Goal: Contribute content: Contribute content

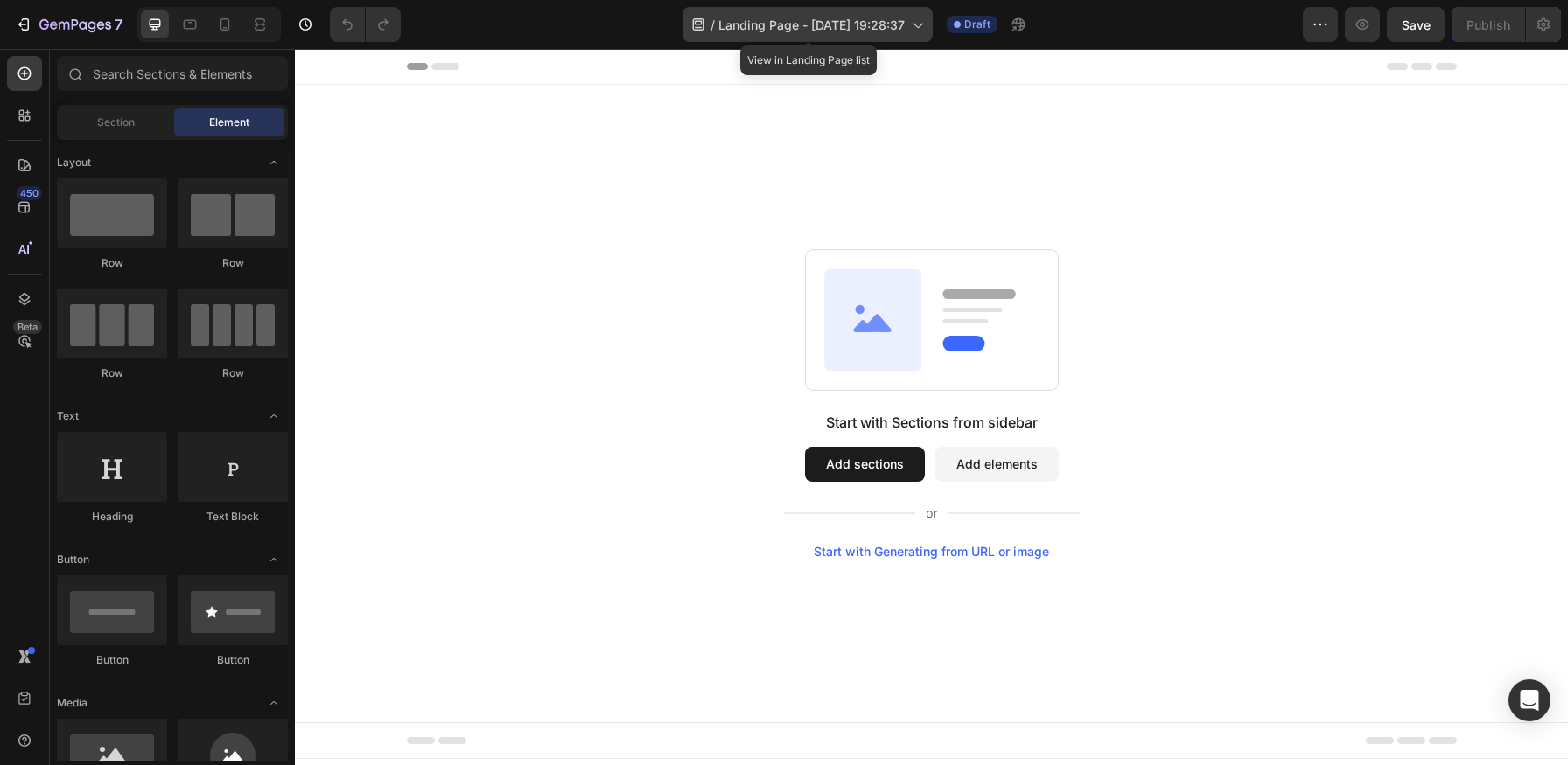
click at [923, 27] on icon at bounding box center [917, 24] width 17 height 17
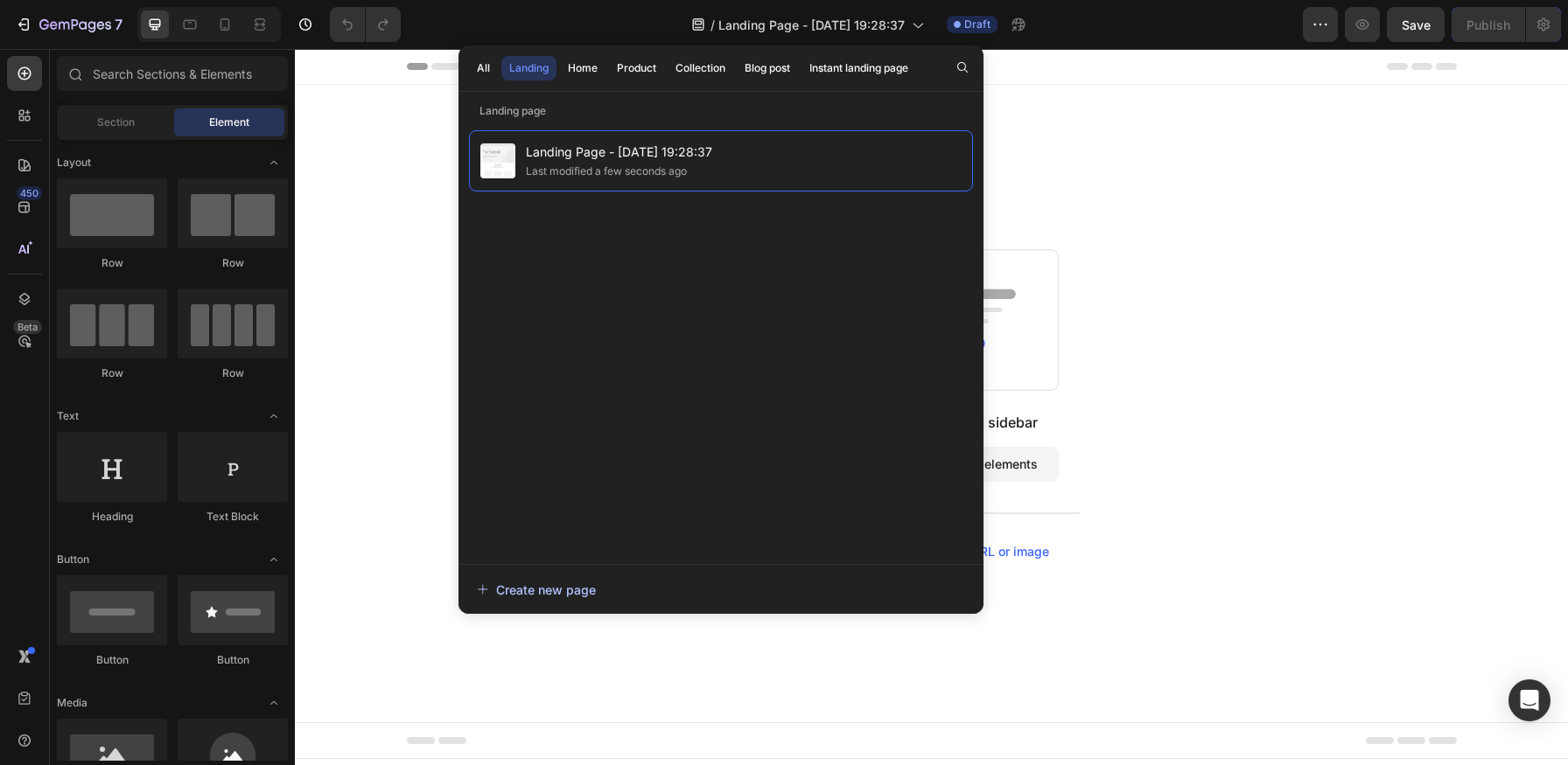
click at [548, 582] on div "Create new page" at bounding box center [536, 590] width 119 height 18
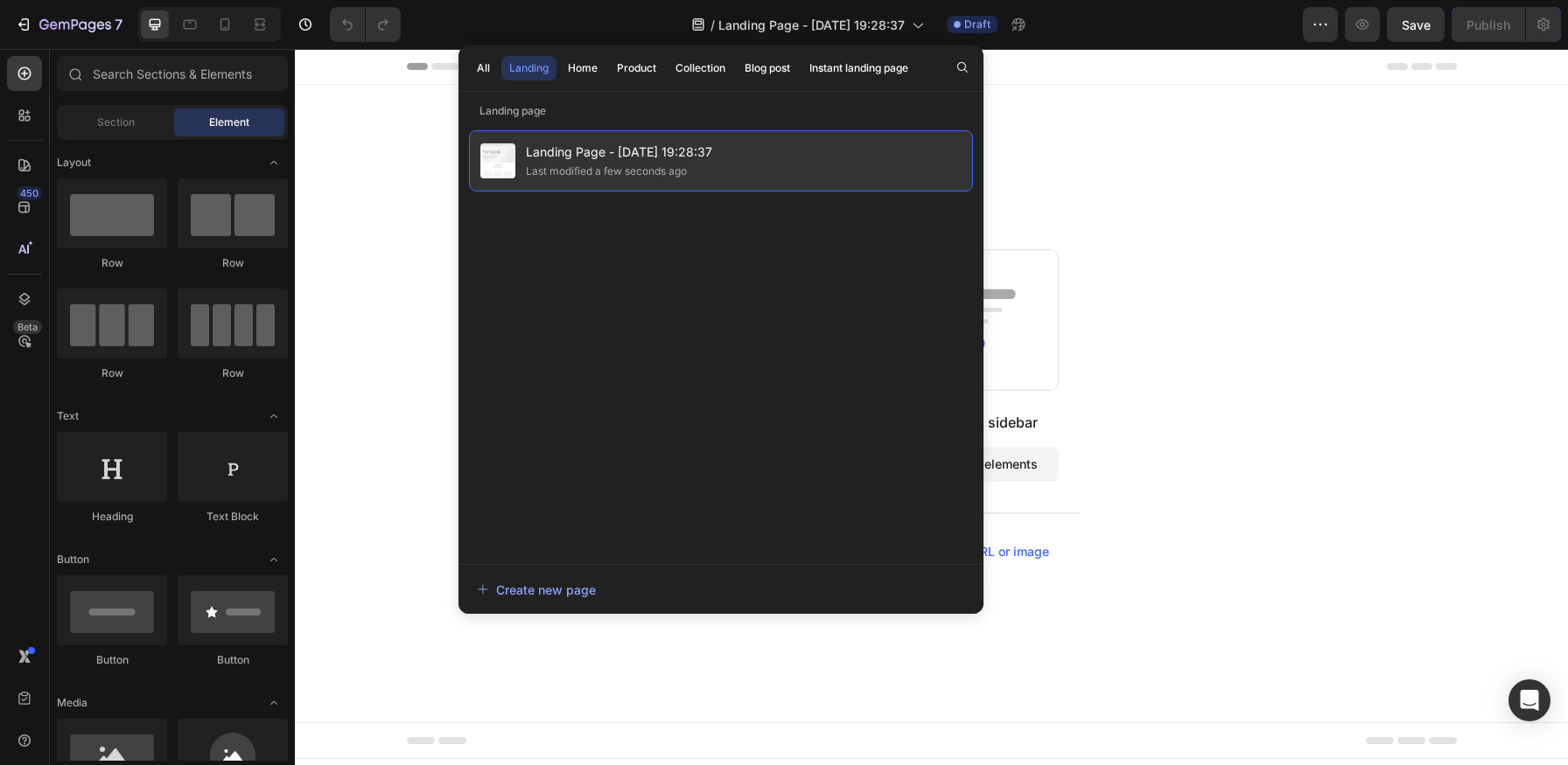
click at [843, 151] on div "Landing Page - [DATE] 19:28:37 Last modified a few seconds ago" at bounding box center [721, 160] width 504 height 61
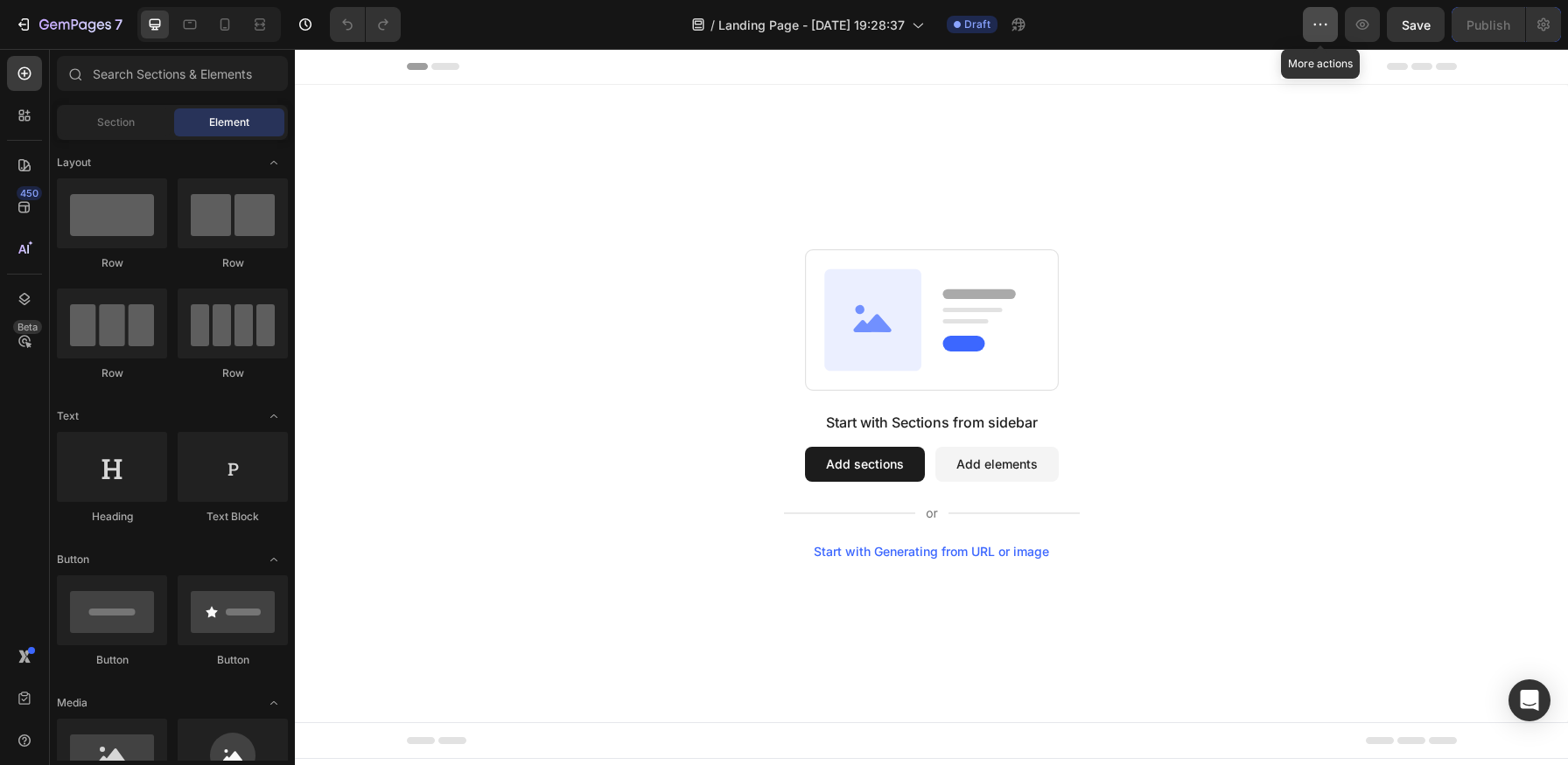
click at [1323, 26] on icon "button" at bounding box center [1320, 24] width 17 height 17
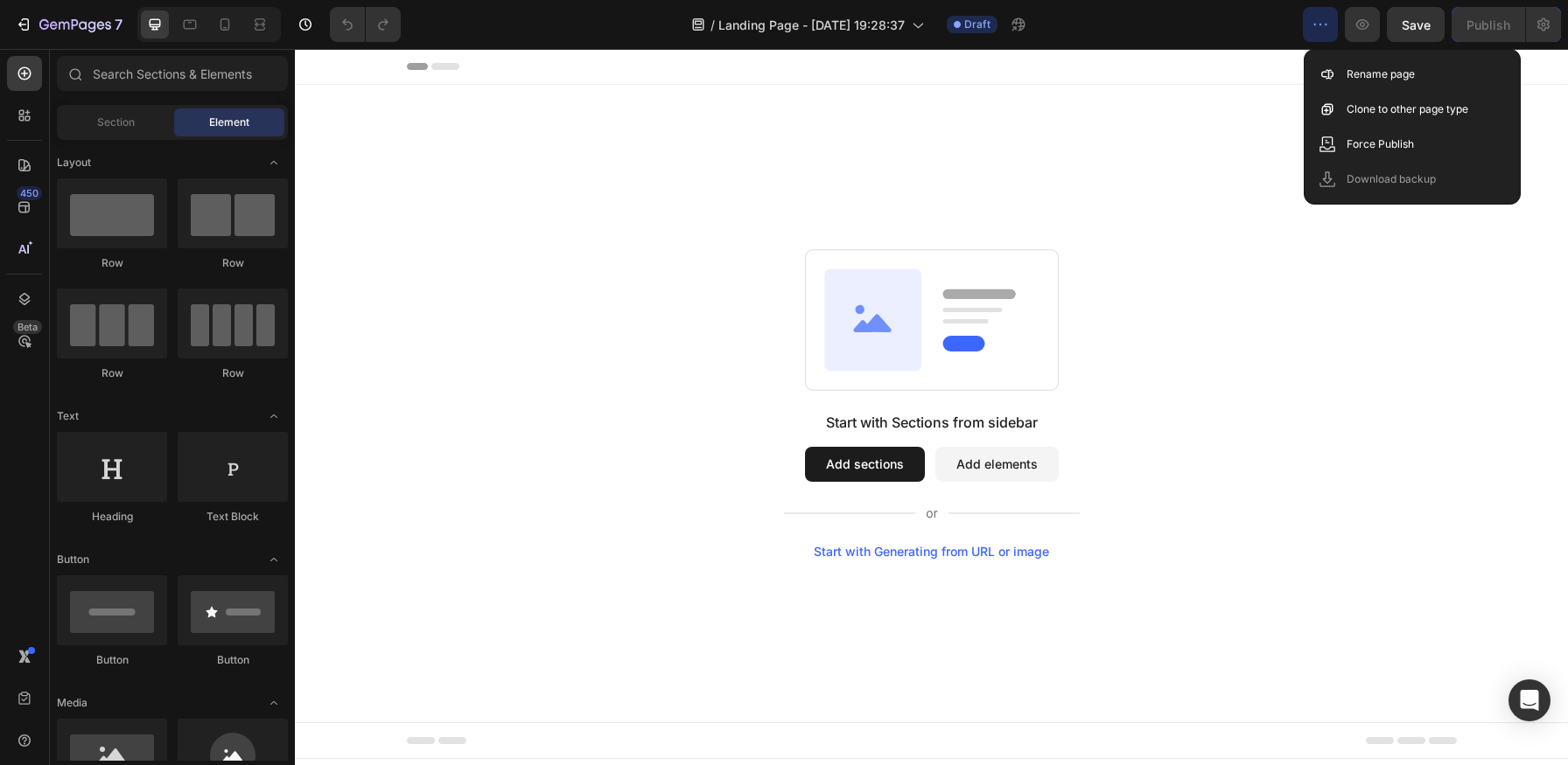
click at [1241, 97] on div "Start with Sections from sidebar Add sections Add elements Start with Generatin…" at bounding box center [931, 403] width 1273 height 637
click at [982, 23] on span "Draft" at bounding box center [977, 24] width 26 height 16
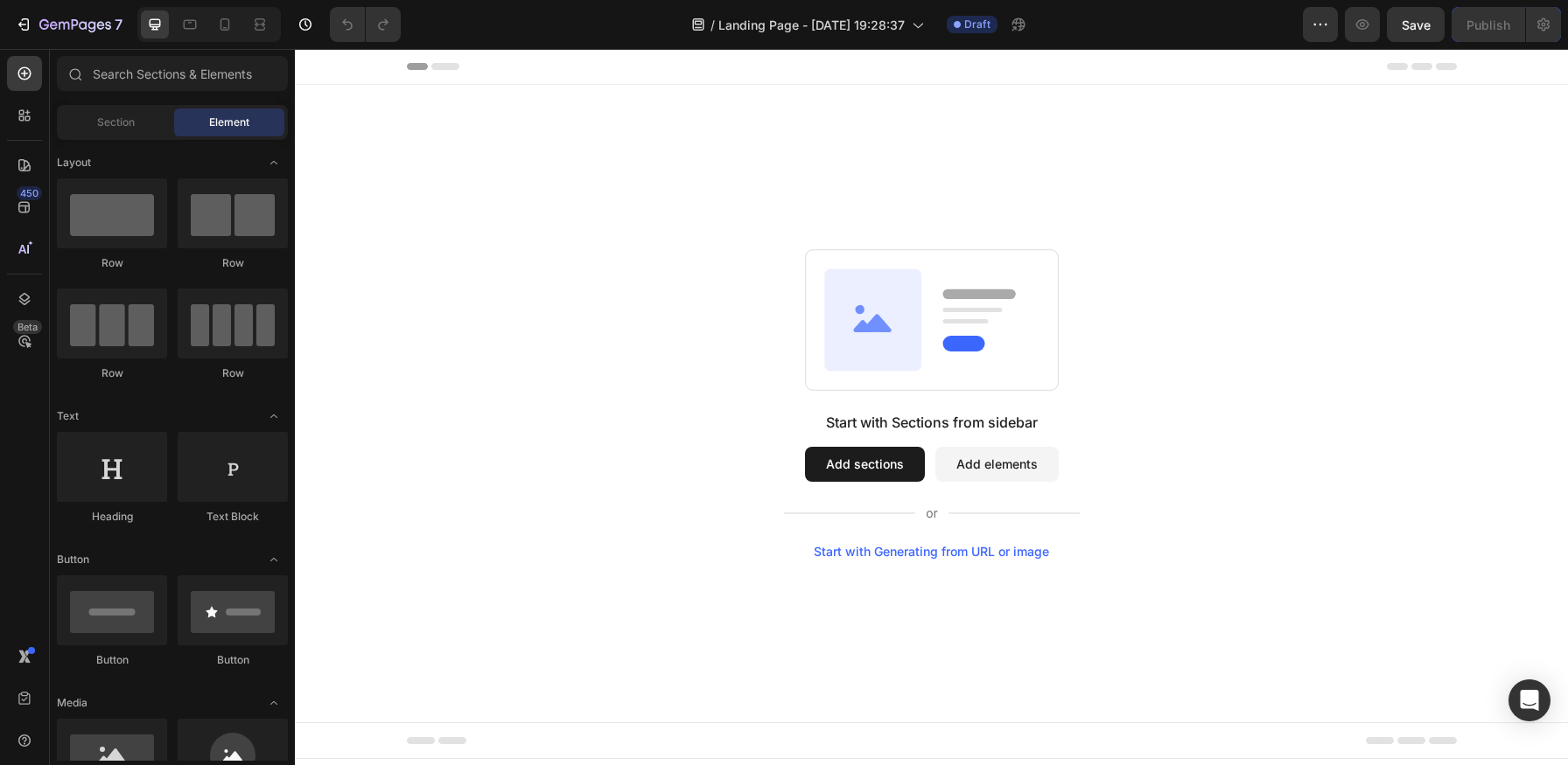
click at [985, 33] on div "/ Landing Page - [DATE] 19:28:37 Draft" at bounding box center [859, 25] width 888 height 35
click at [970, 30] on span "Draft" at bounding box center [977, 24] width 26 height 16
click at [1328, 26] on icon "button" at bounding box center [1320, 24] width 17 height 17
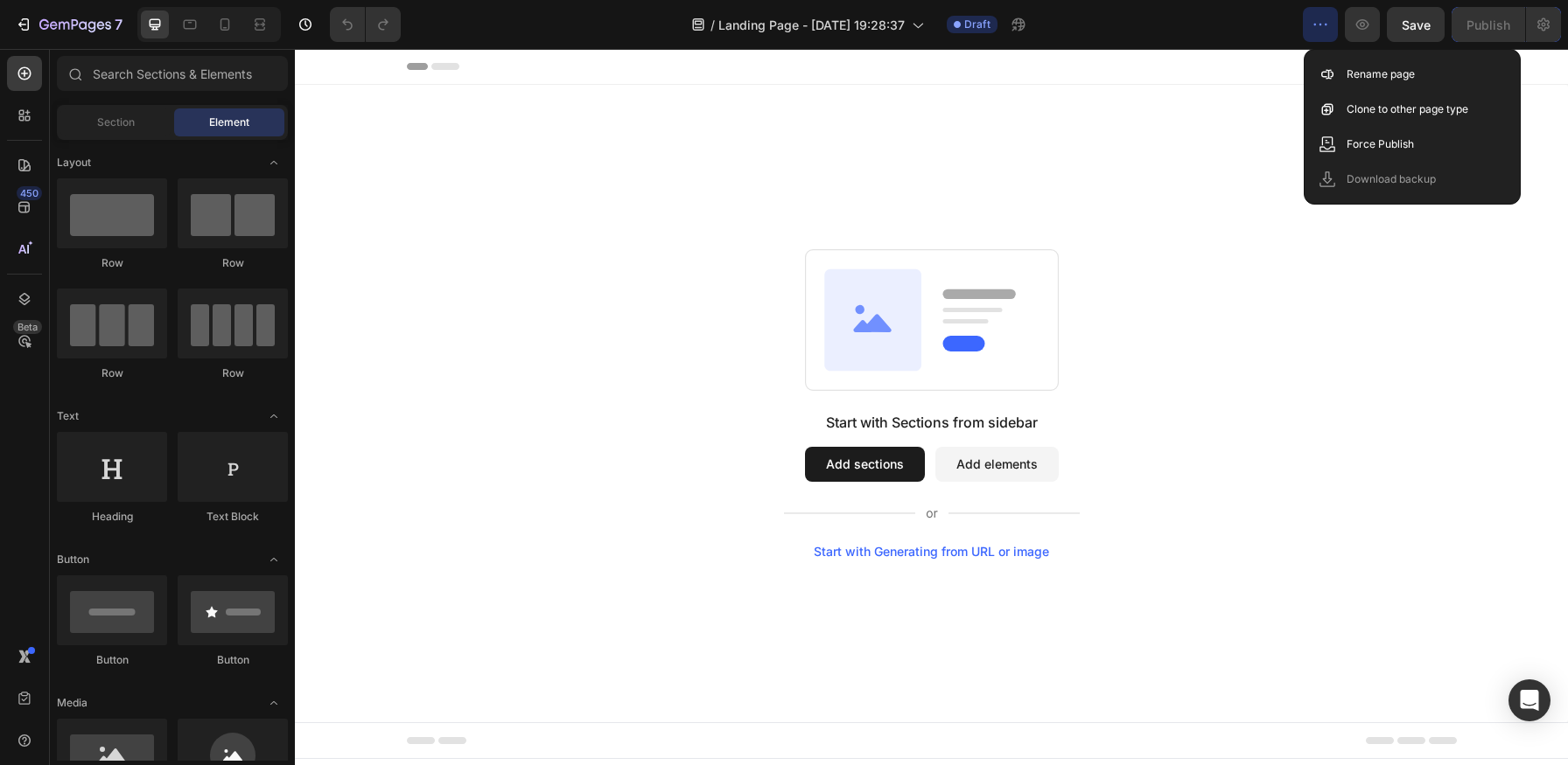
click at [1240, 94] on div "Start with Sections from sidebar Add sections Add elements Start with Generatin…" at bounding box center [931, 403] width 1273 height 637
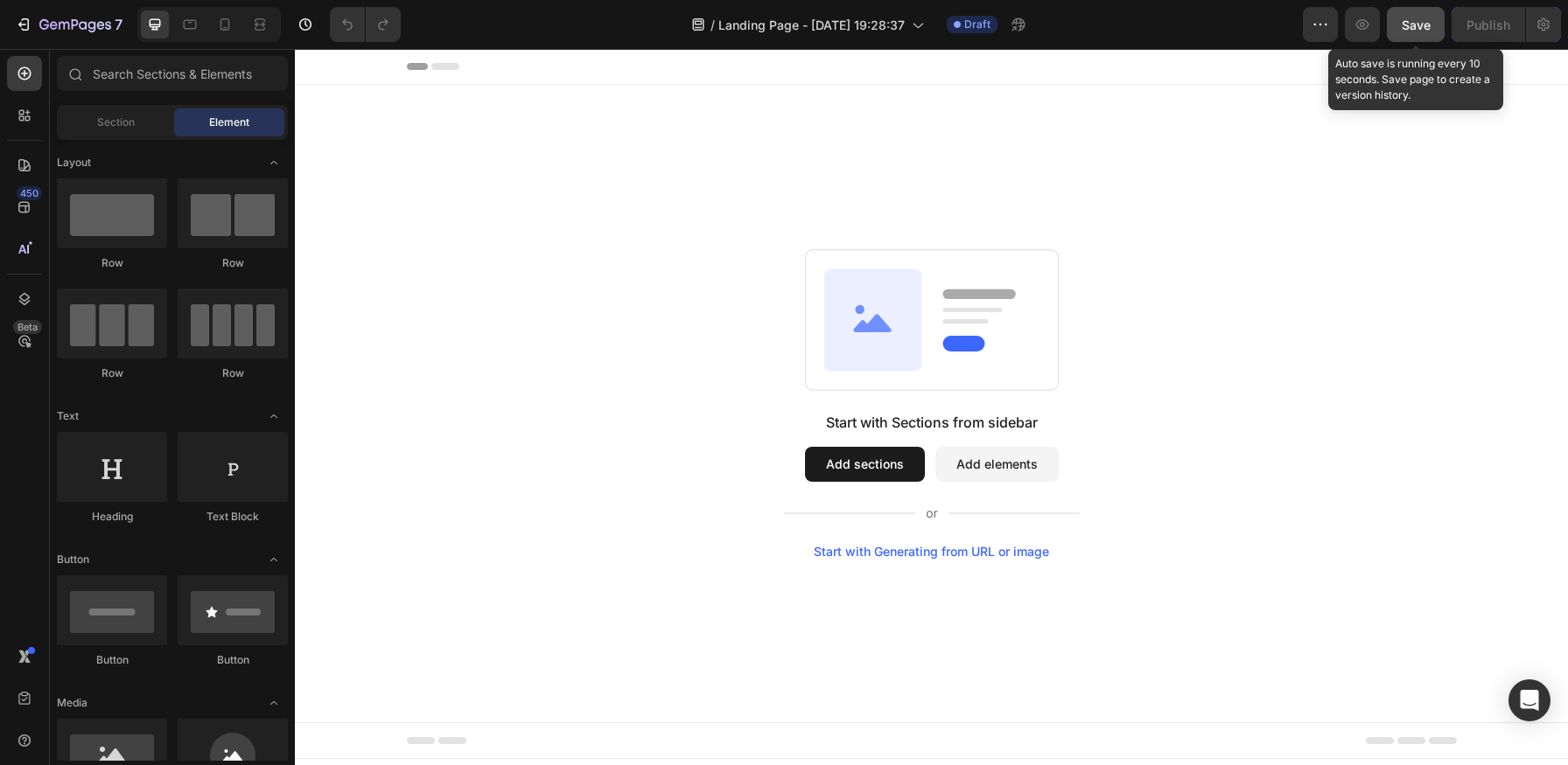
click at [1416, 22] on span "Save" at bounding box center [1417, 25] width 29 height 15
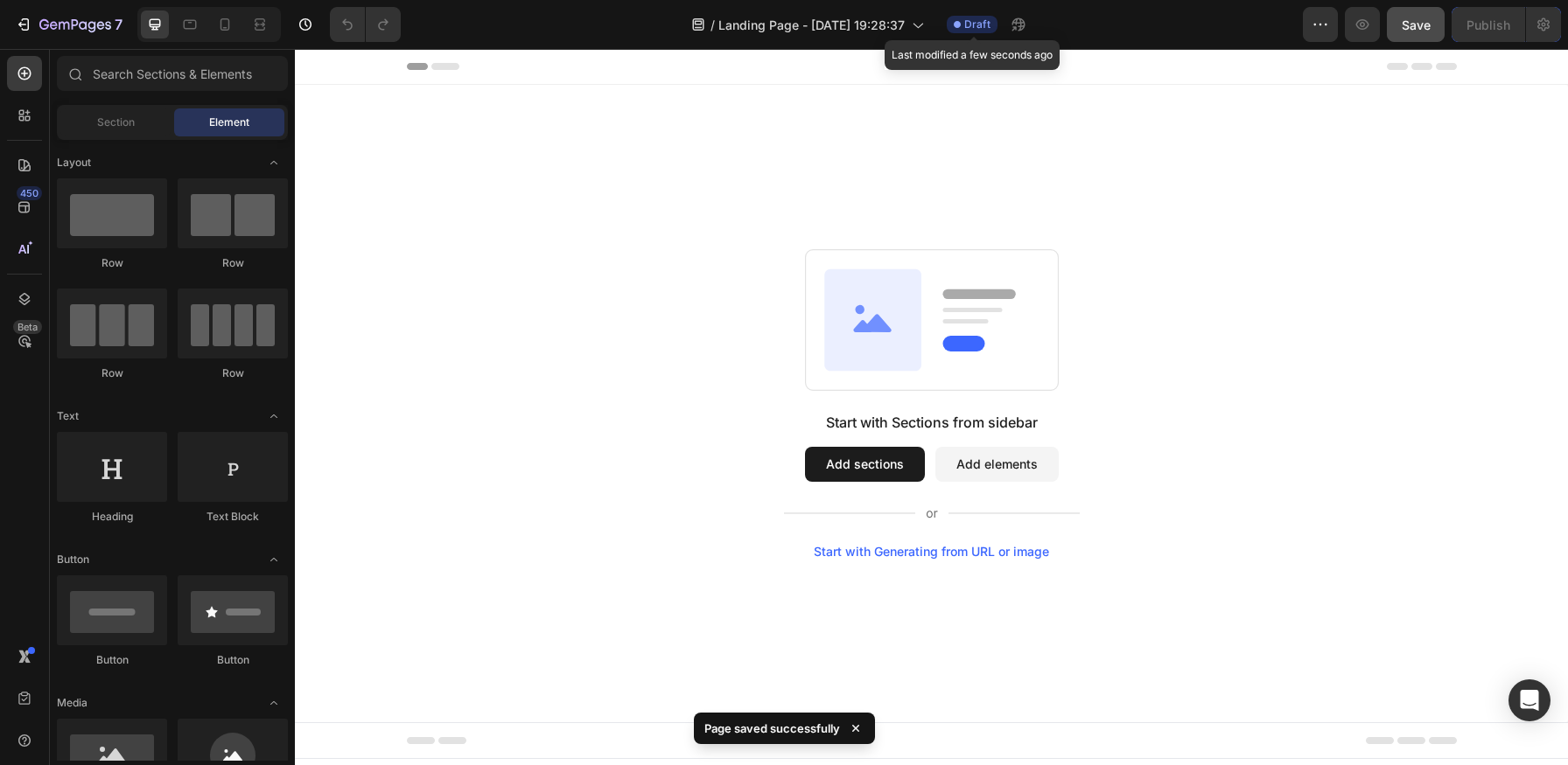
click at [973, 31] on span "Draft" at bounding box center [977, 24] width 26 height 16
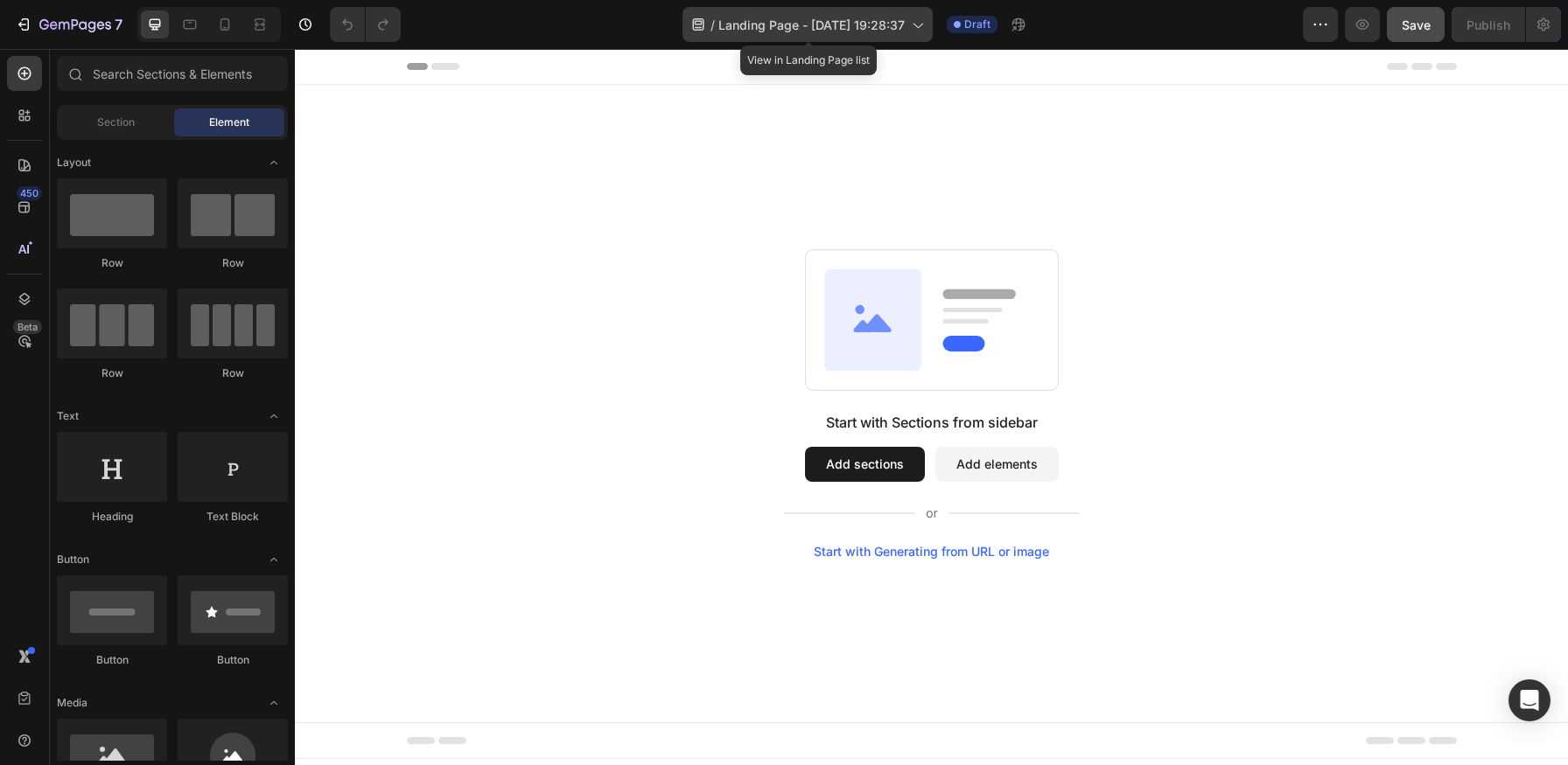
click at [929, 26] on div "/ Landing Page - [DATE] 19:28:37" at bounding box center [807, 25] width 250 height 35
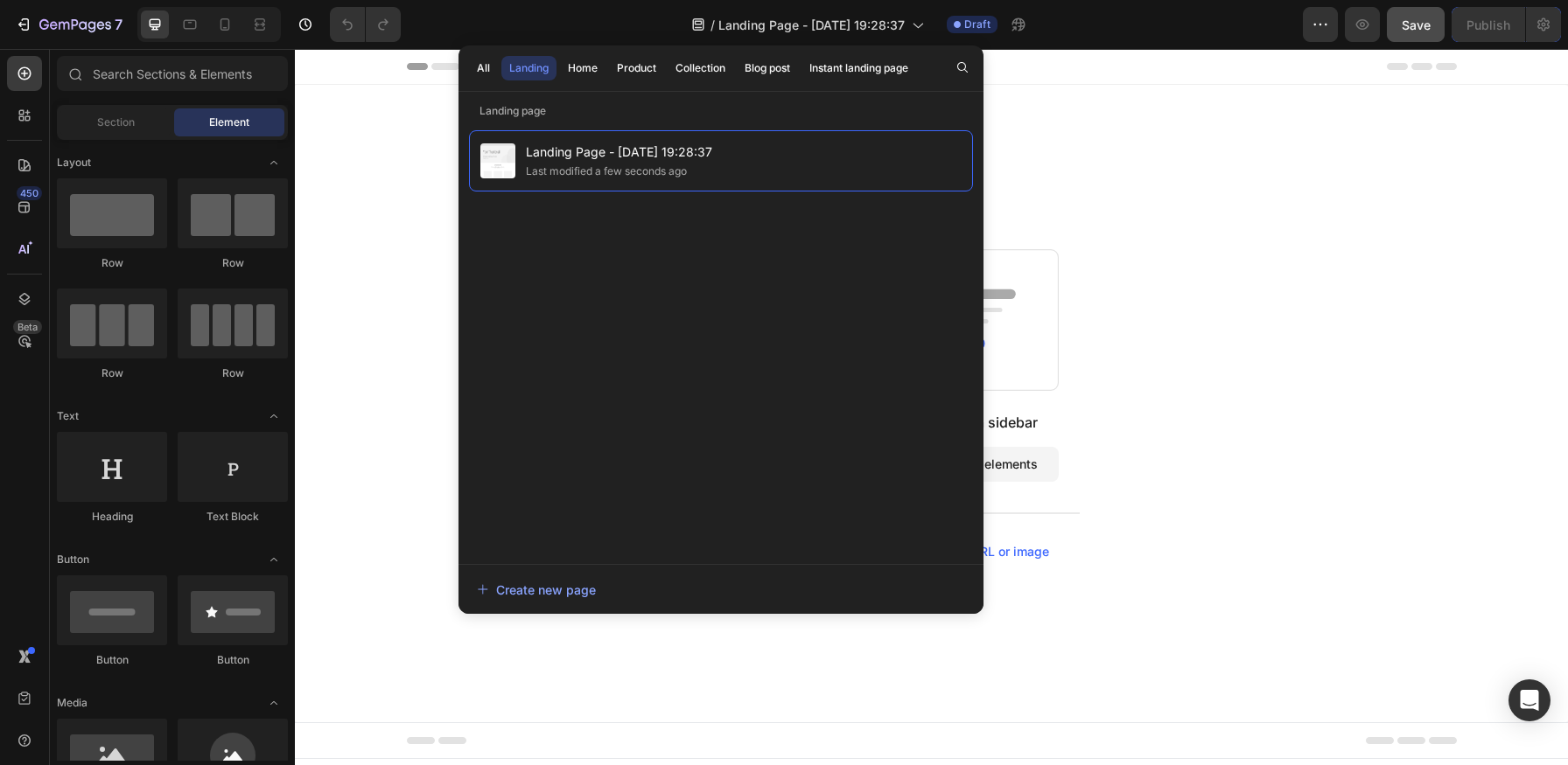
click at [1177, 161] on div "Start with Sections from sidebar Add sections Add elements Start with Generatin…" at bounding box center [931, 403] width 1273 height 637
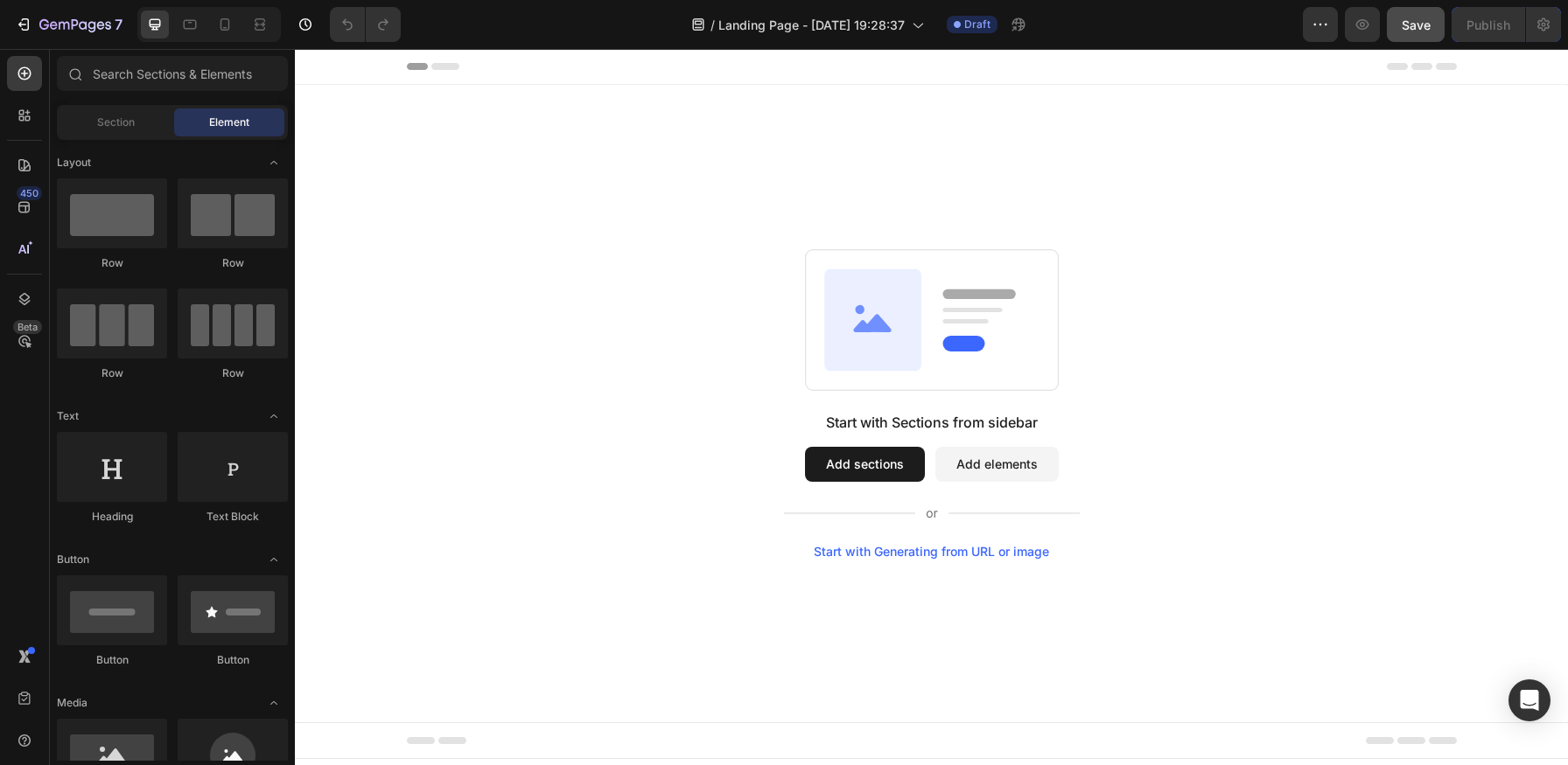
click at [898, 467] on button "Add sections" at bounding box center [865, 464] width 119 height 35
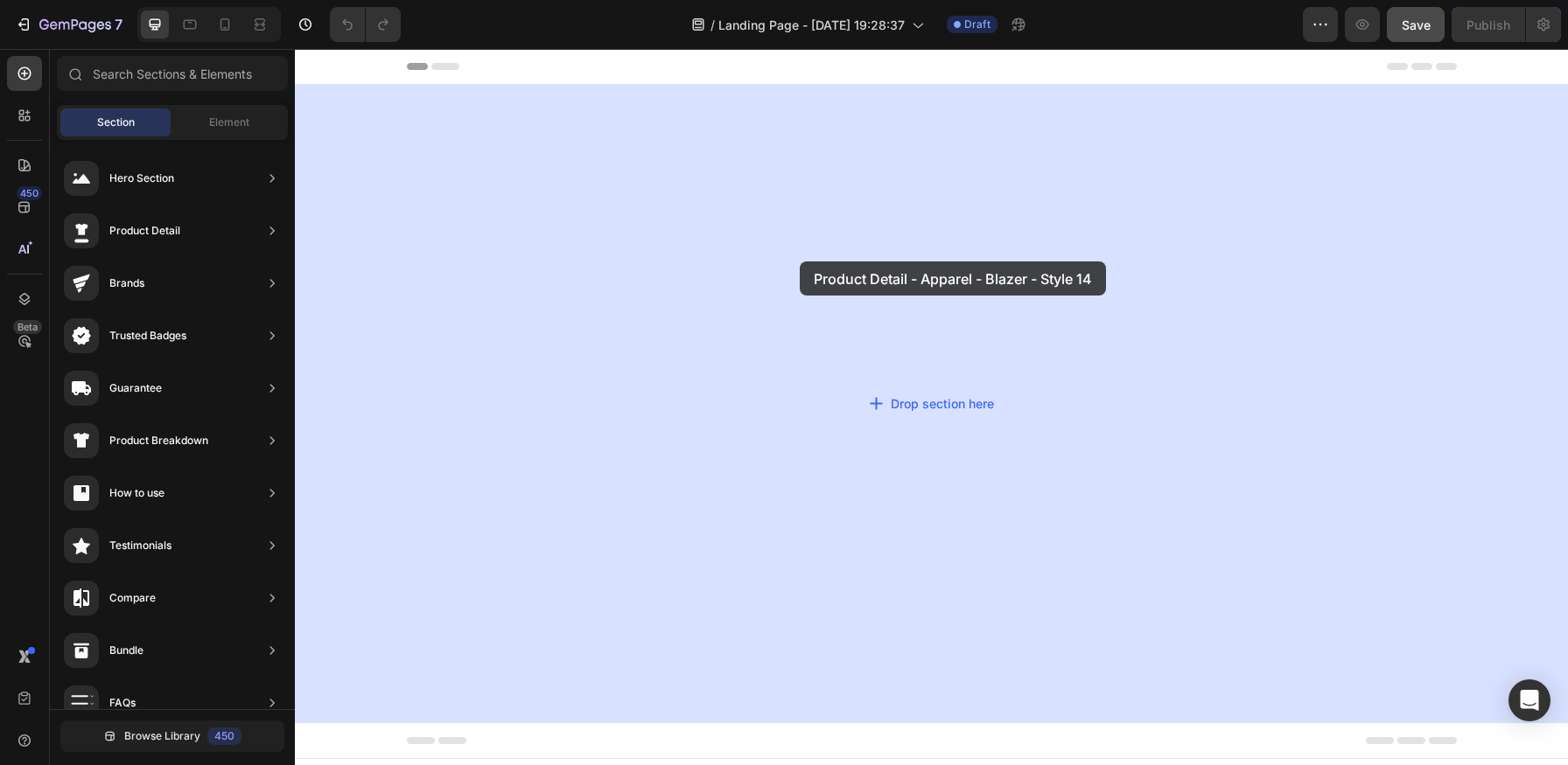
drag, startPoint x: 716, startPoint y: 232, endPoint x: 800, endPoint y: 262, distance: 89.2
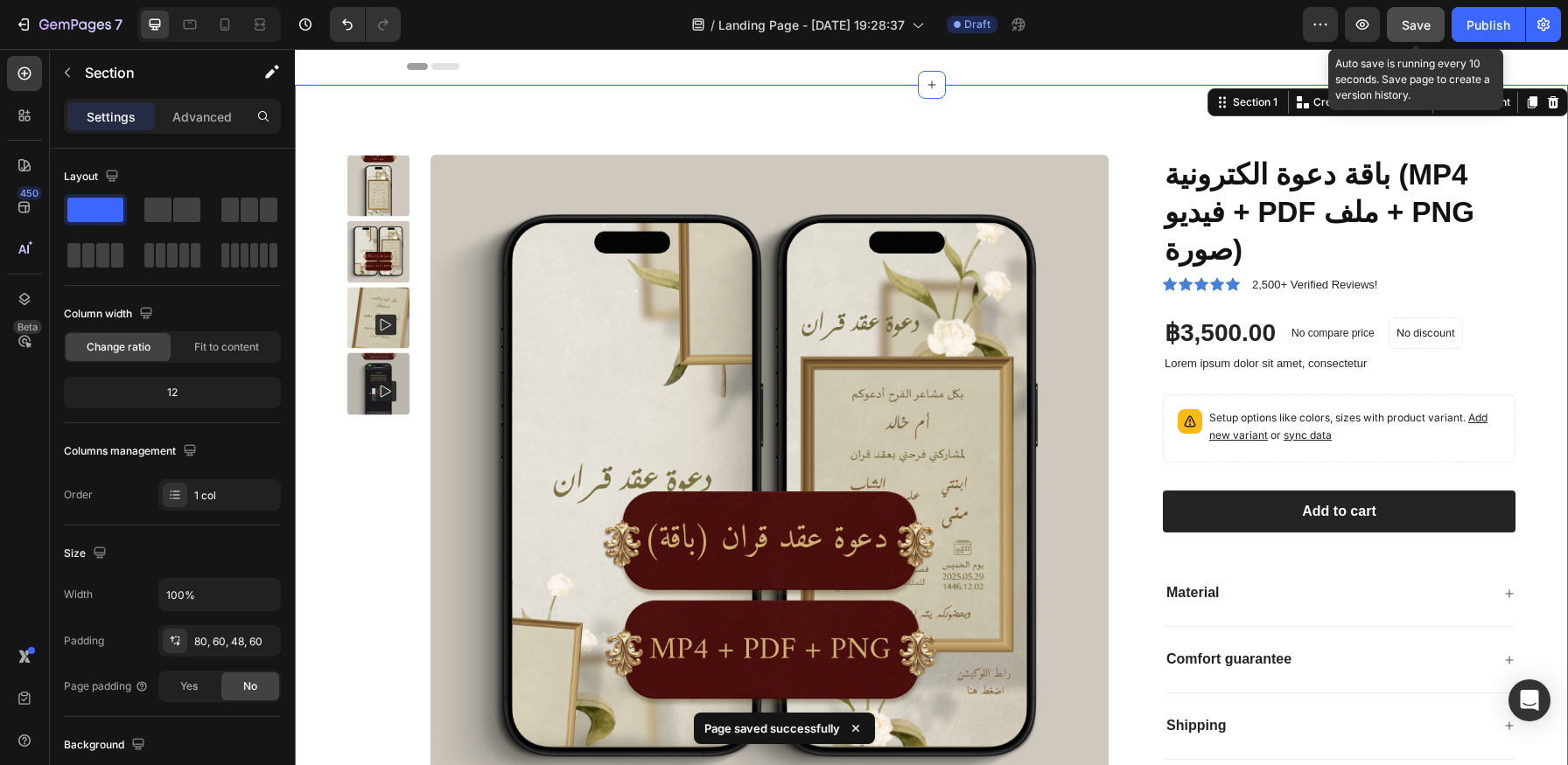
click at [1417, 32] on div "Save" at bounding box center [1417, 25] width 29 height 18
click at [1364, 29] on icon "button" at bounding box center [1363, 25] width 13 height 11
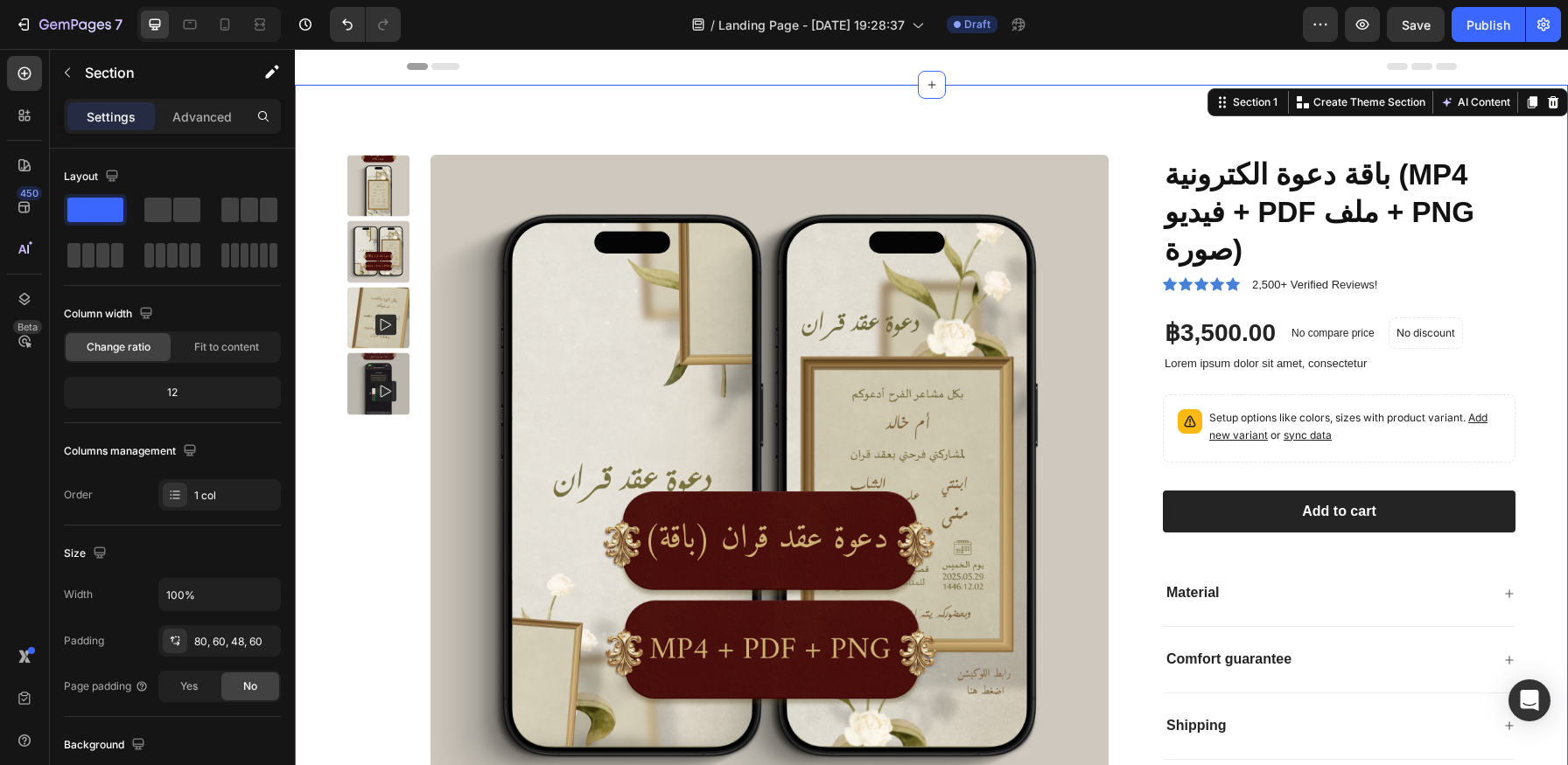
click at [358, 61] on span "Header" at bounding box center [348, 66] width 38 height 17
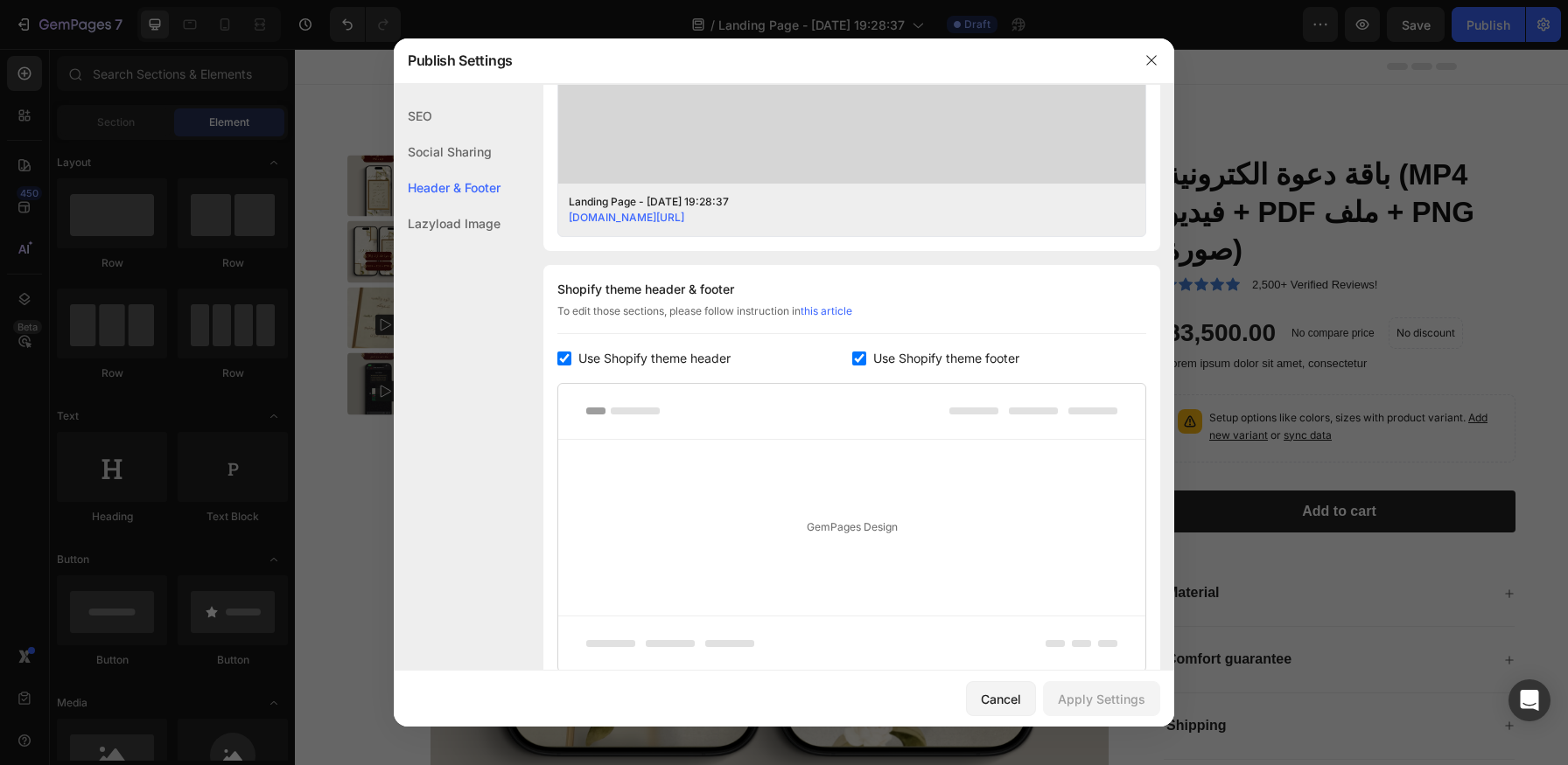
scroll to position [658, 0]
click at [557, 357] on input "checkbox" at bounding box center [564, 356] width 14 height 14
checkbox input "false"
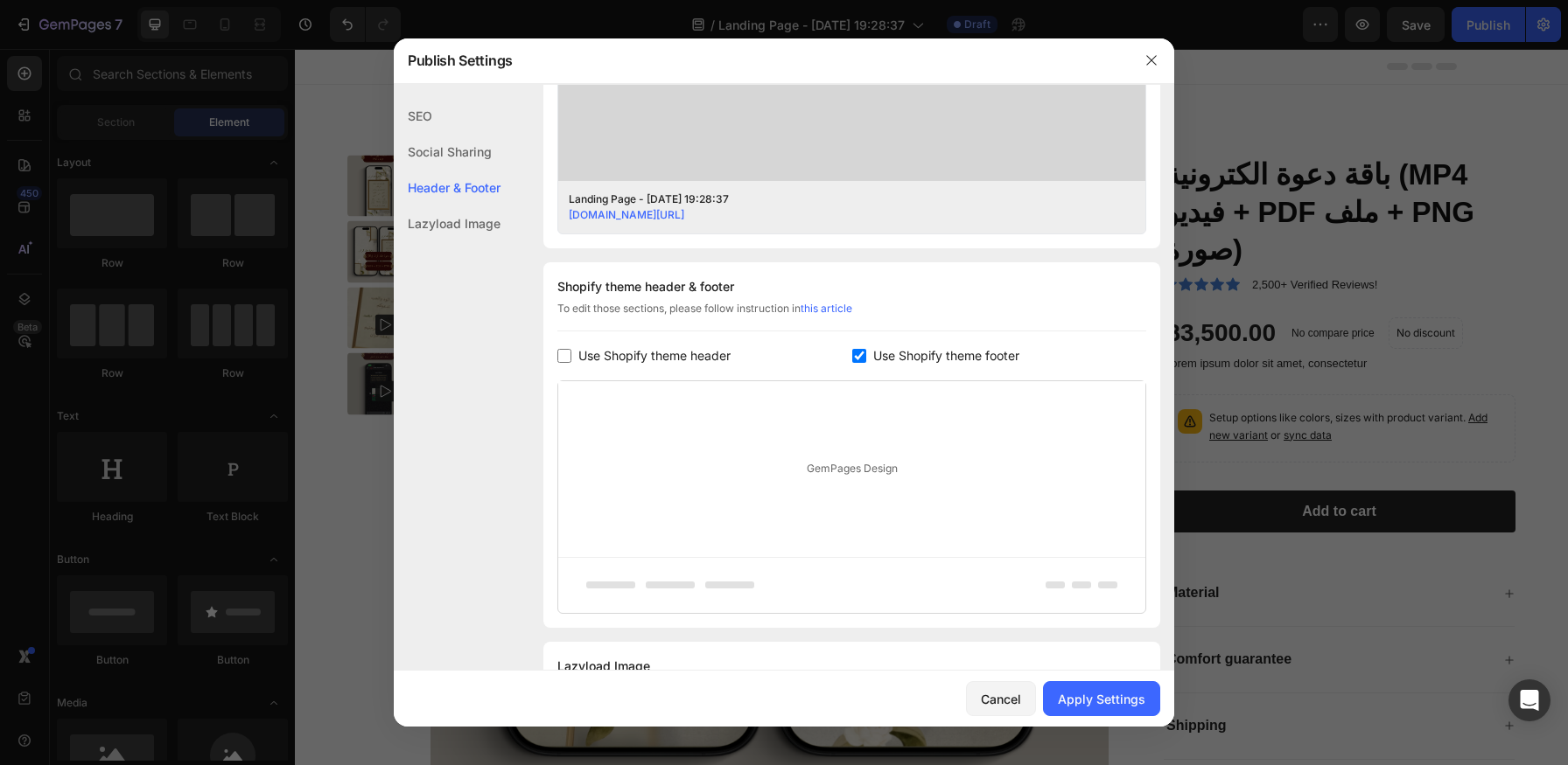
click at [884, 355] on span "Use Shopify theme footer" at bounding box center [946, 356] width 146 height 21
checkbox input "false"
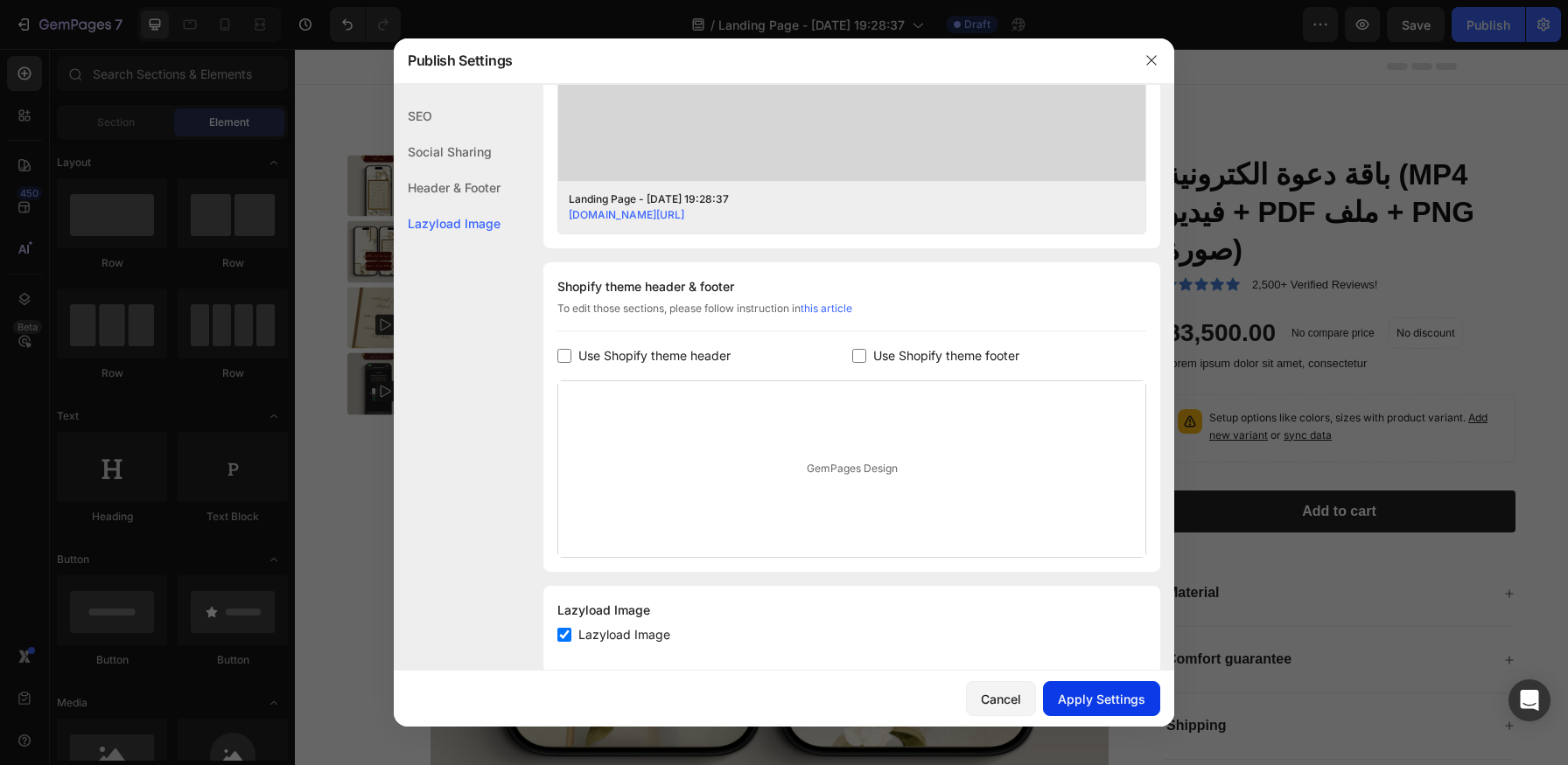
click at [1094, 693] on div "Apply Settings" at bounding box center [1102, 699] width 88 height 18
click at [1149, 59] on icon "button" at bounding box center [1151, 60] width 14 height 14
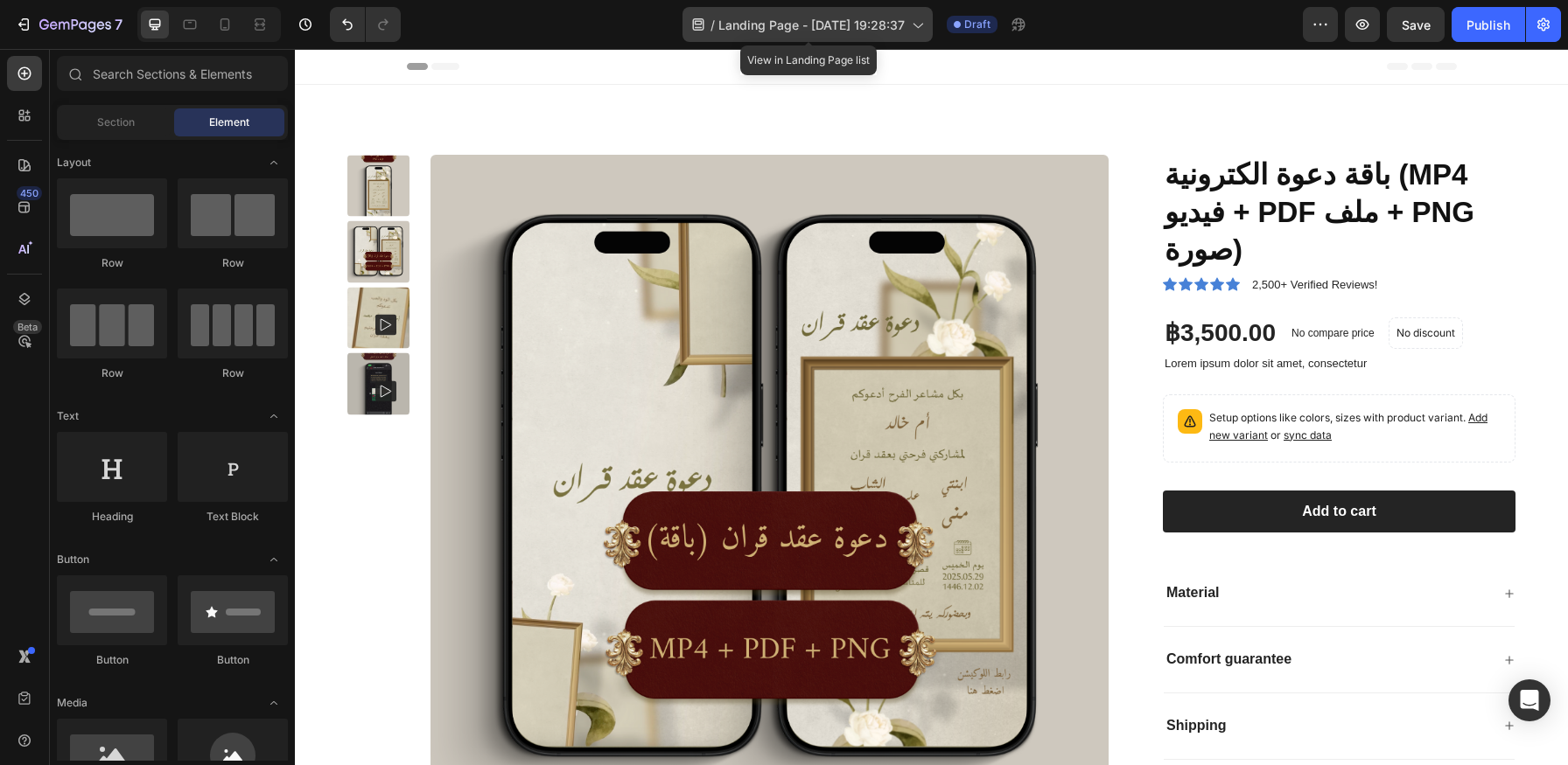
click at [919, 27] on icon at bounding box center [917, 24] width 17 height 17
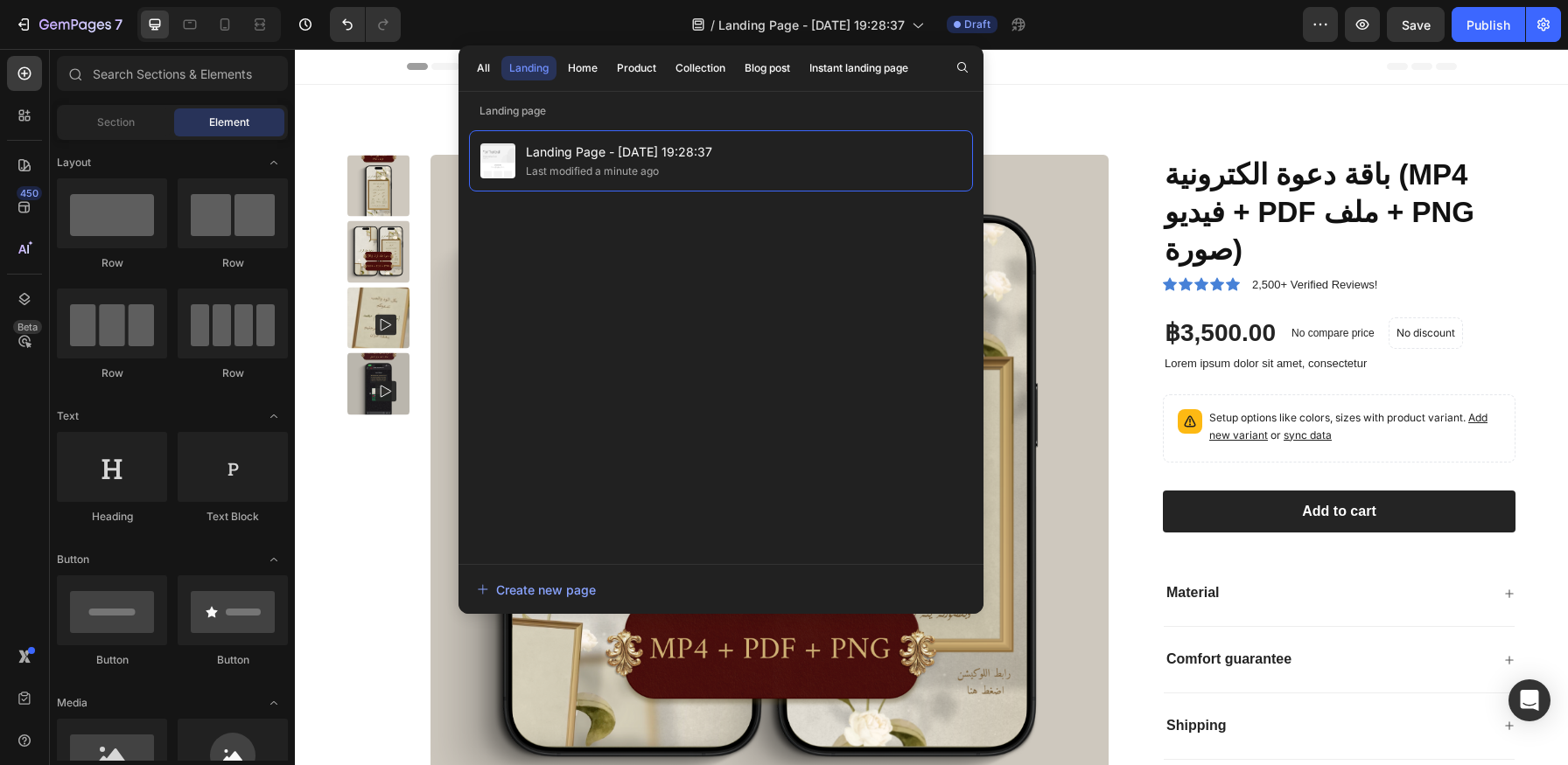
click at [1099, 75] on div "Header" at bounding box center [931, 67] width 1050 height 35
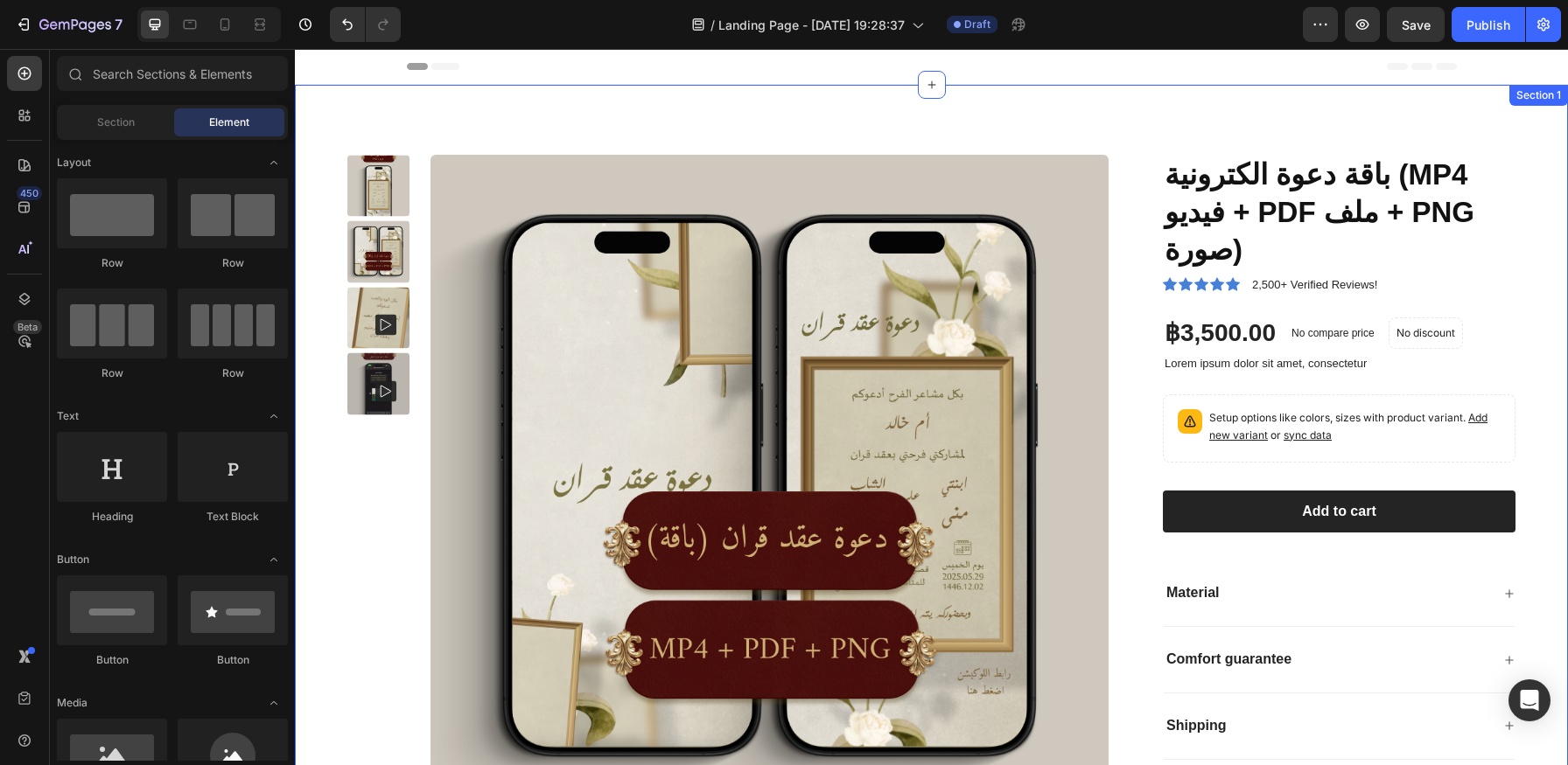
click at [556, 153] on div "Product Images باقة دعوة الكترونية (MP4 فيديو + PDF ملف + PNG صورة) Product Tit…" at bounding box center [931, 494] width 1273 height 819
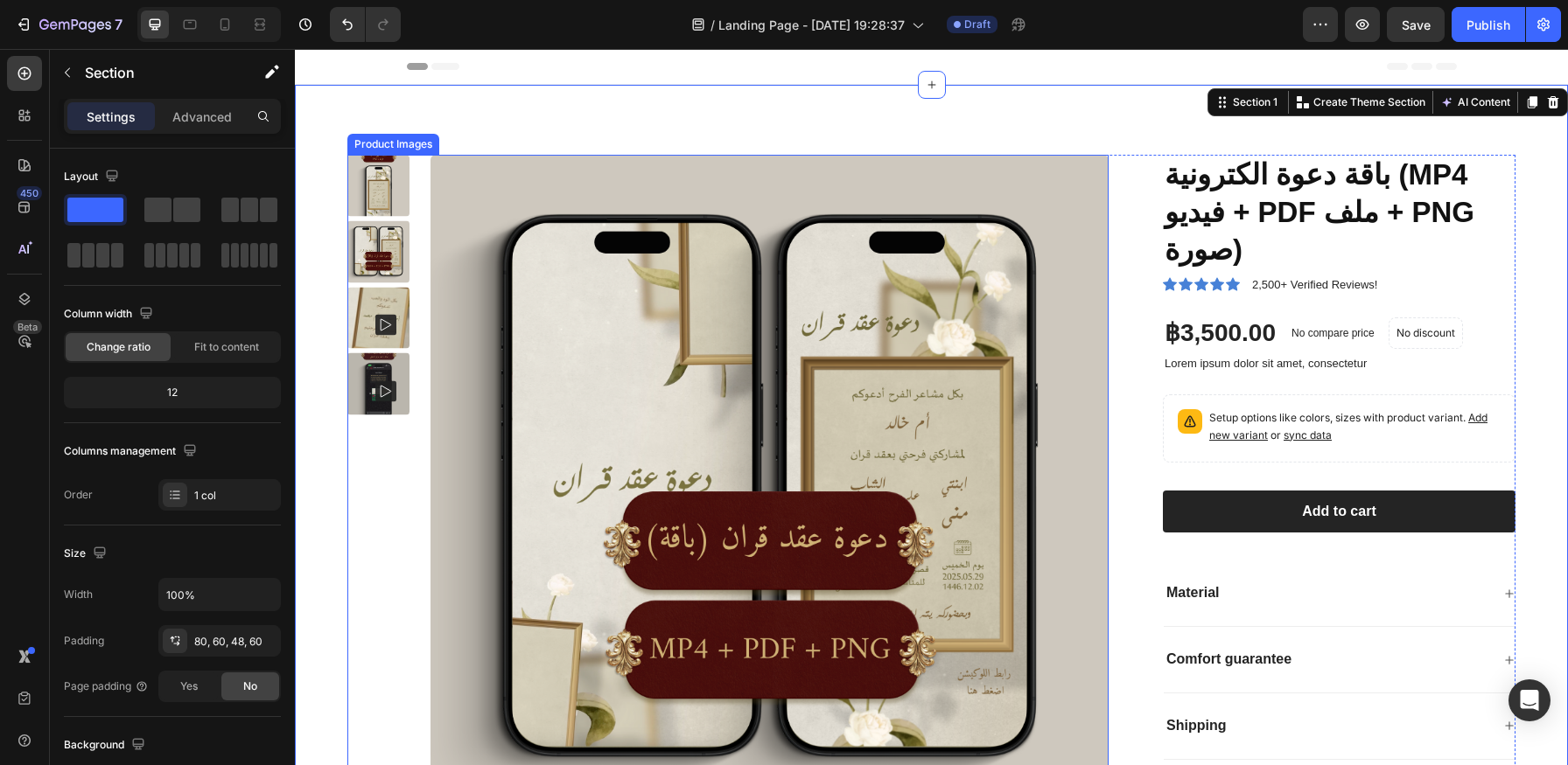
click at [517, 182] on img at bounding box center [770, 494] width 679 height 678
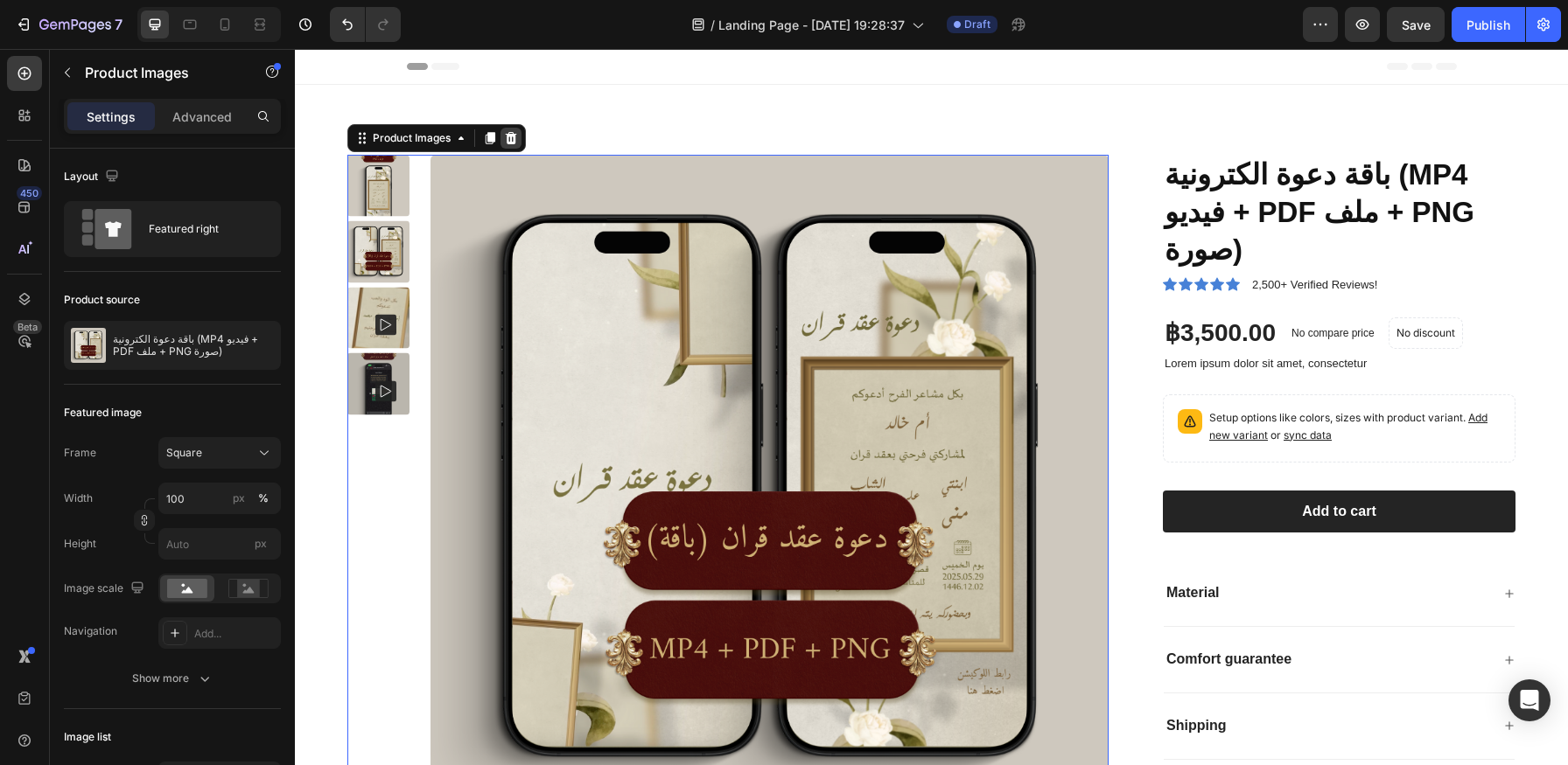
click at [514, 133] on icon at bounding box center [511, 138] width 14 height 14
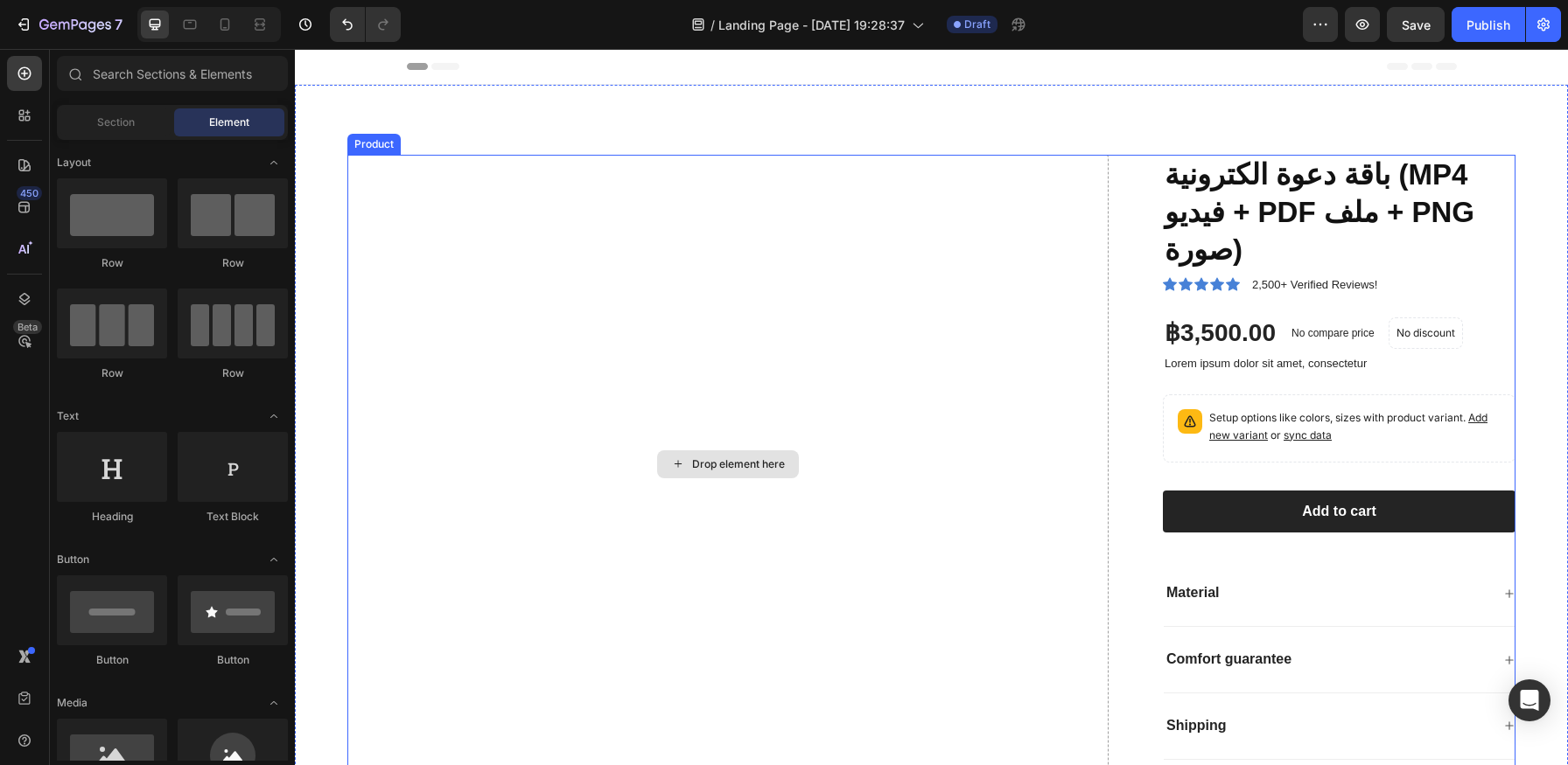
click at [1116, 211] on div "Drop element here باقة دعوة الكترونية (MP4 فيديو + PDF ملف + PNG صورة) Product …" at bounding box center [931, 464] width 1168 height 619
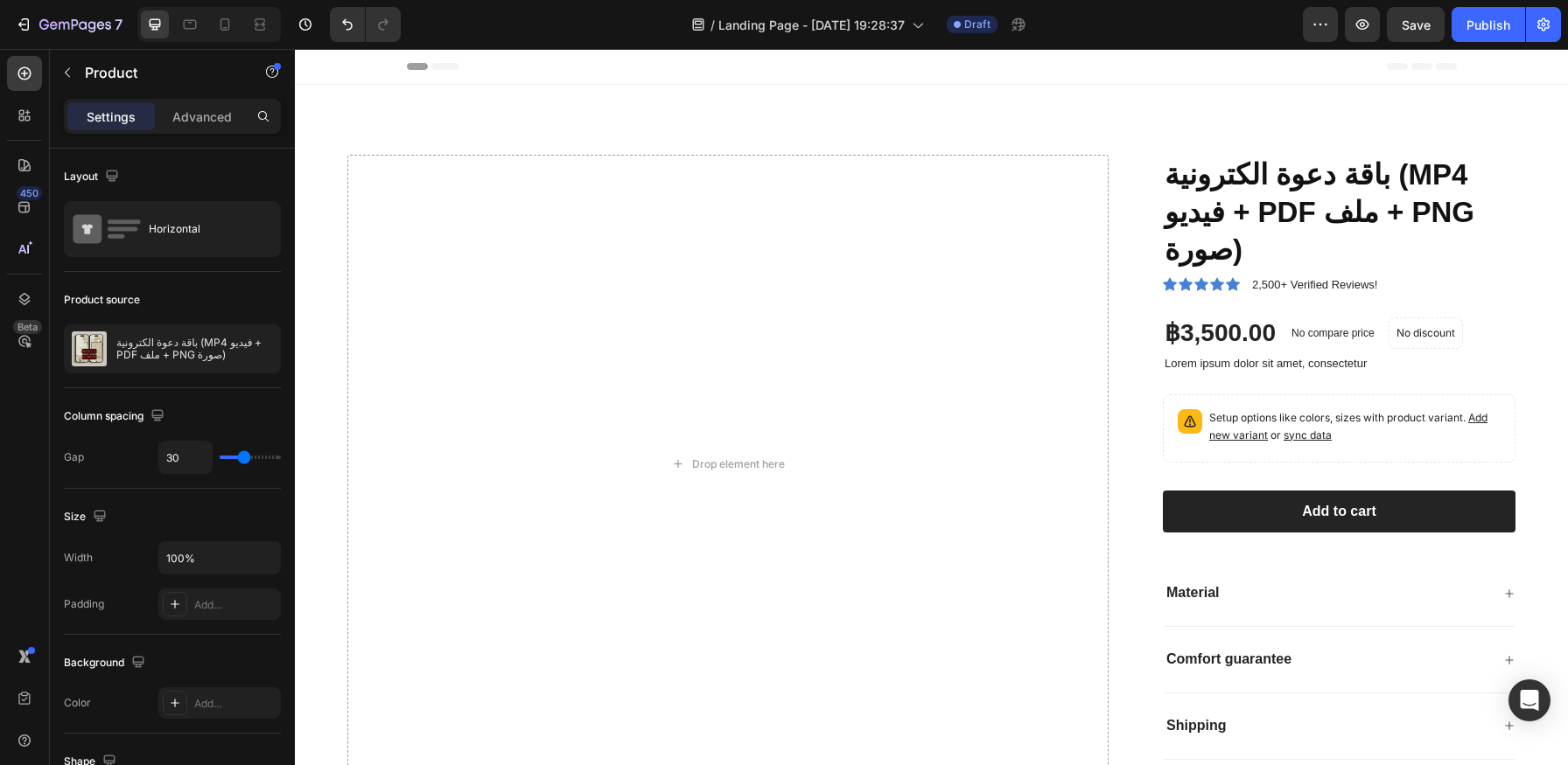
click at [1125, 205] on div "Drop element here باقة دعوة الكترونية (MP4 فيديو + PDF ملف + PNG صورة) Product …" at bounding box center [931, 464] width 1168 height 619
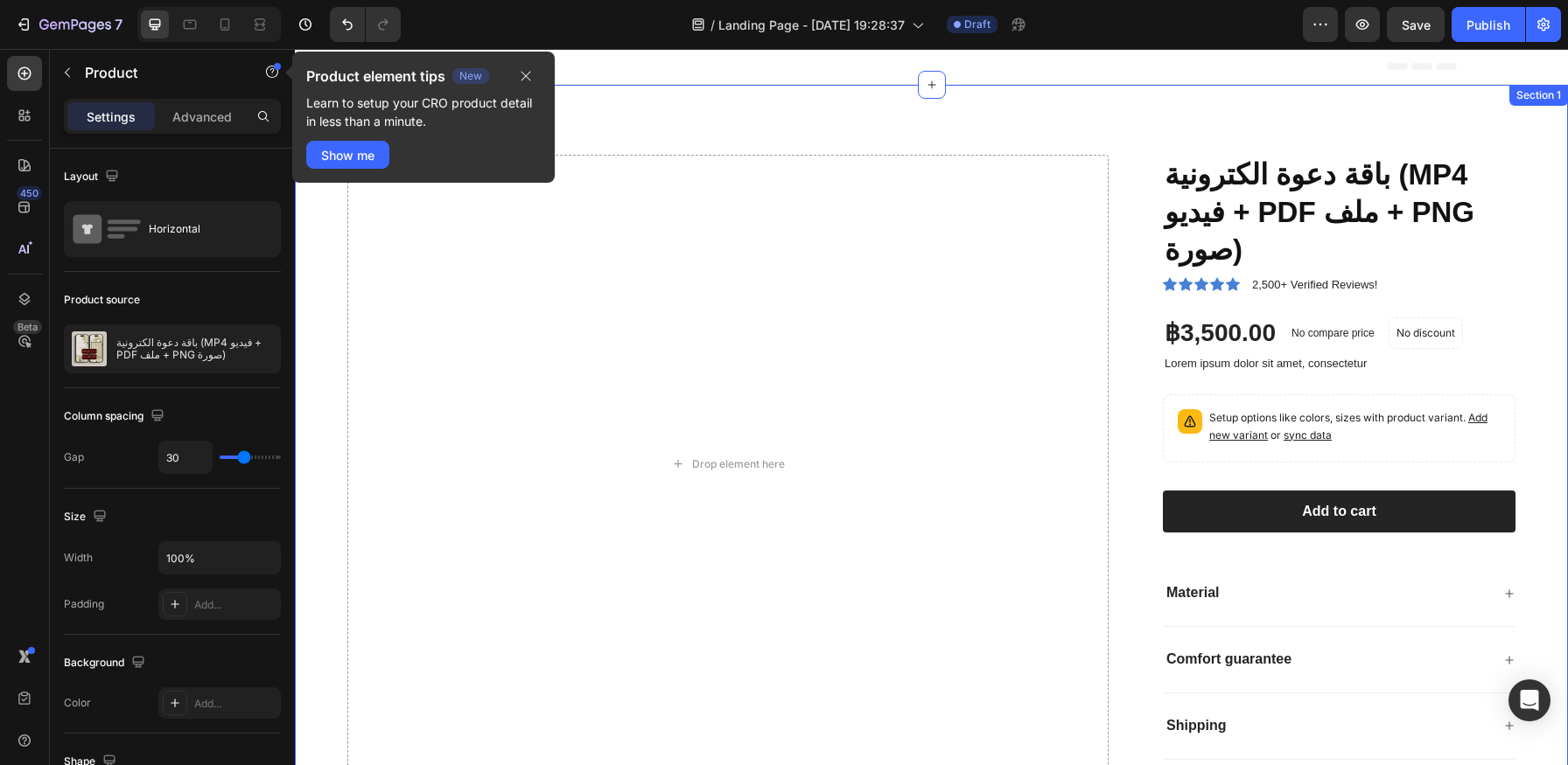
click at [328, 344] on div "Drop element here باقة دعوة الكترونية (MP4 فيديو + PDF ملف + PNG صورة) Product …" at bounding box center [931, 457] width 1273 height 745
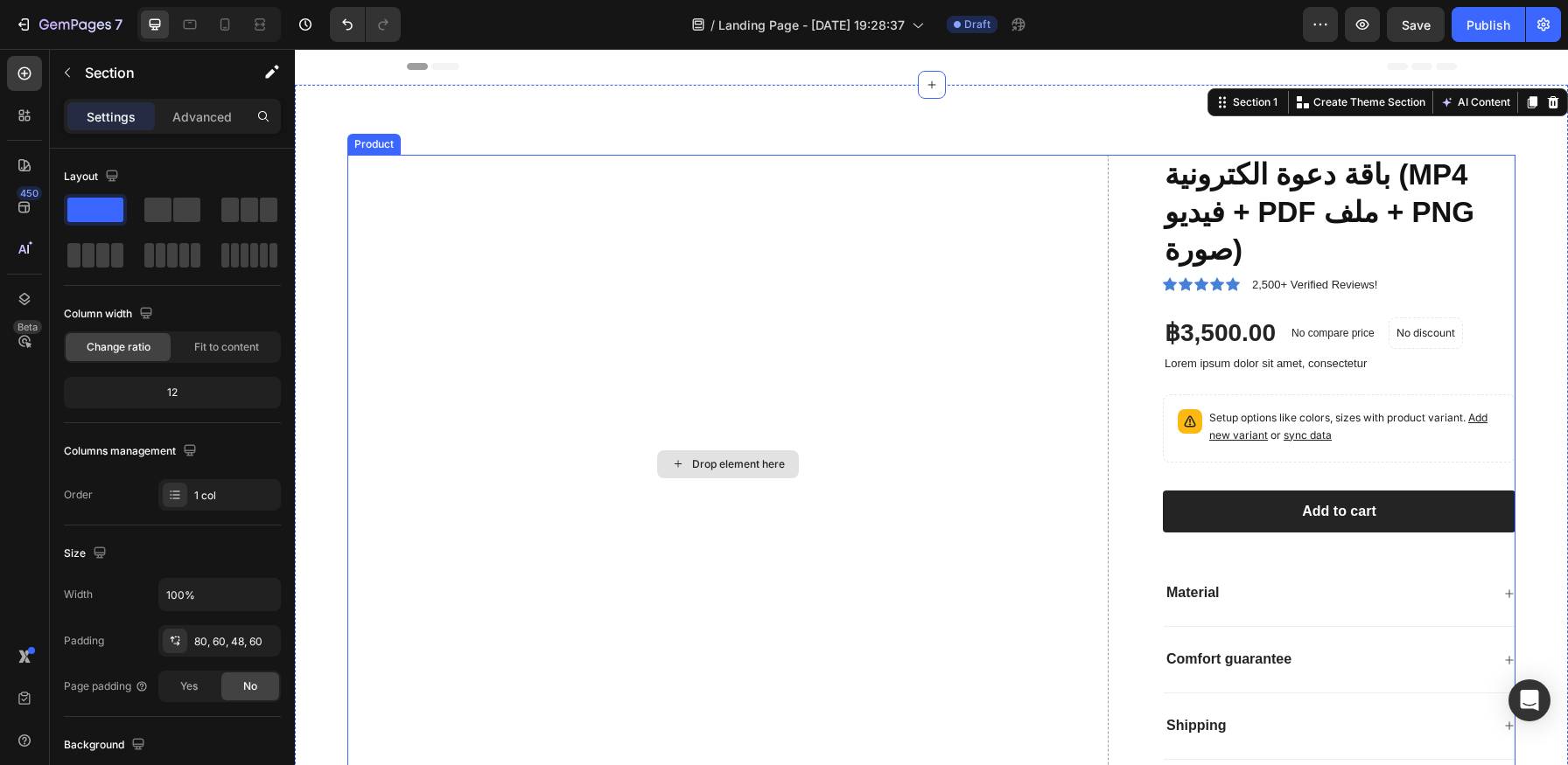
click at [373, 161] on div "Drop element here" at bounding box center [728, 464] width 762 height 619
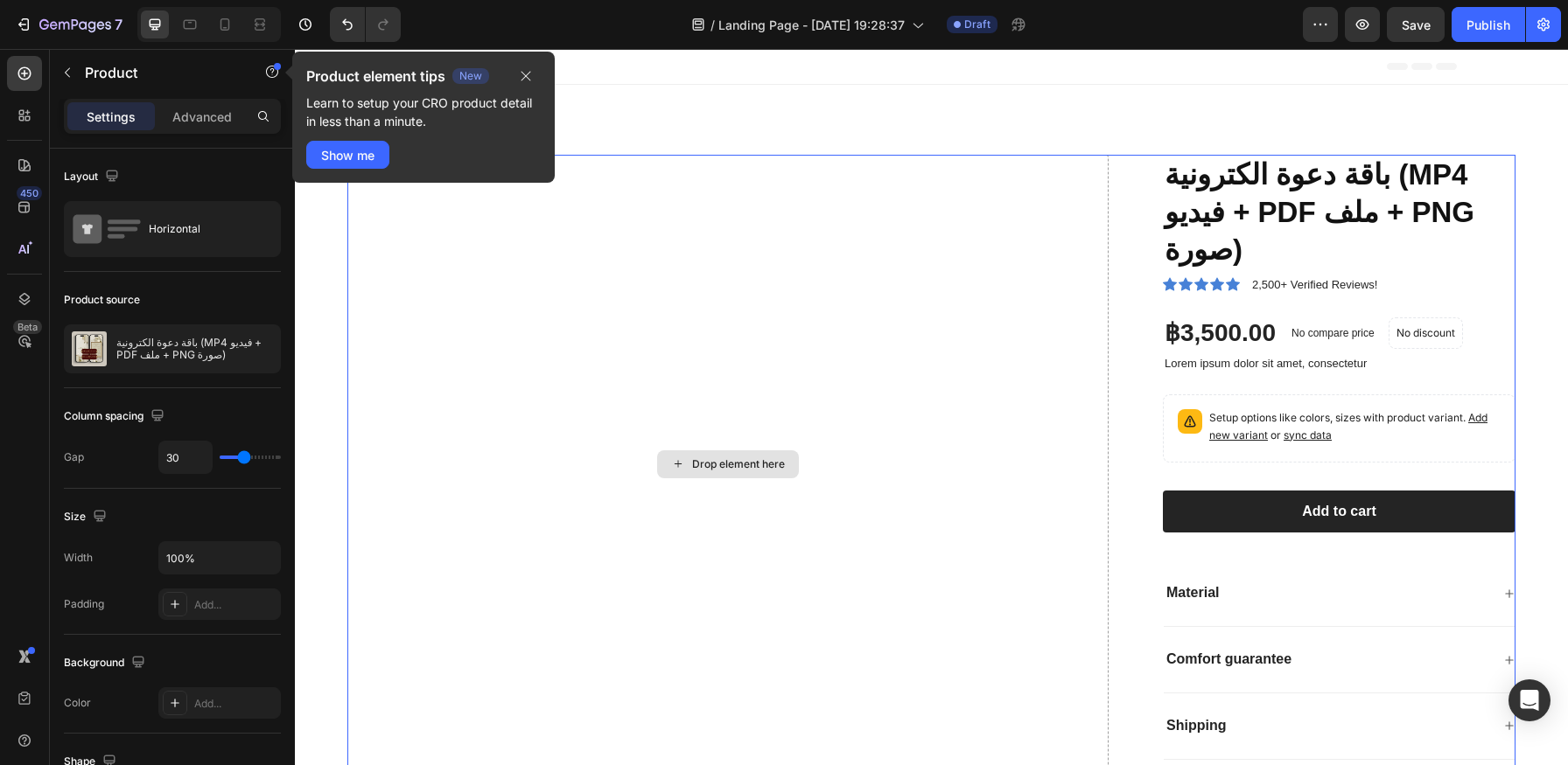
click at [375, 200] on div "Drop element here" at bounding box center [728, 464] width 762 height 619
click at [419, 241] on div "Drop element here" at bounding box center [728, 464] width 762 height 619
click at [439, 293] on div "Drop element here" at bounding box center [728, 464] width 762 height 619
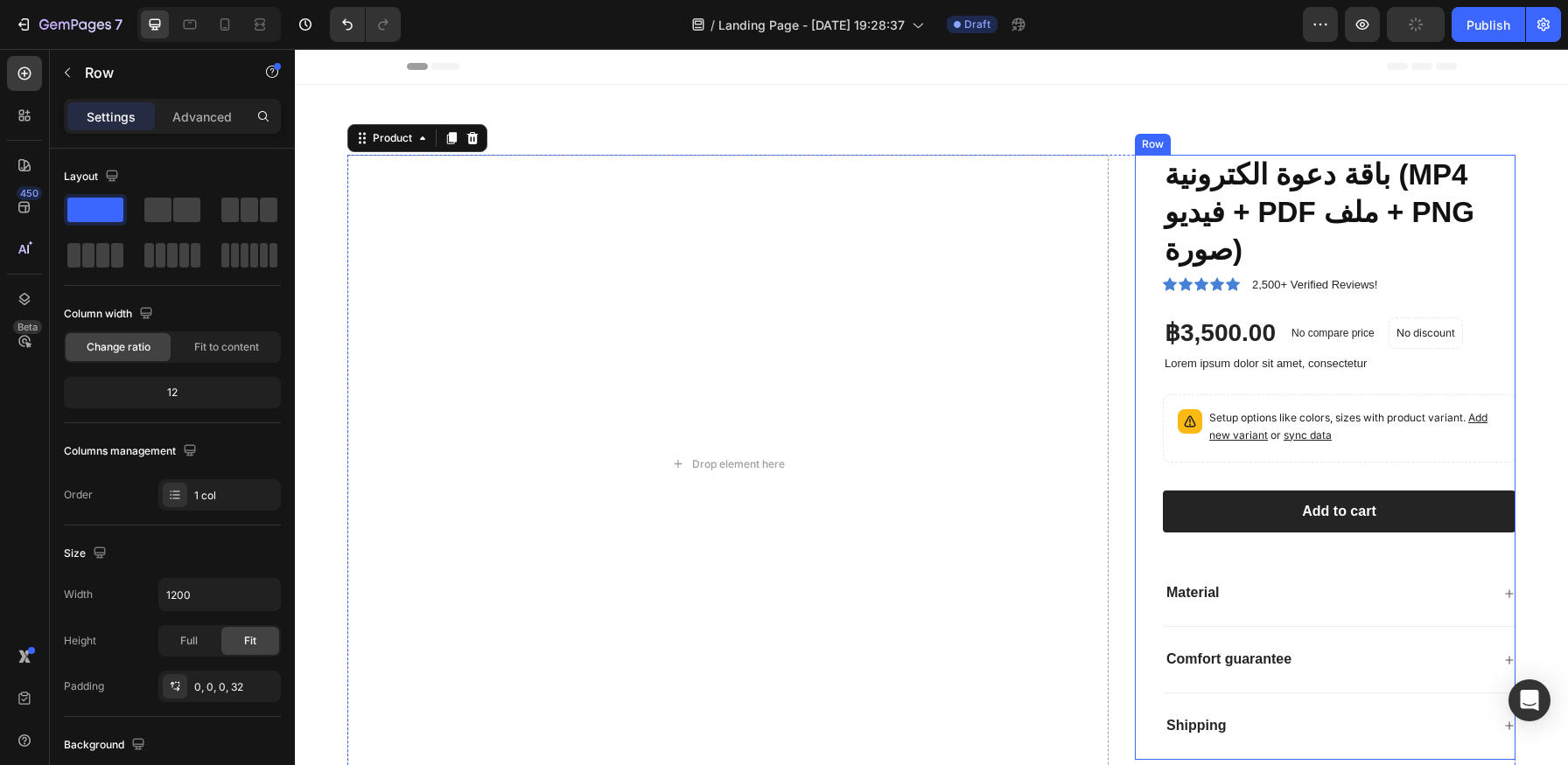
click at [1143, 275] on div "باقة دعوة الكترونية (MP4 فيديو + PDF ملف + PNG صورة) Product Title Icon Icon Ic…" at bounding box center [1324, 458] width 380 height 605
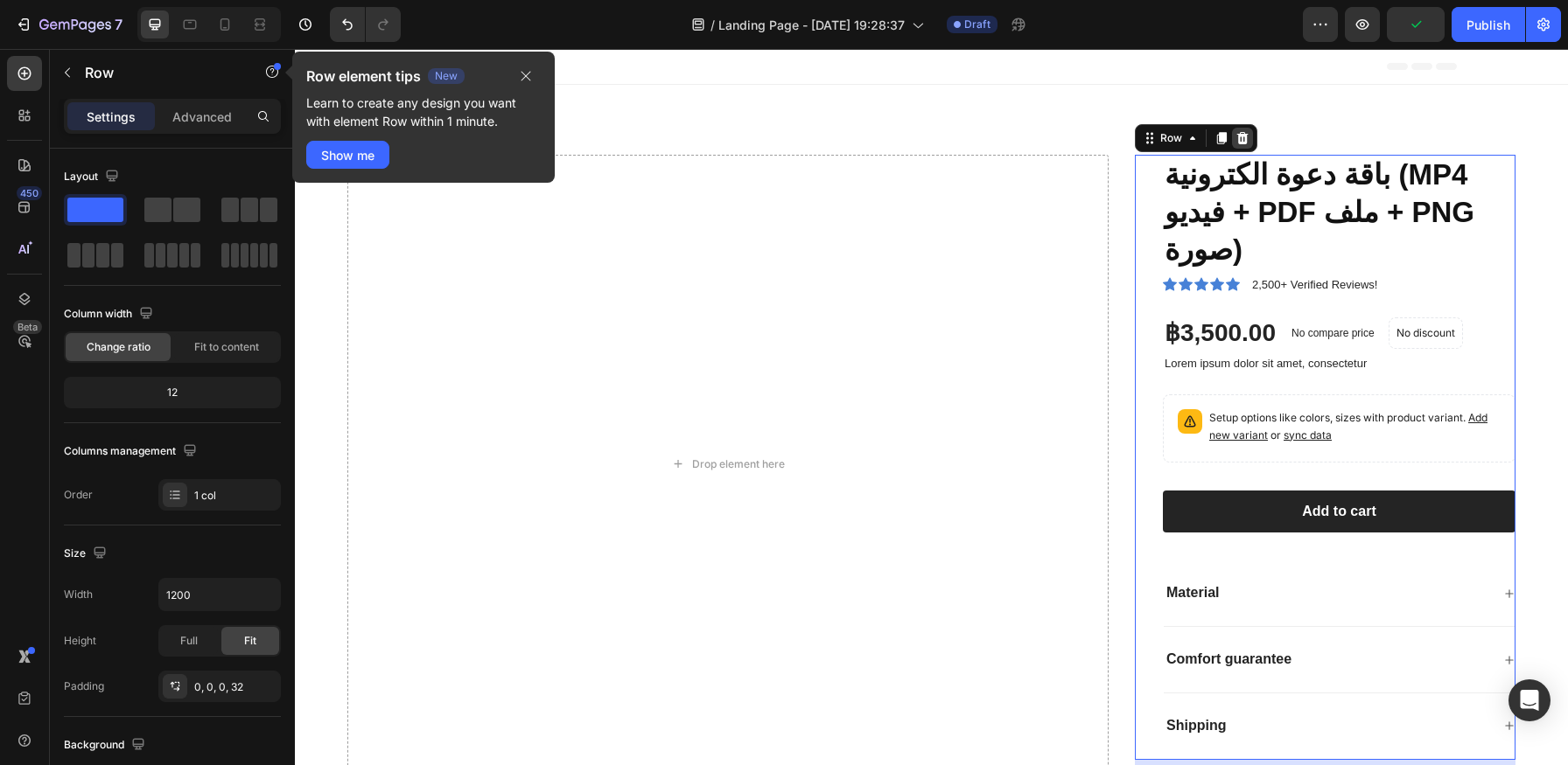
click at [1239, 141] on icon at bounding box center [1242, 138] width 11 height 12
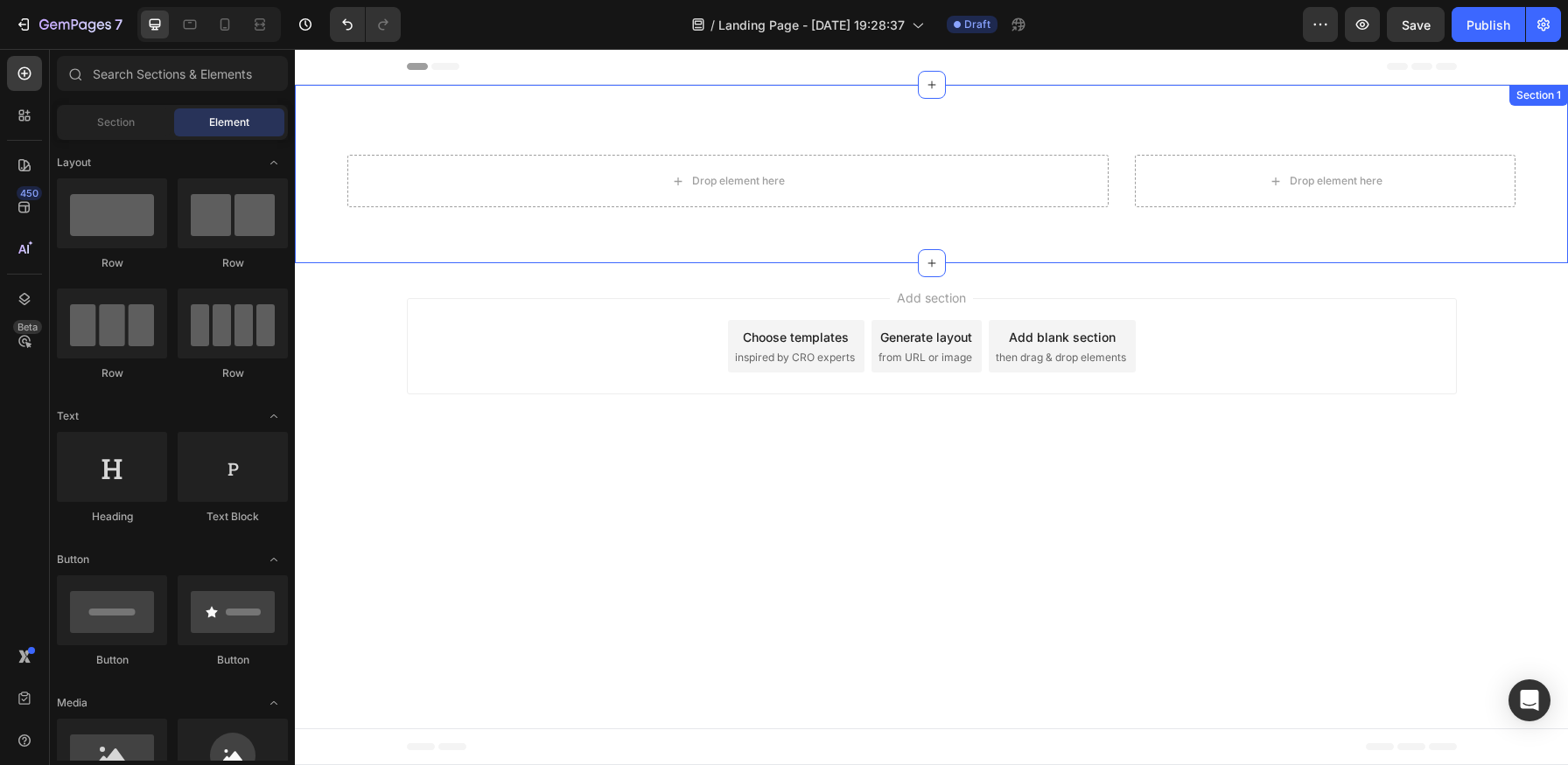
click at [991, 124] on div "Drop element here Drop element here Product Section 1" at bounding box center [931, 174] width 1273 height 179
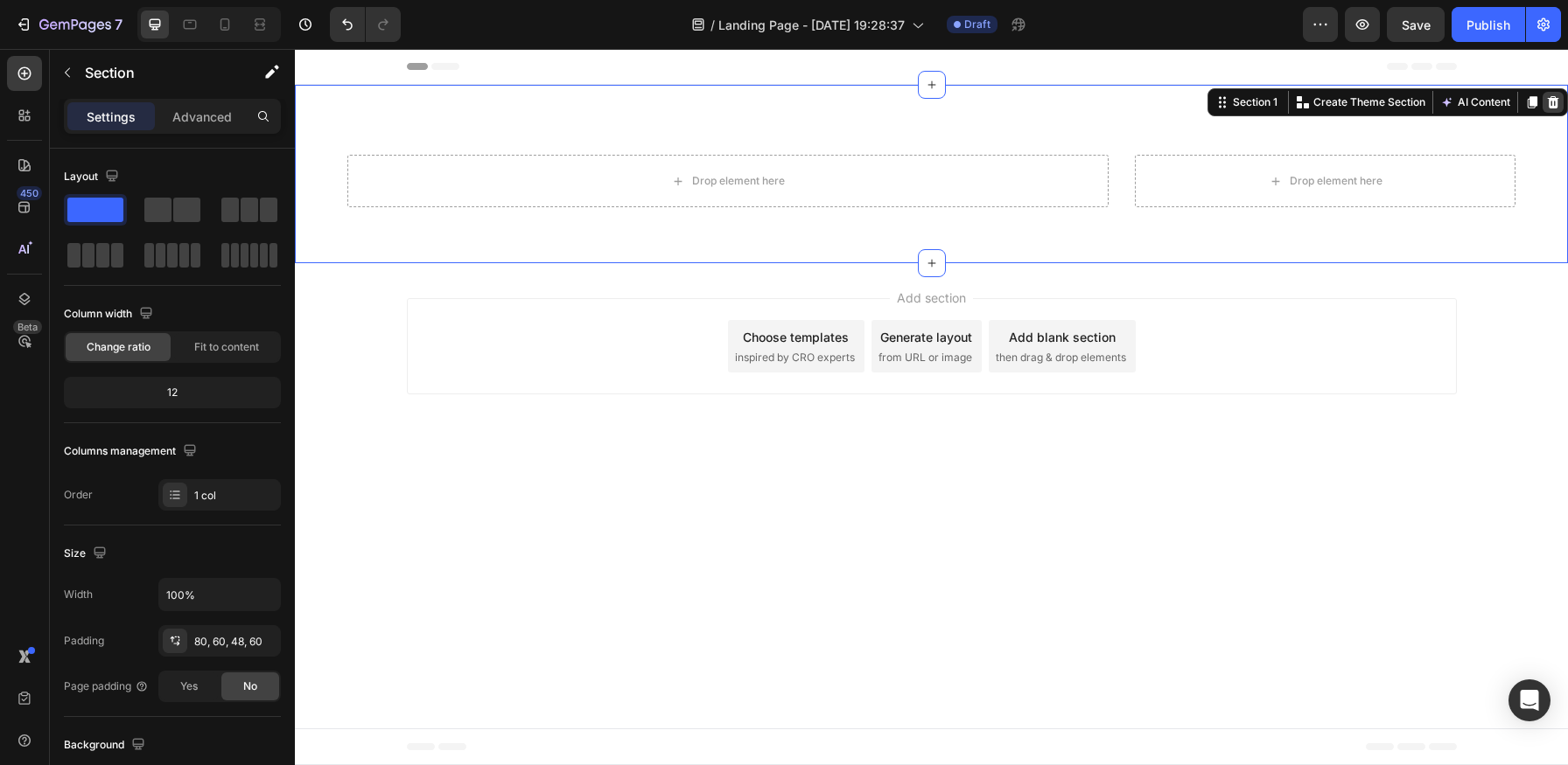
click at [1552, 97] on icon at bounding box center [1553, 102] width 11 height 12
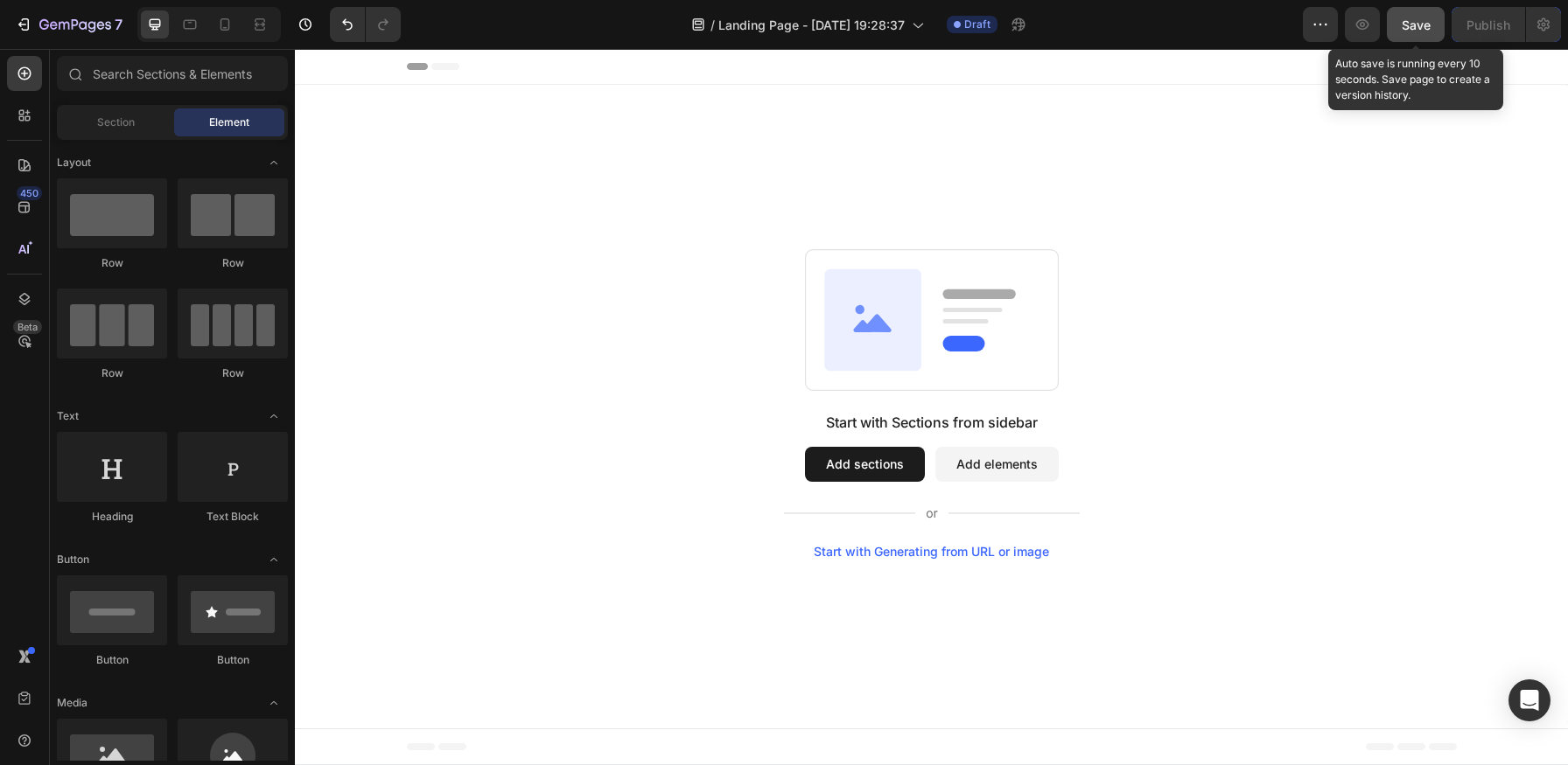
click at [1425, 12] on button "Save" at bounding box center [1415, 25] width 57 height 35
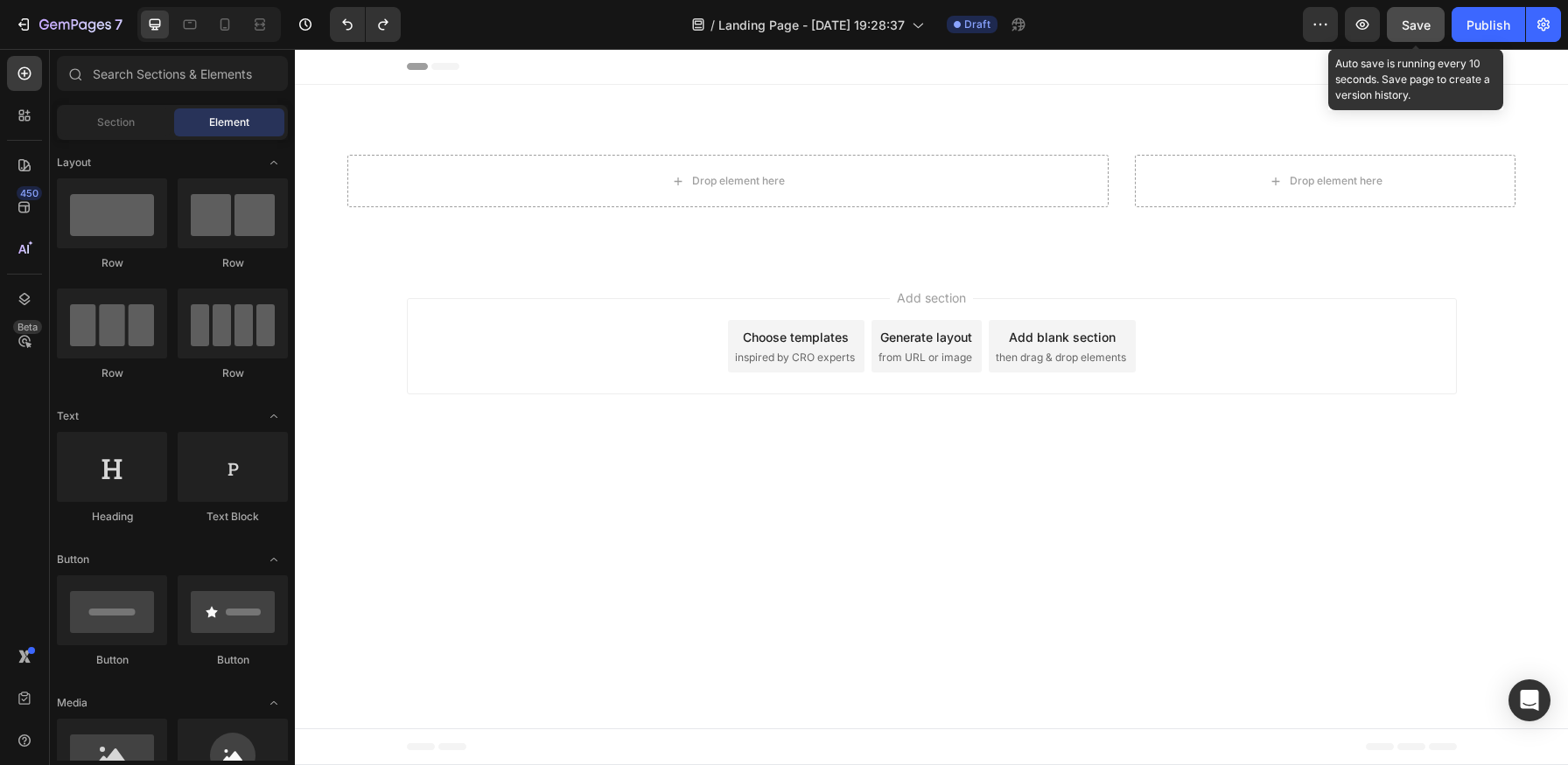
click at [1400, 18] on button "Save" at bounding box center [1415, 25] width 57 height 35
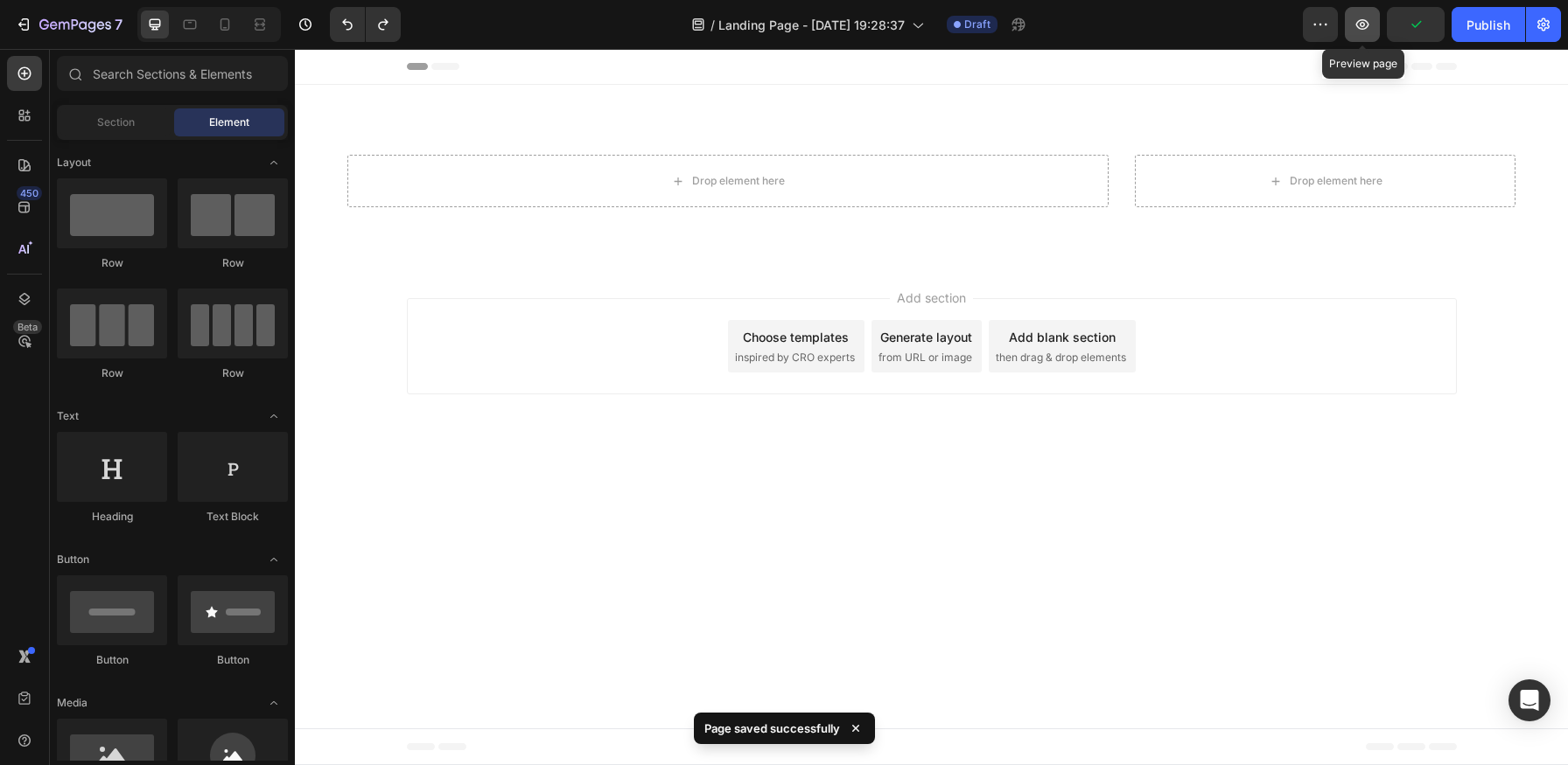
click at [1367, 26] on icon "button" at bounding box center [1363, 25] width 13 height 11
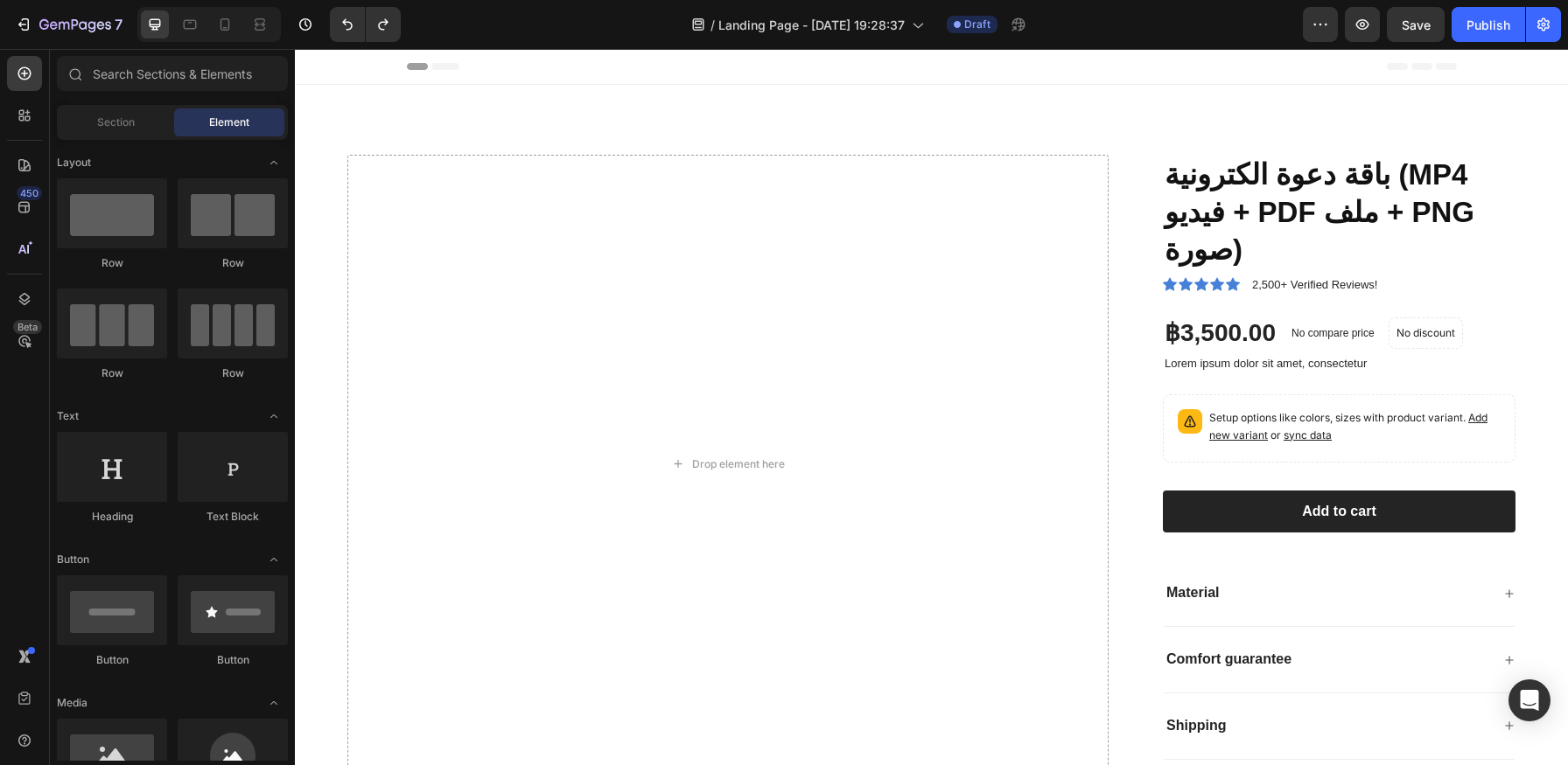
drag, startPoint x: 740, startPoint y: 66, endPoint x: 691, endPoint y: 67, distance: 49.0
click at [740, 66] on div "Header" at bounding box center [931, 67] width 1050 height 35
click at [341, 62] on span "Header" at bounding box center [348, 66] width 38 height 17
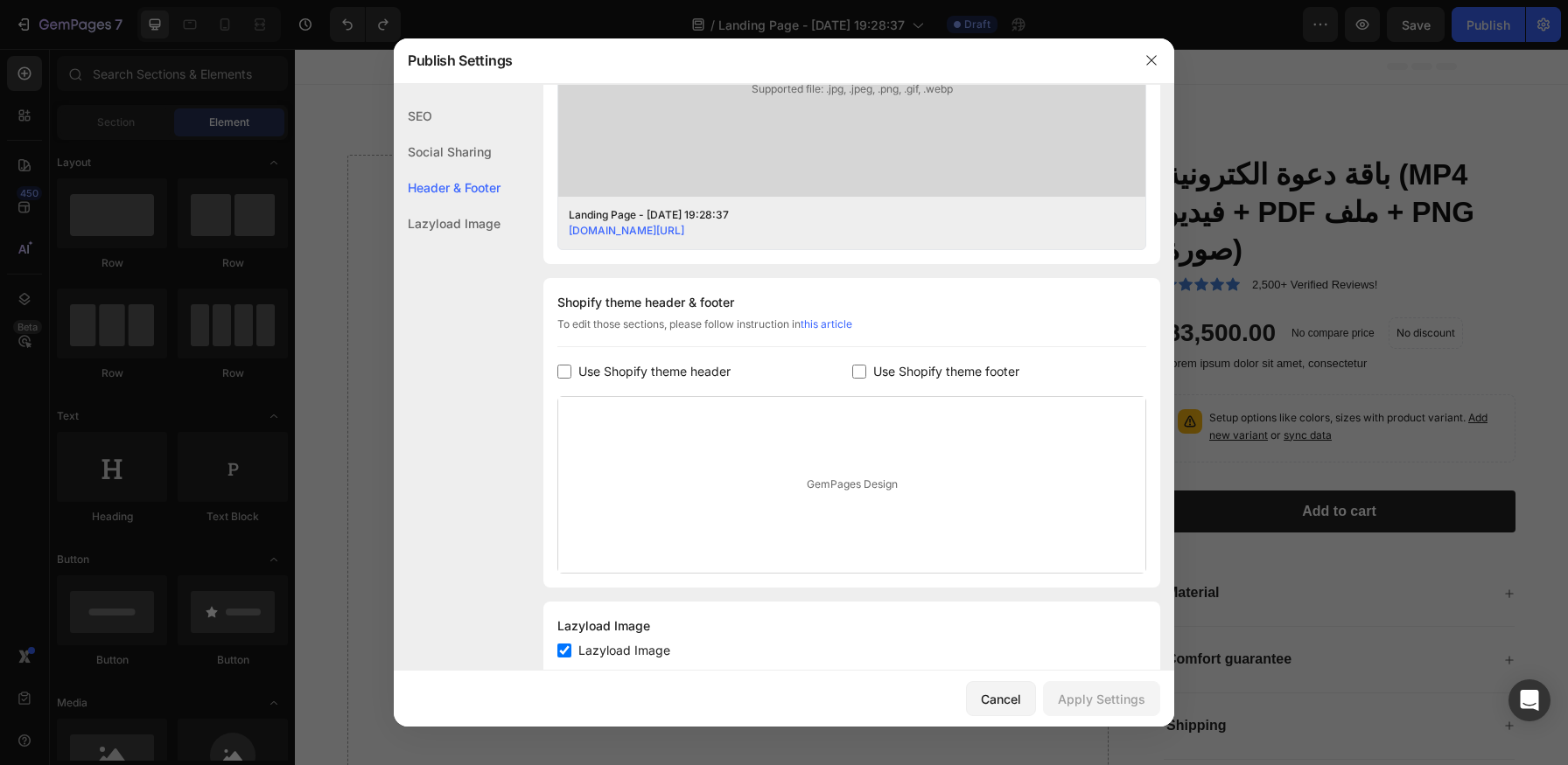
scroll to position [688, 0]
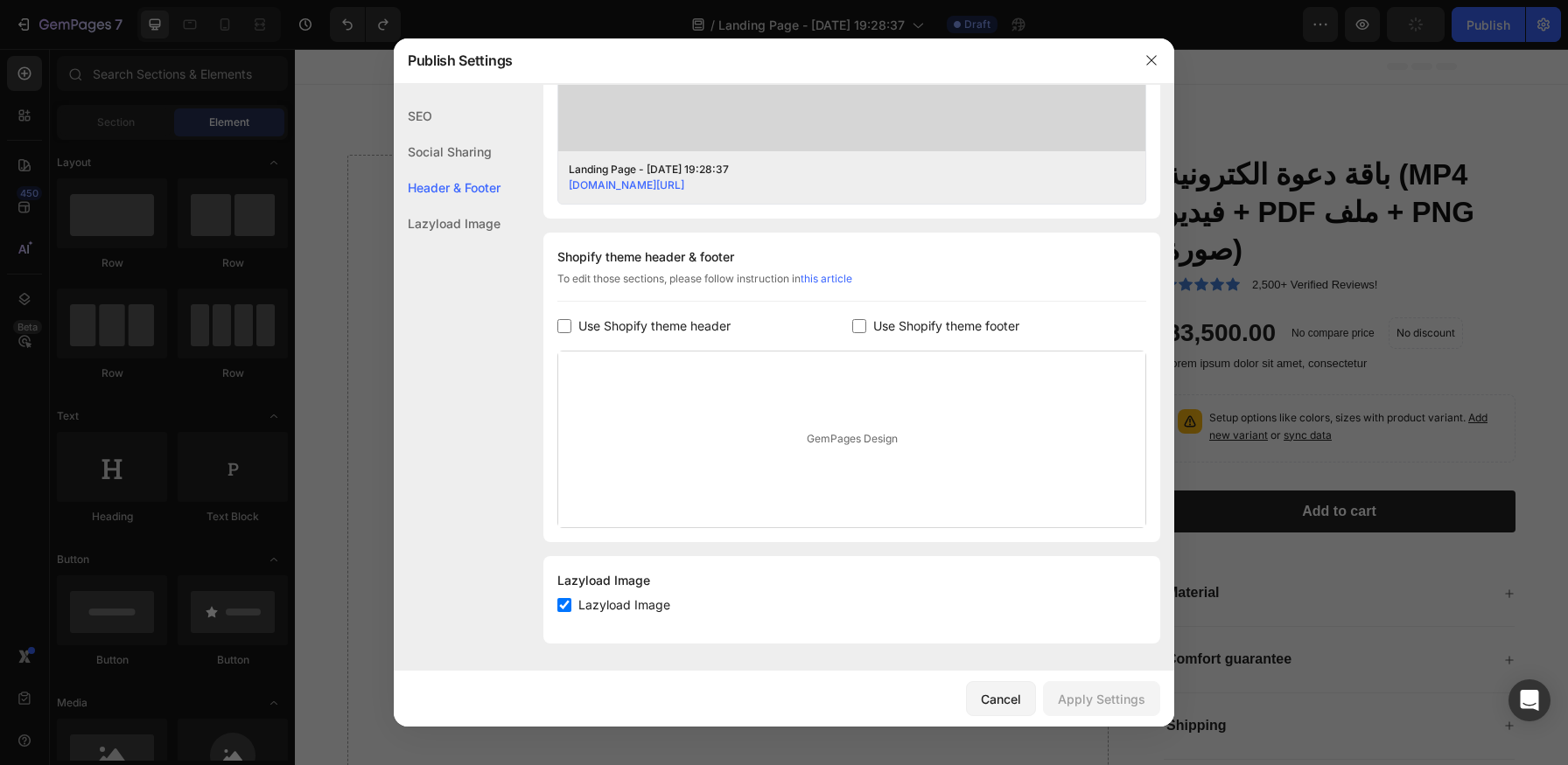
click at [1197, 128] on div at bounding box center [784, 382] width 1568 height 765
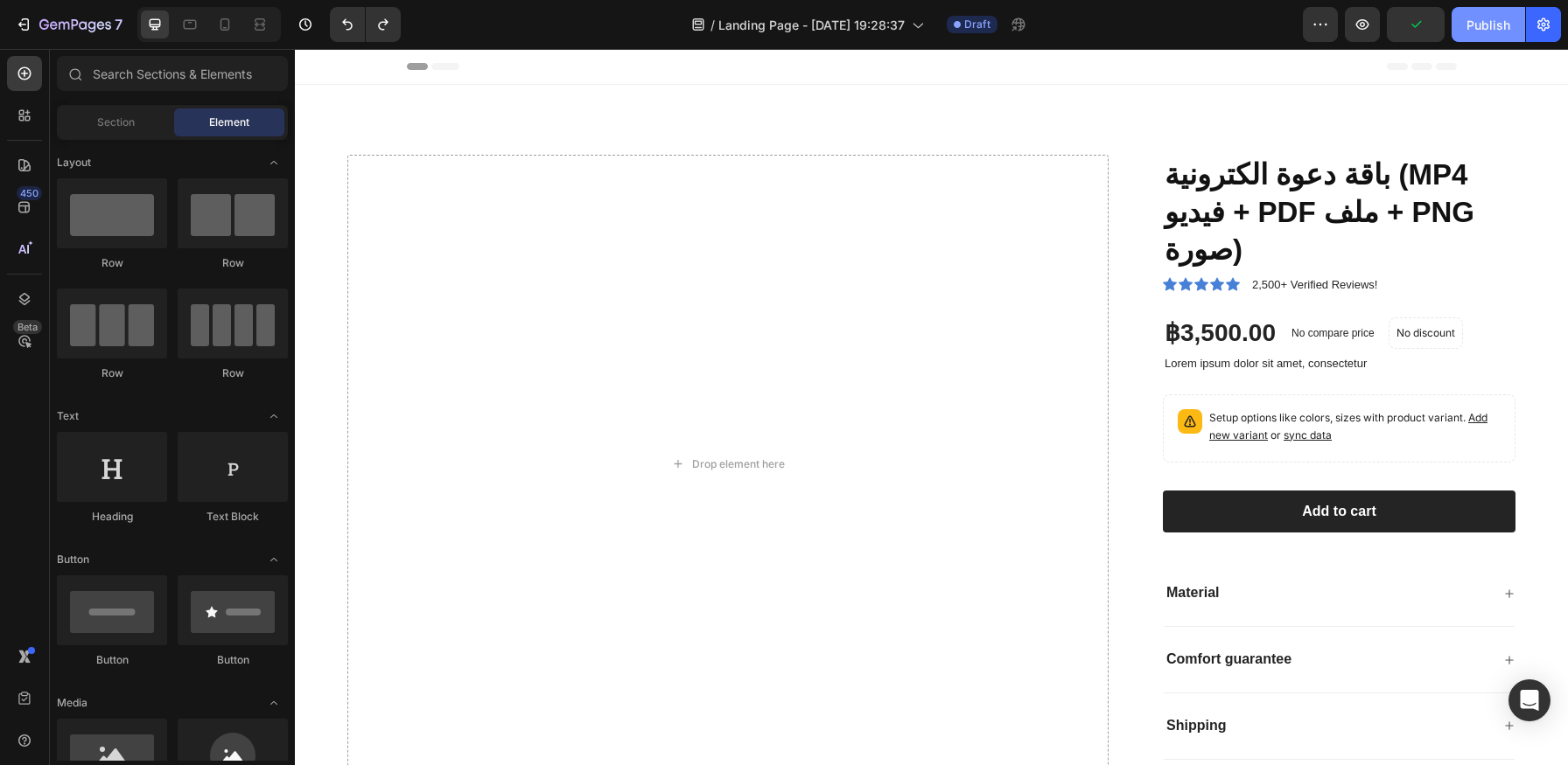
click at [1468, 21] on div "Publish" at bounding box center [1489, 25] width 44 height 18
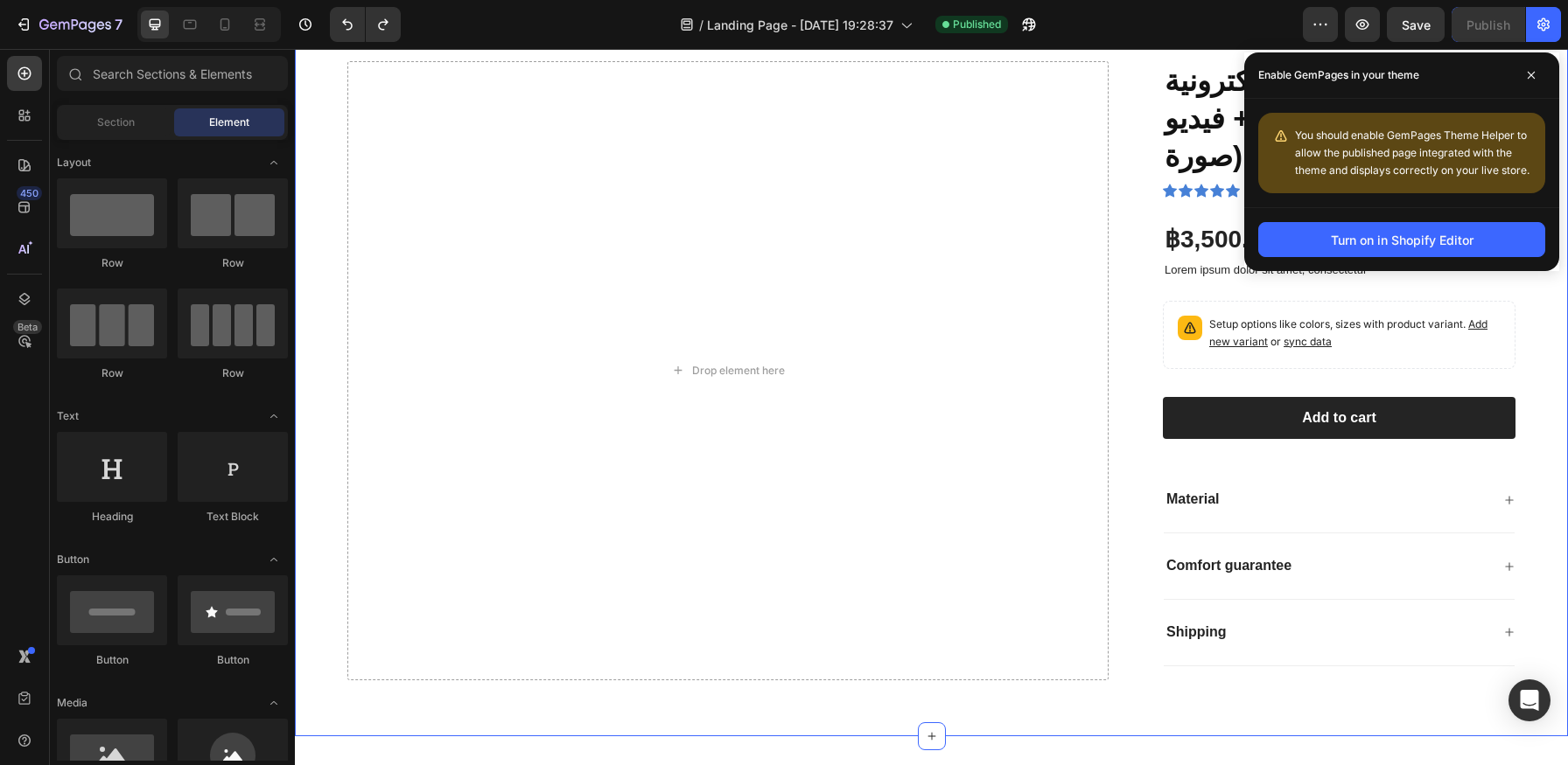
scroll to position [0, 0]
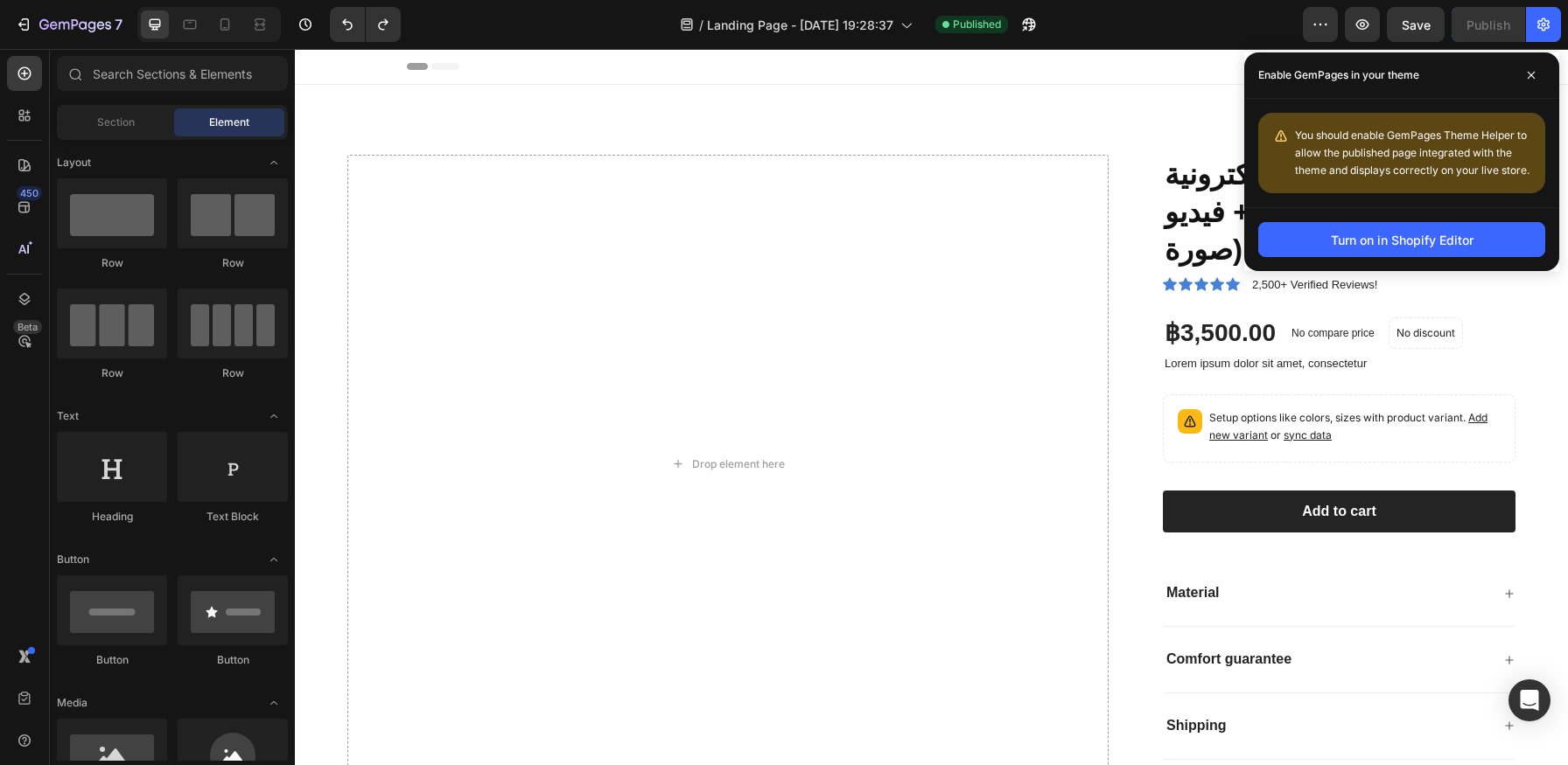
click at [348, 68] on span "Header" at bounding box center [348, 66] width 38 height 17
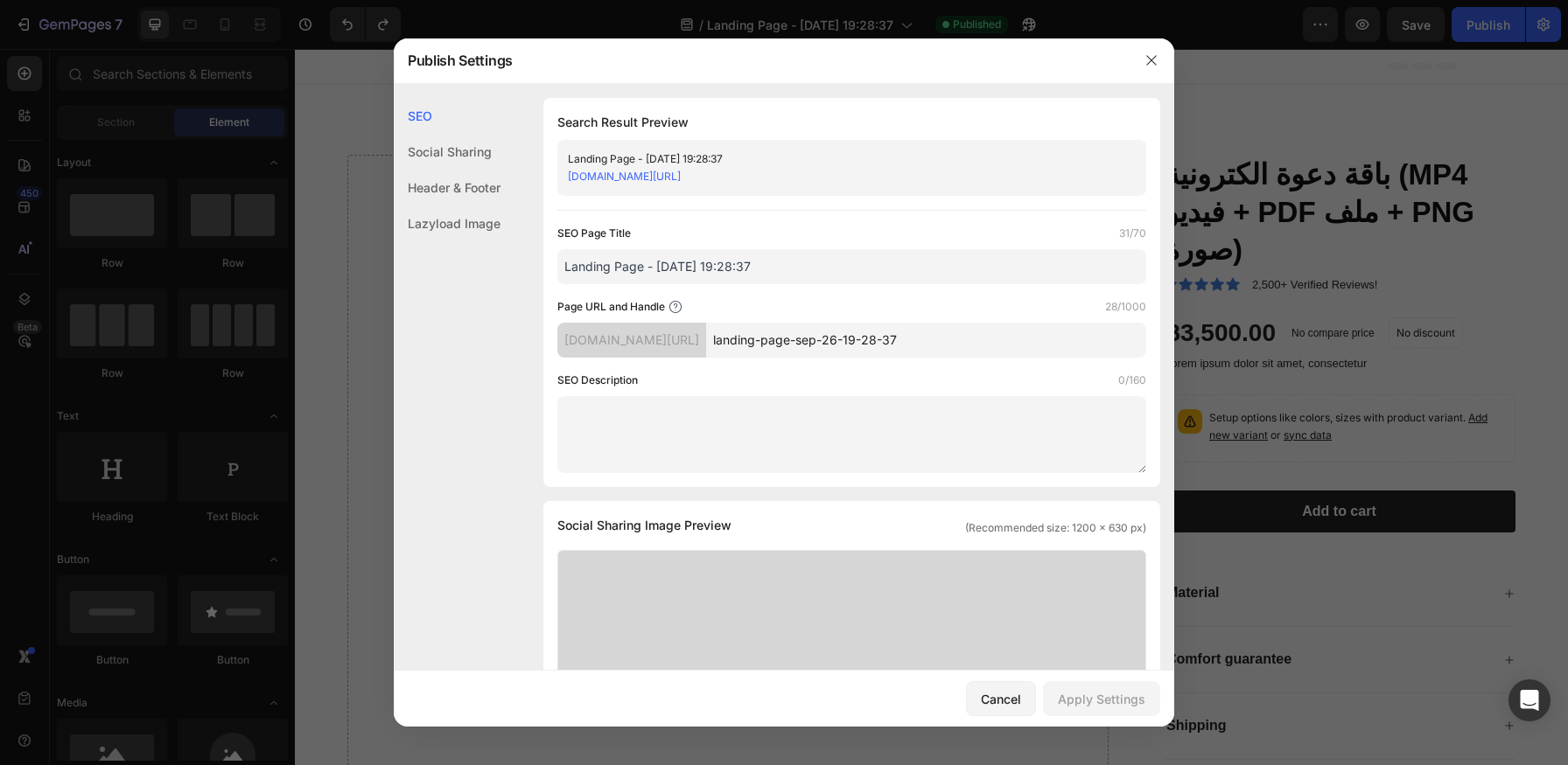
click at [477, 152] on div "Social Sharing" at bounding box center [447, 151] width 107 height 36
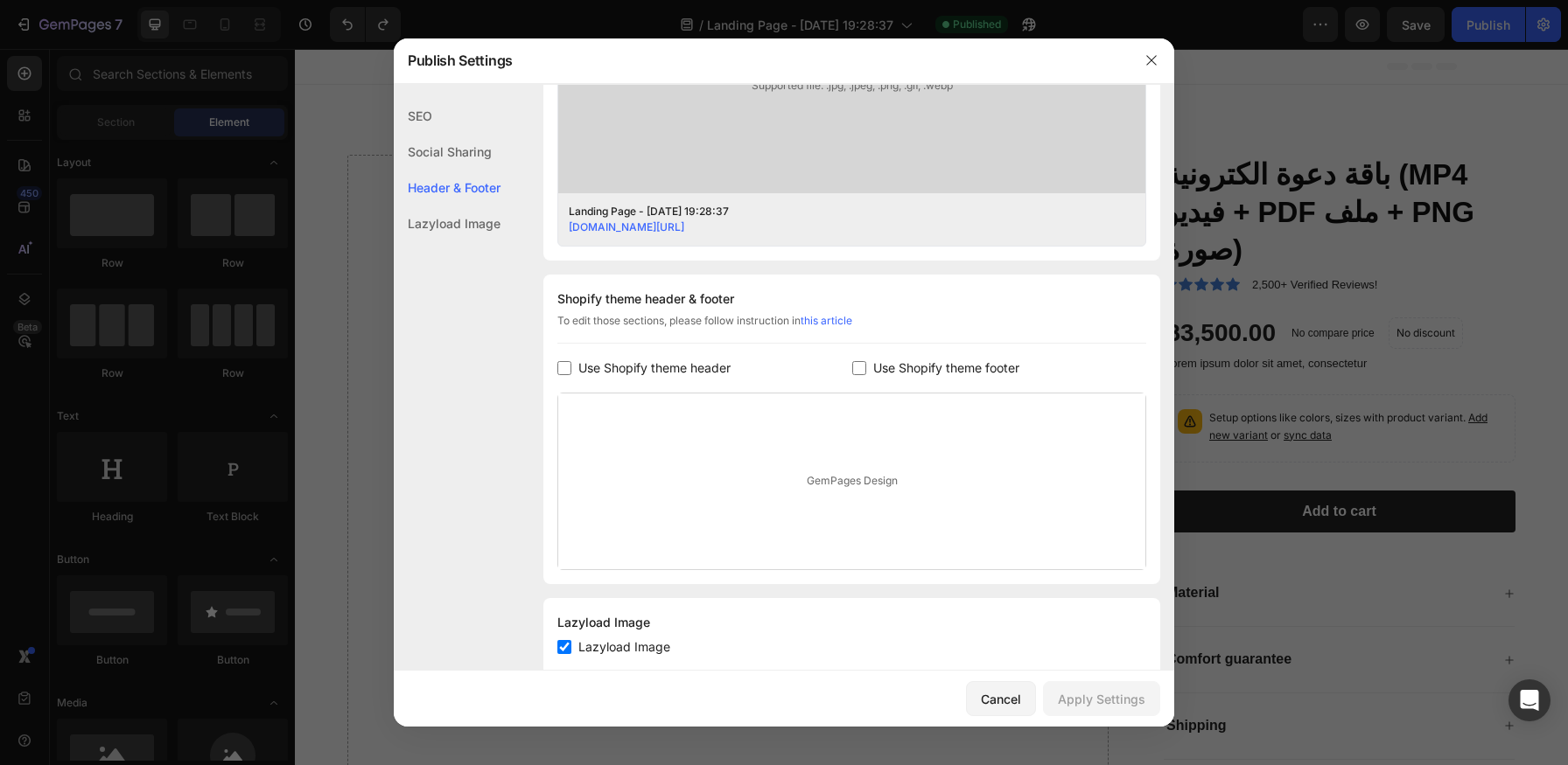
scroll to position [688, 0]
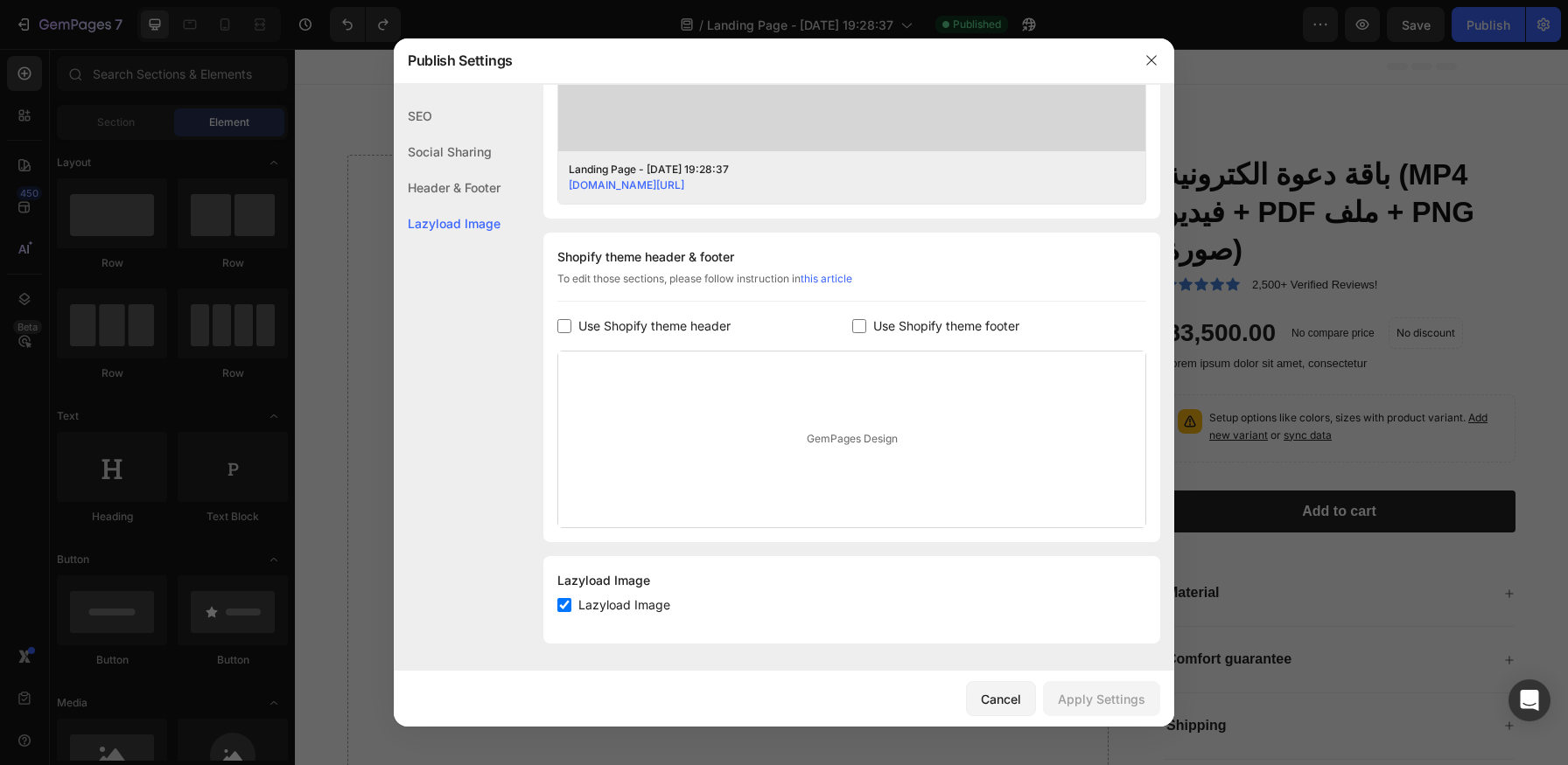
click at [568, 599] on input "checkbox" at bounding box center [564, 605] width 14 height 14
checkbox input "false"
click at [1092, 703] on div "Apply Settings" at bounding box center [1102, 699] width 88 height 18
click at [1154, 59] on icon "button" at bounding box center [1151, 60] width 14 height 14
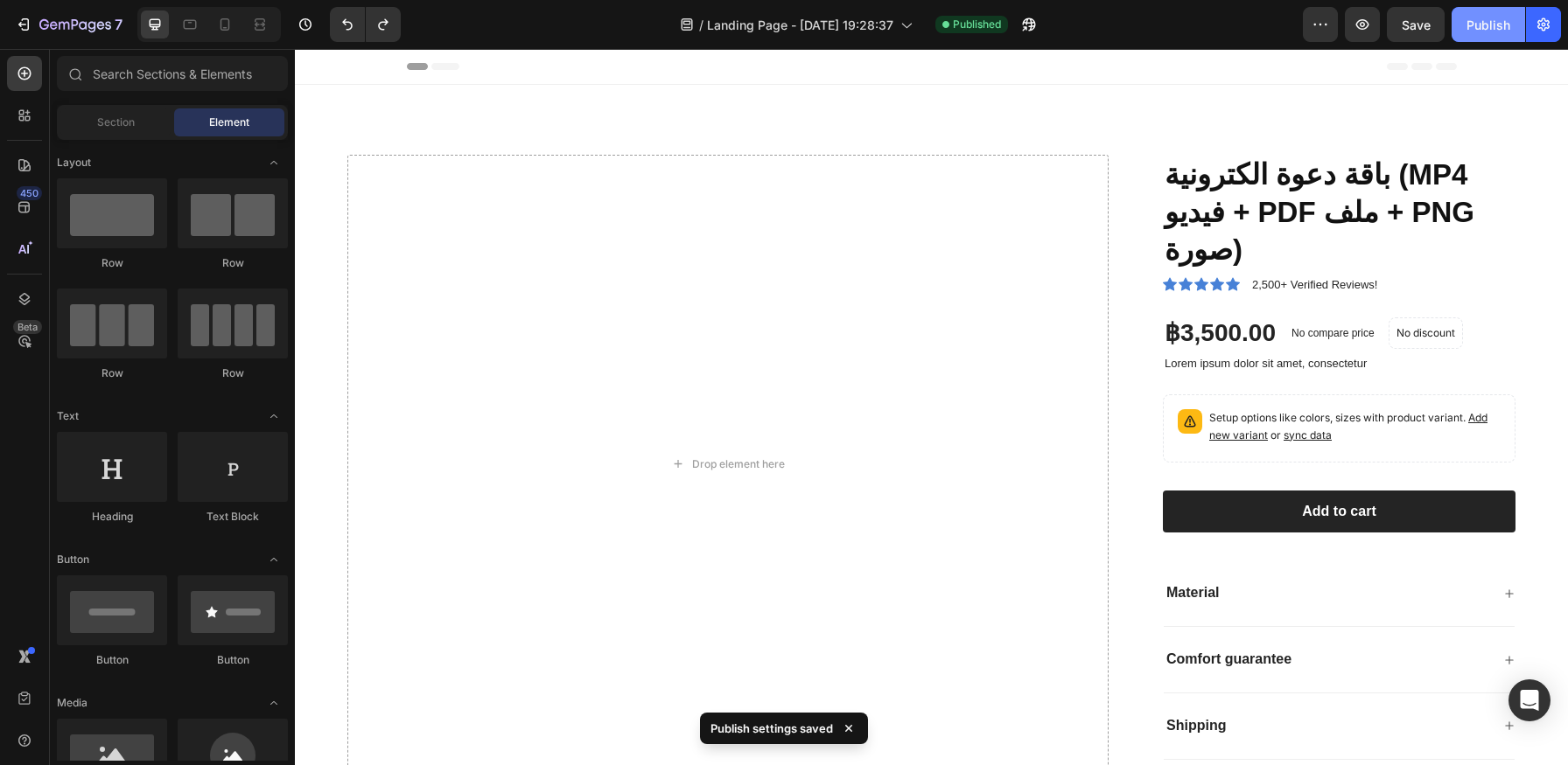
click at [1494, 22] on div "Publish" at bounding box center [1489, 25] width 44 height 18
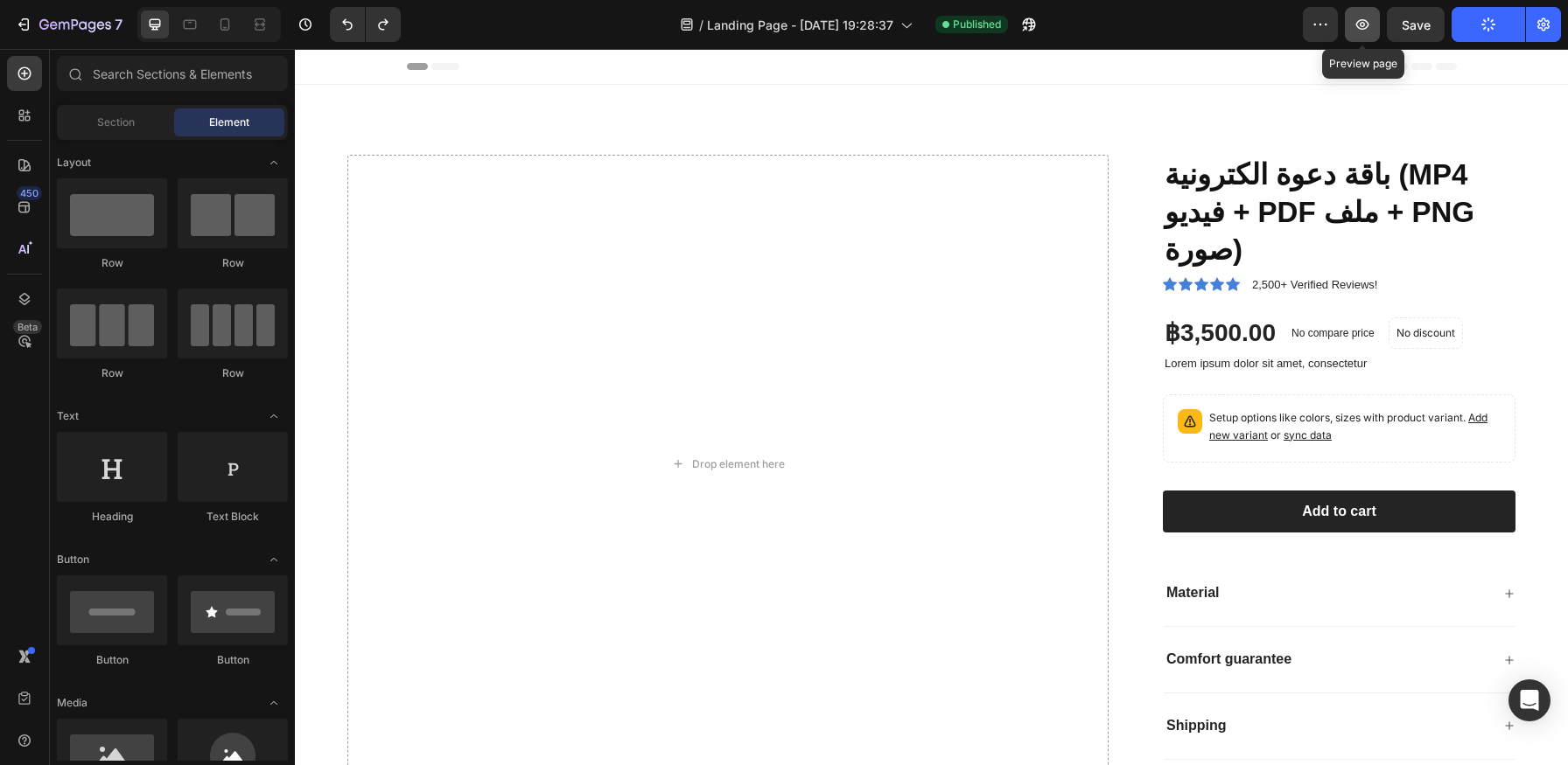
click at [1375, 26] on button "button" at bounding box center [1362, 25] width 35 height 35
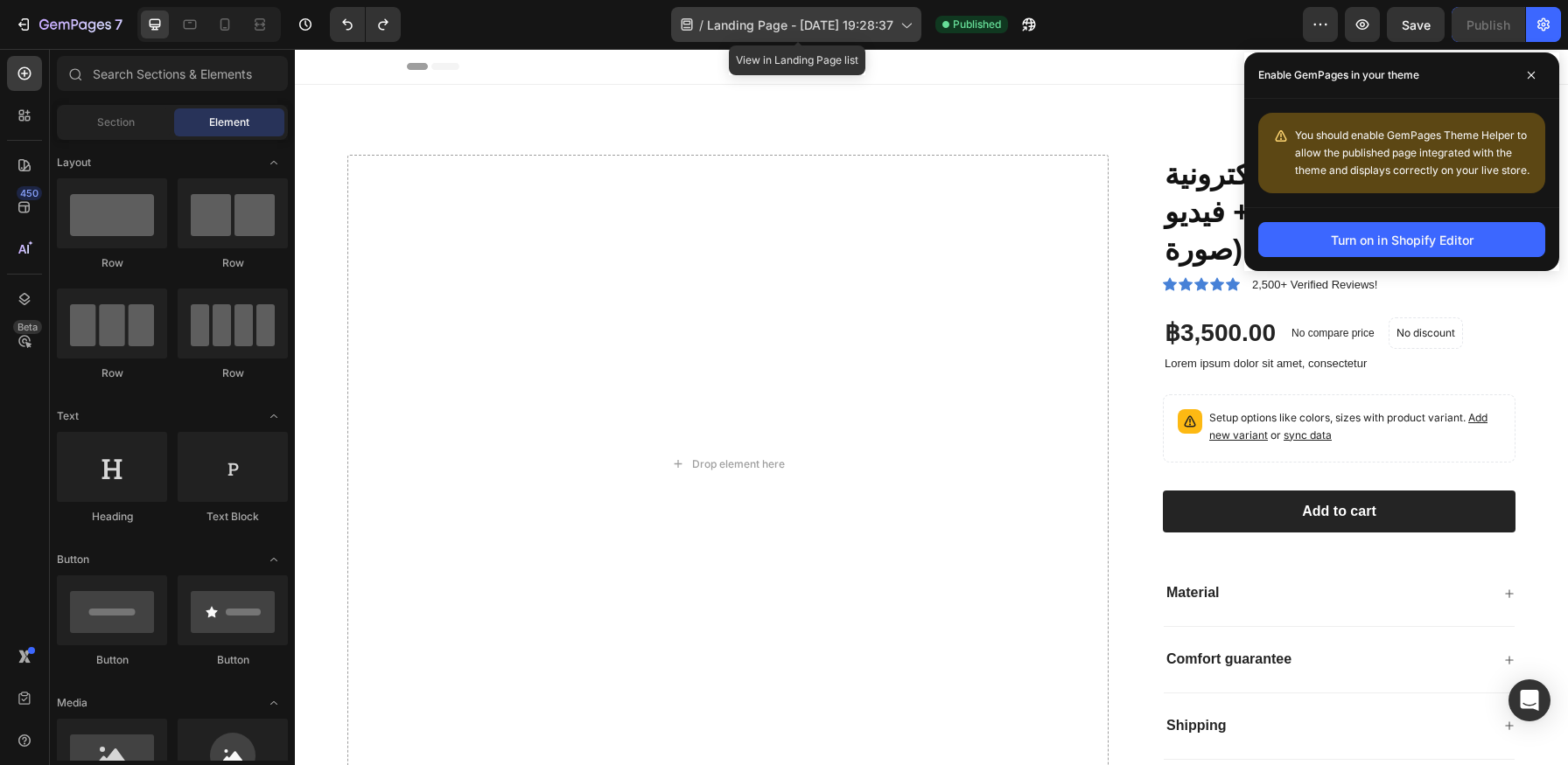
click at [909, 25] on icon at bounding box center [905, 24] width 17 height 17
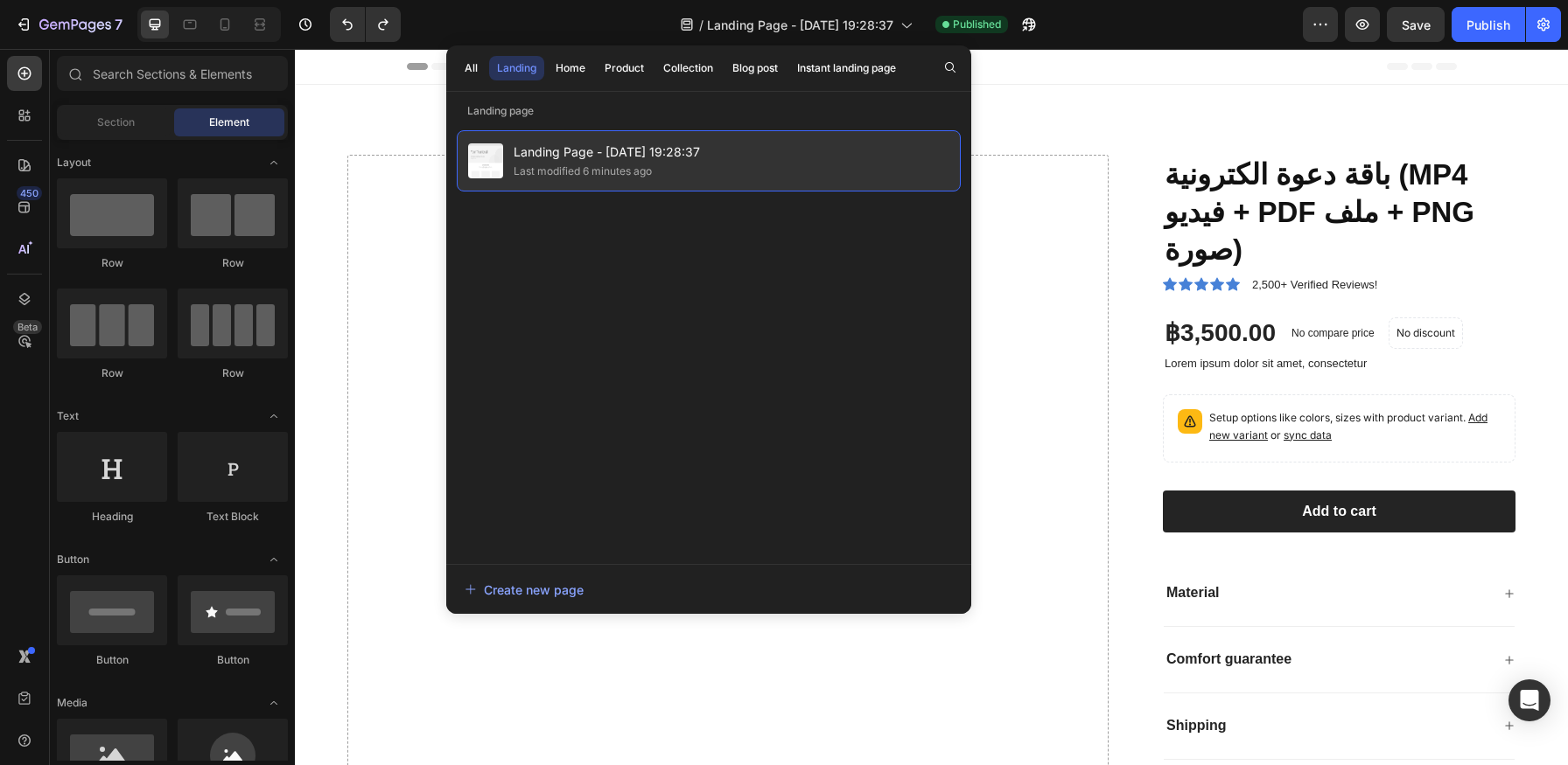
click at [604, 154] on span "Landing Page - [DATE] 19:28:37" at bounding box center [607, 151] width 186 height 21
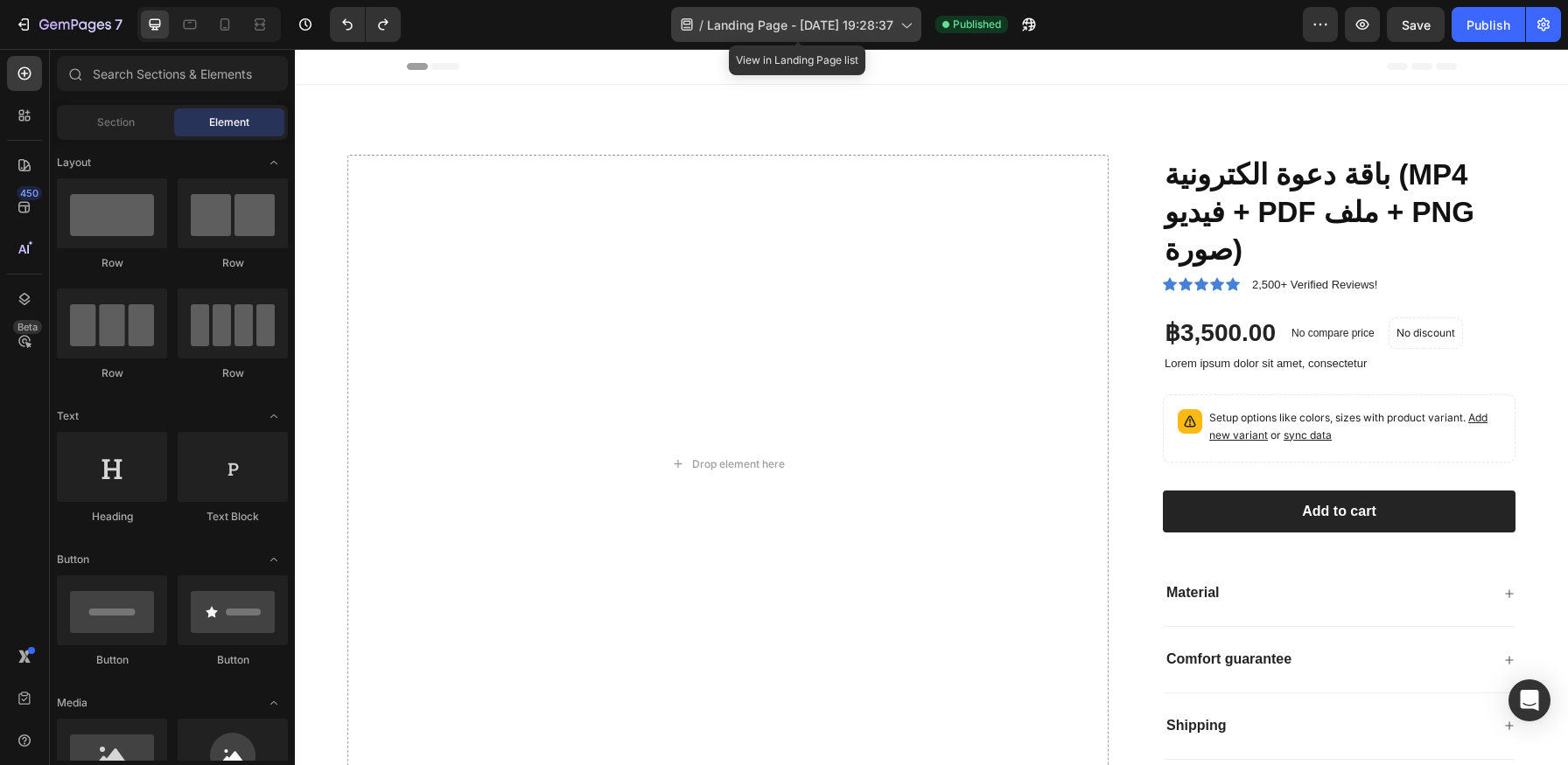
click at [901, 29] on icon at bounding box center [905, 24] width 17 height 17
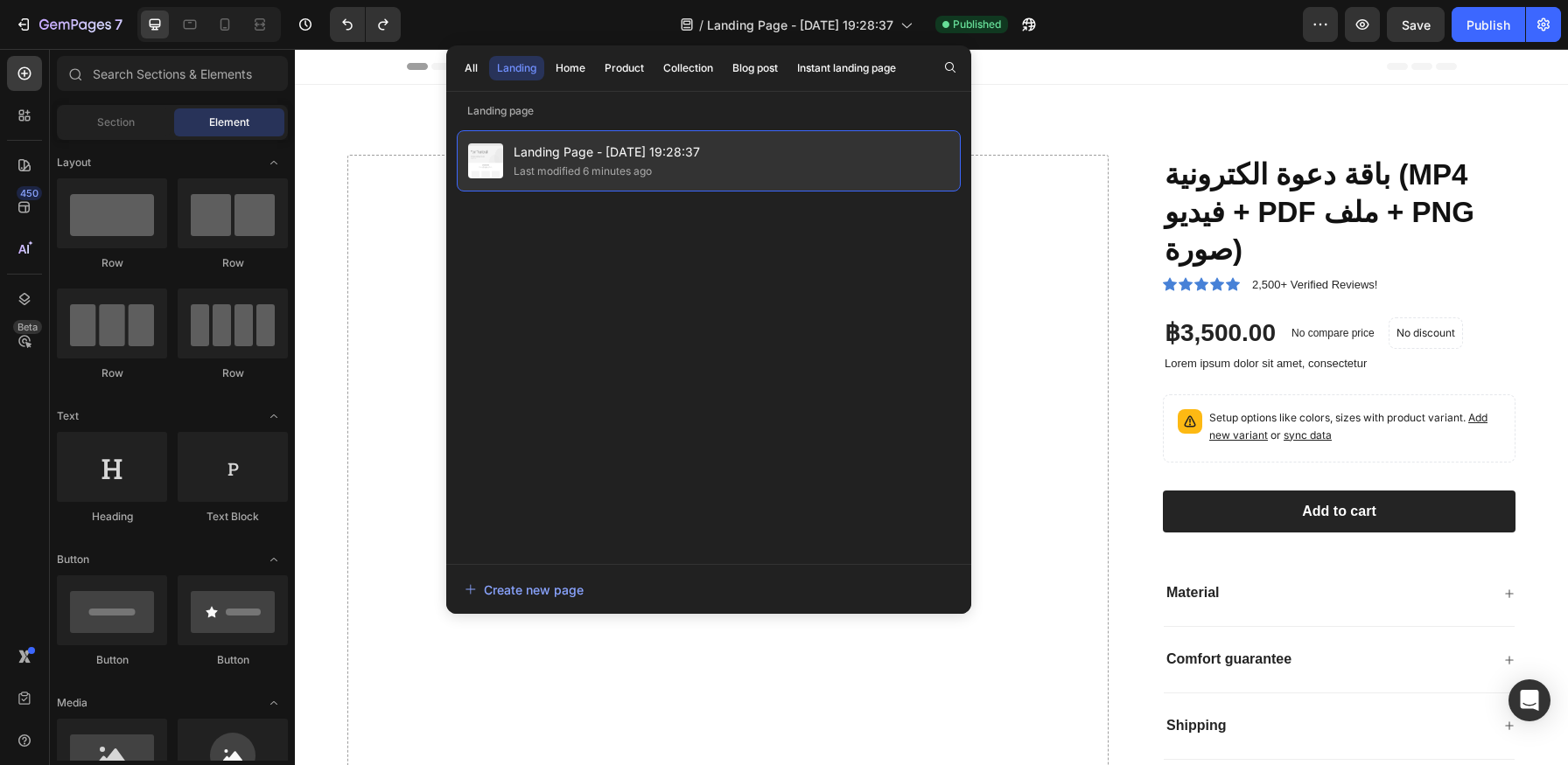
click at [709, 169] on div "Landing Page - [DATE] 19:28:37 Last modified 6 minutes ago" at bounding box center [709, 160] width 504 height 61
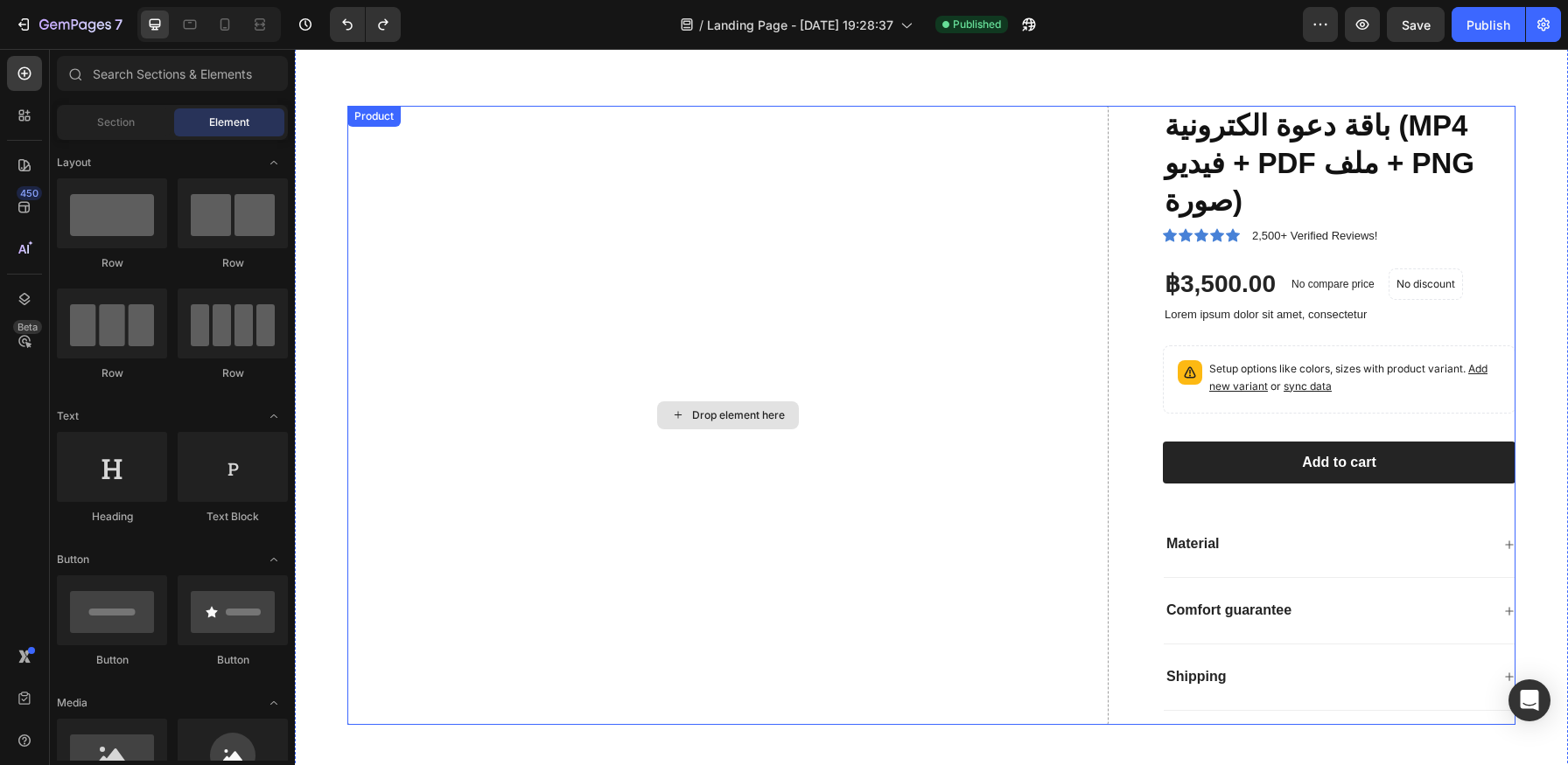
scroll to position [0, 0]
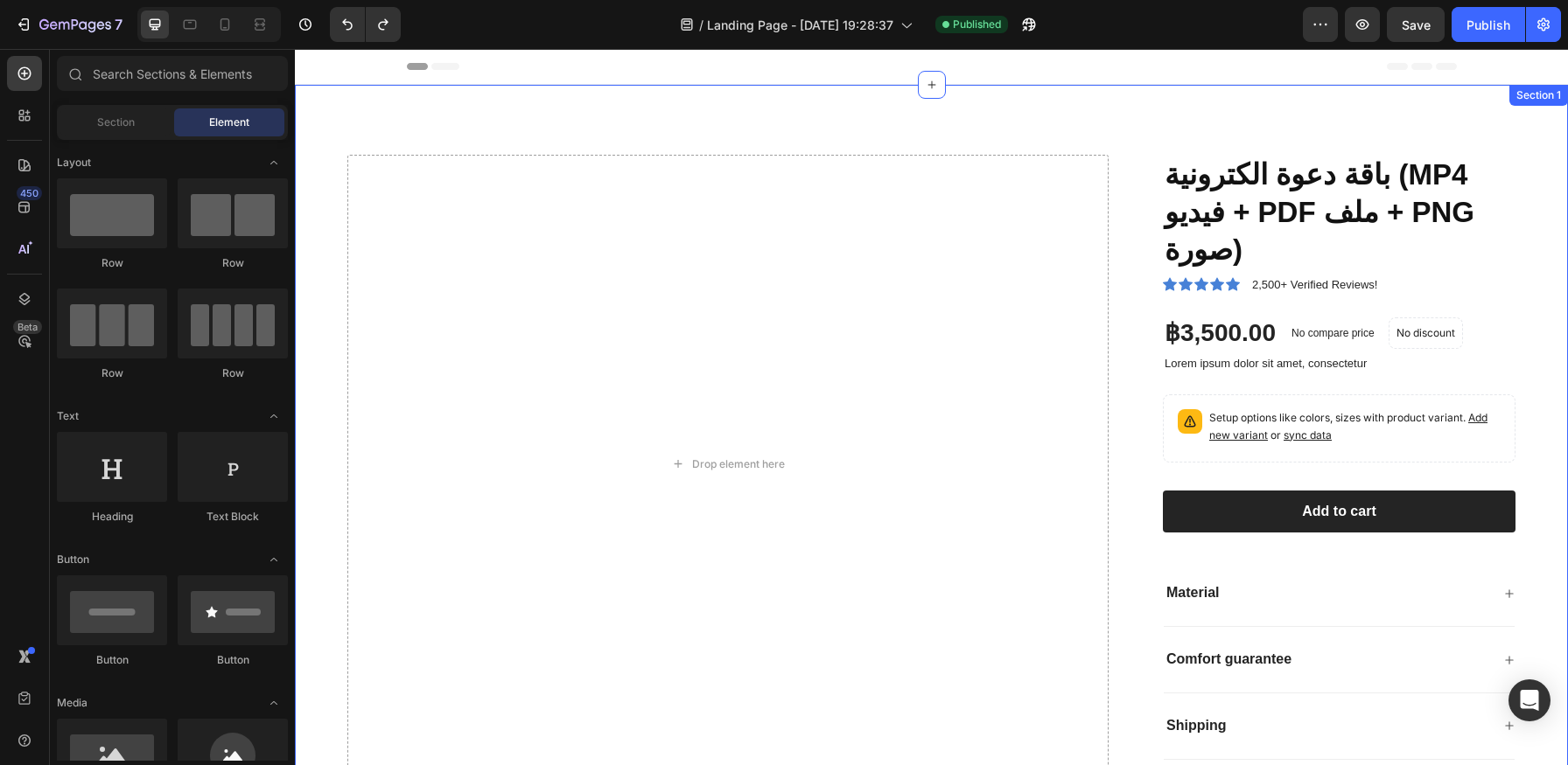
click at [728, 104] on div "Drop element here باقة دعوة الكترونية (MP4 فيديو + PDF ملف + PNG صورة) Product …" at bounding box center [931, 457] width 1273 height 745
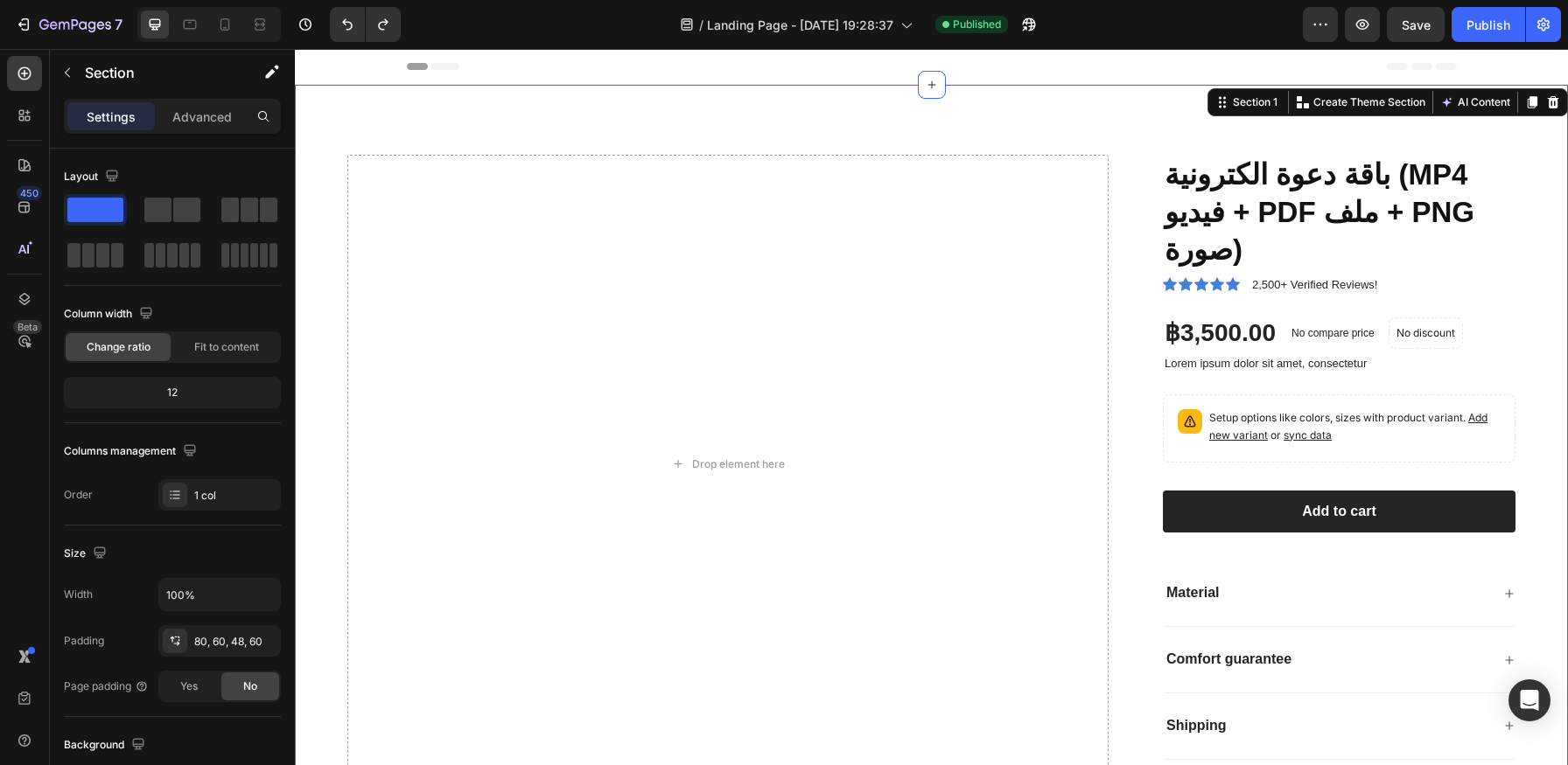
click at [348, 66] on span "Header" at bounding box center [348, 66] width 38 height 17
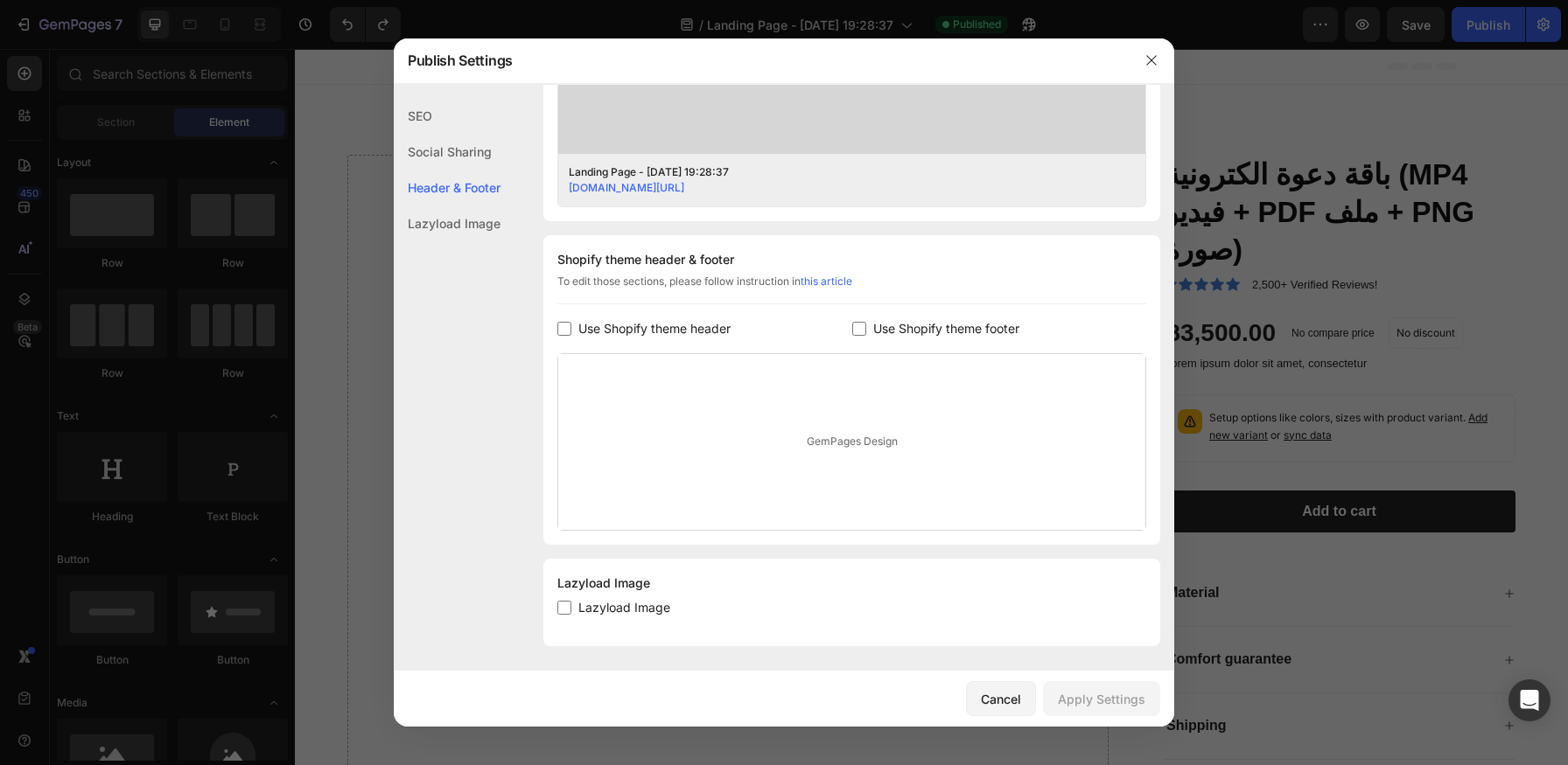
scroll to position [688, 0]
click at [462, 229] on div "Lazyload Image" at bounding box center [447, 222] width 107 height 36
click at [480, 143] on div "Social Sharing" at bounding box center [447, 151] width 107 height 36
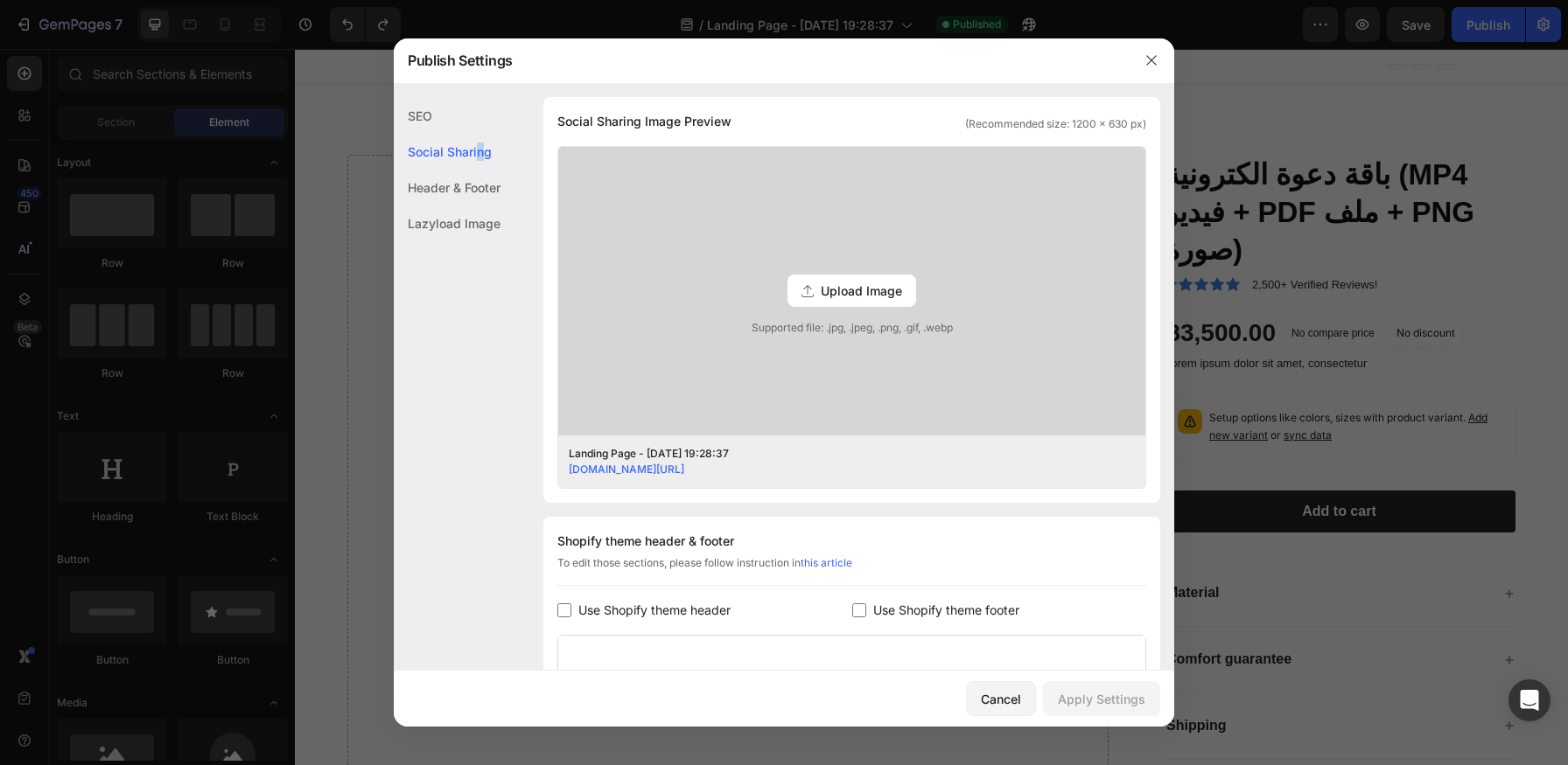
scroll to position [399, 0]
click at [434, 116] on div "SEO" at bounding box center [447, 115] width 107 height 36
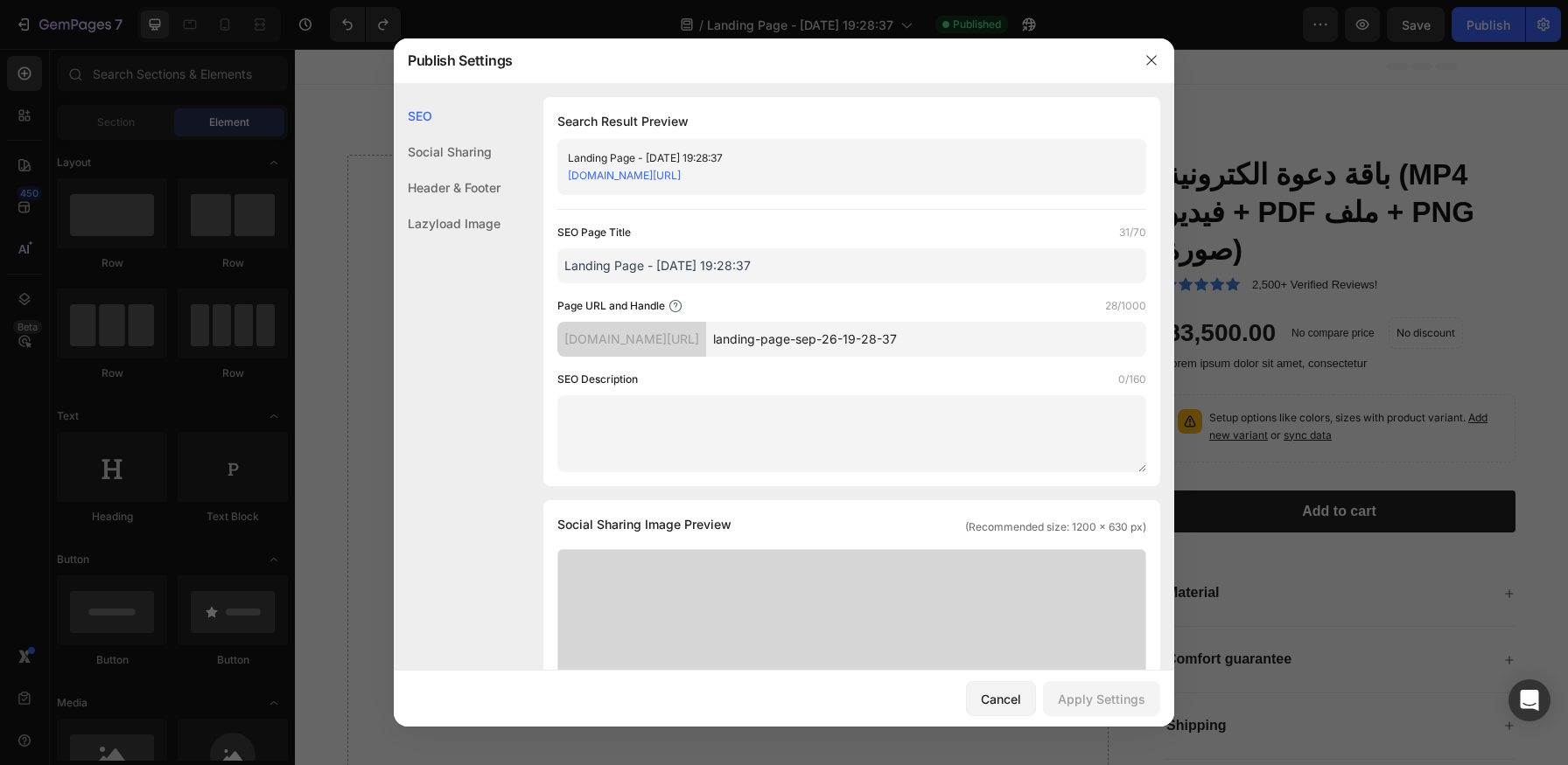
scroll to position [0, 0]
click at [1299, 109] on div at bounding box center [784, 382] width 1568 height 765
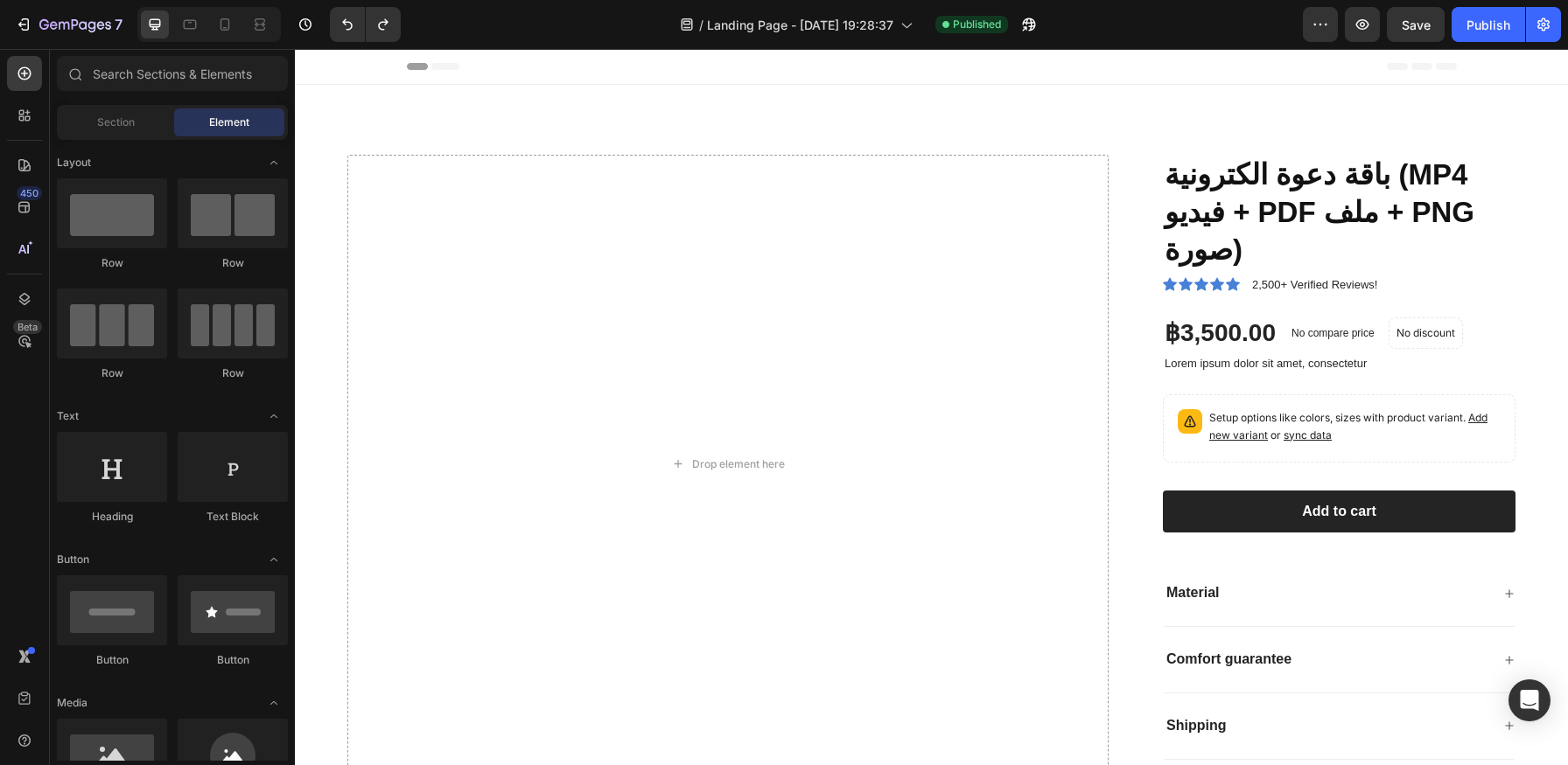
click at [345, 66] on span "Header" at bounding box center [348, 66] width 38 height 17
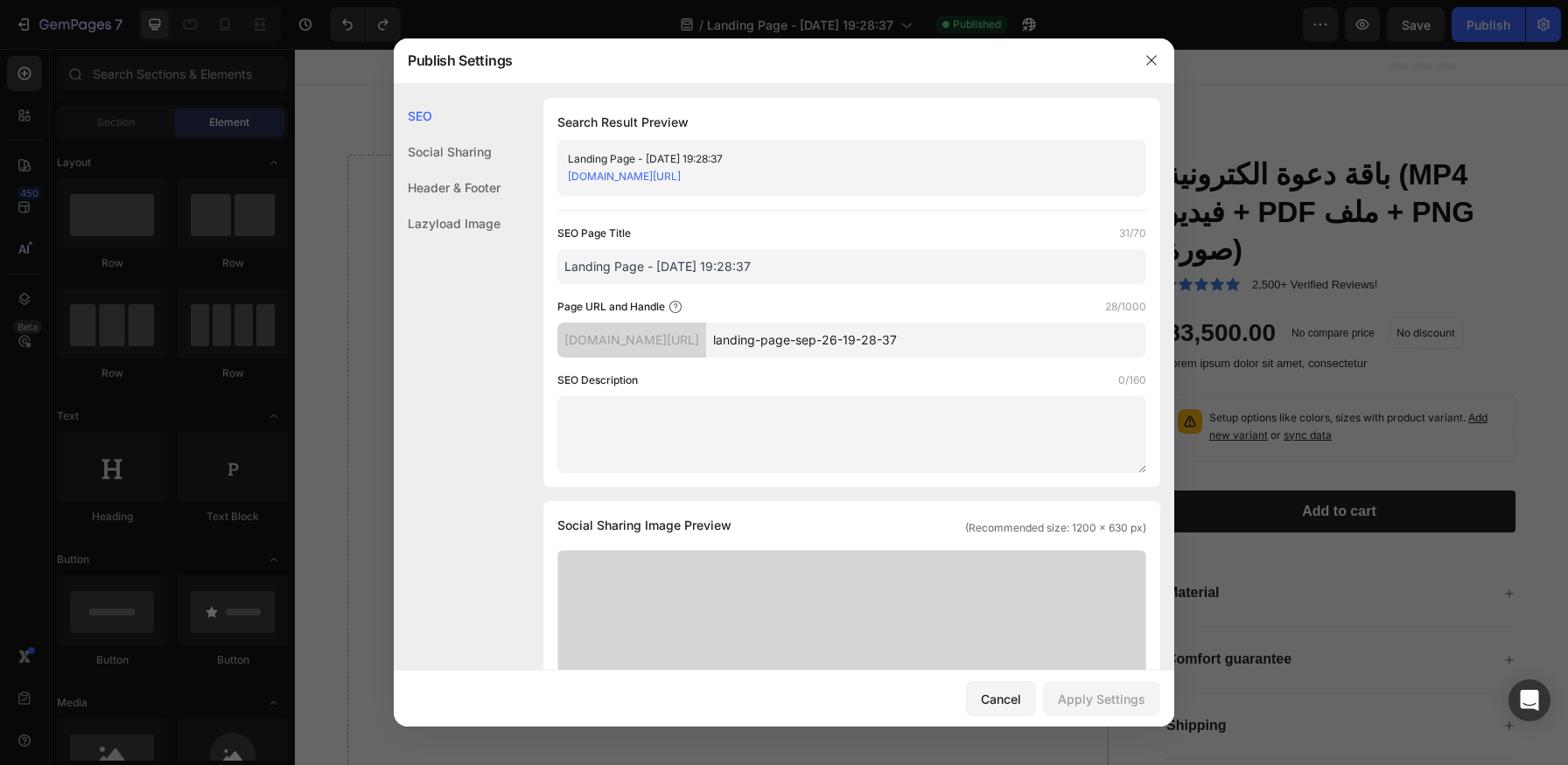
click at [695, 182] on div "[DOMAIN_NAME][URL]" at bounding box center [837, 176] width 539 height 17
click at [680, 175] on link "[DOMAIN_NAME][URL]" at bounding box center [625, 176] width 113 height 13
click at [451, 149] on div "Social Sharing" at bounding box center [447, 151] width 107 height 36
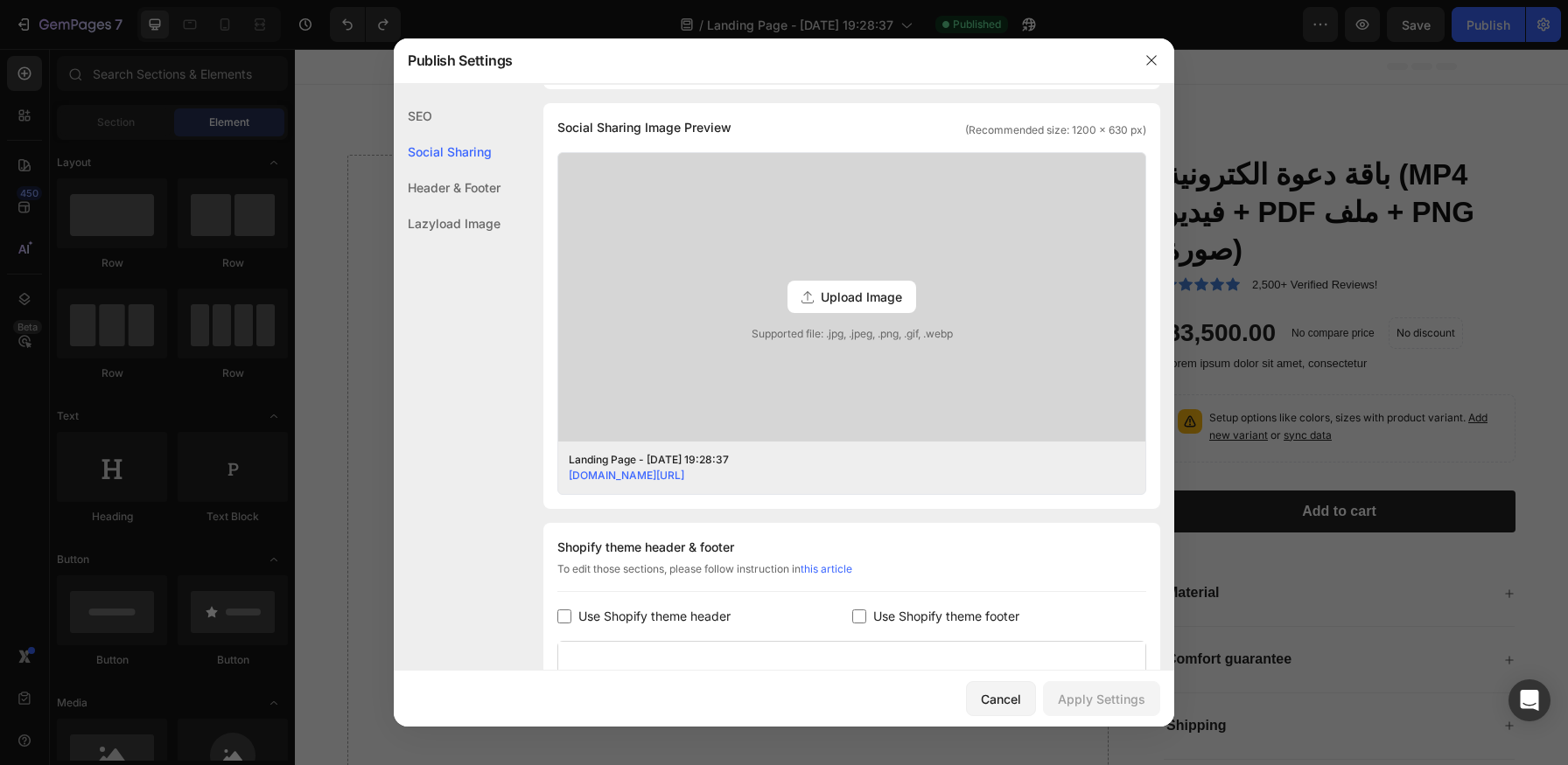
scroll to position [399, 0]
click at [447, 181] on div "Header & Footer" at bounding box center [447, 187] width 107 height 36
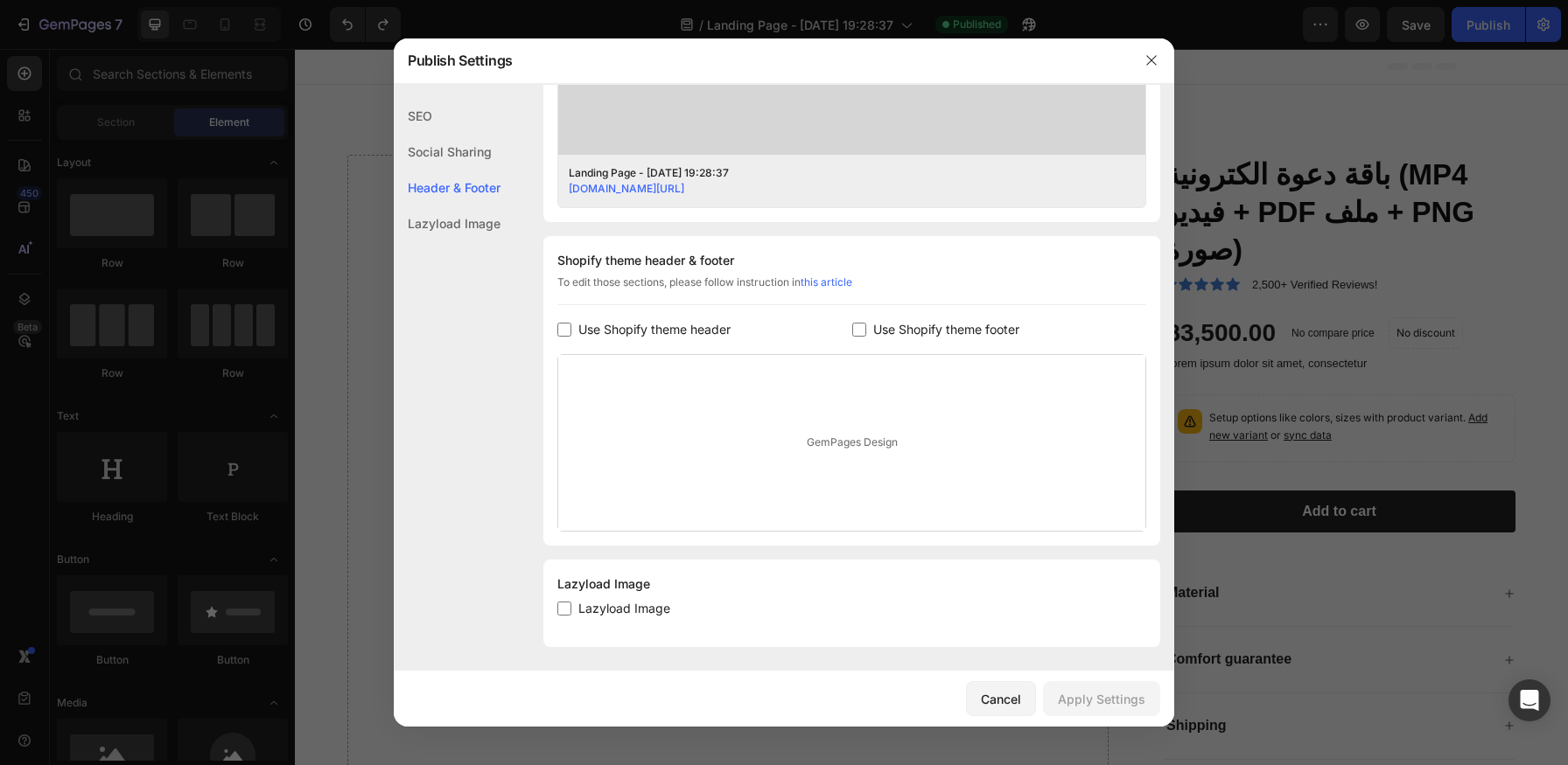
scroll to position [688, 0]
click at [449, 222] on div "Lazyload Image" at bounding box center [447, 222] width 107 height 36
click at [451, 234] on div "Lazyload Image" at bounding box center [447, 222] width 107 height 36
click at [993, 701] on div "Cancel" at bounding box center [1001, 699] width 40 height 18
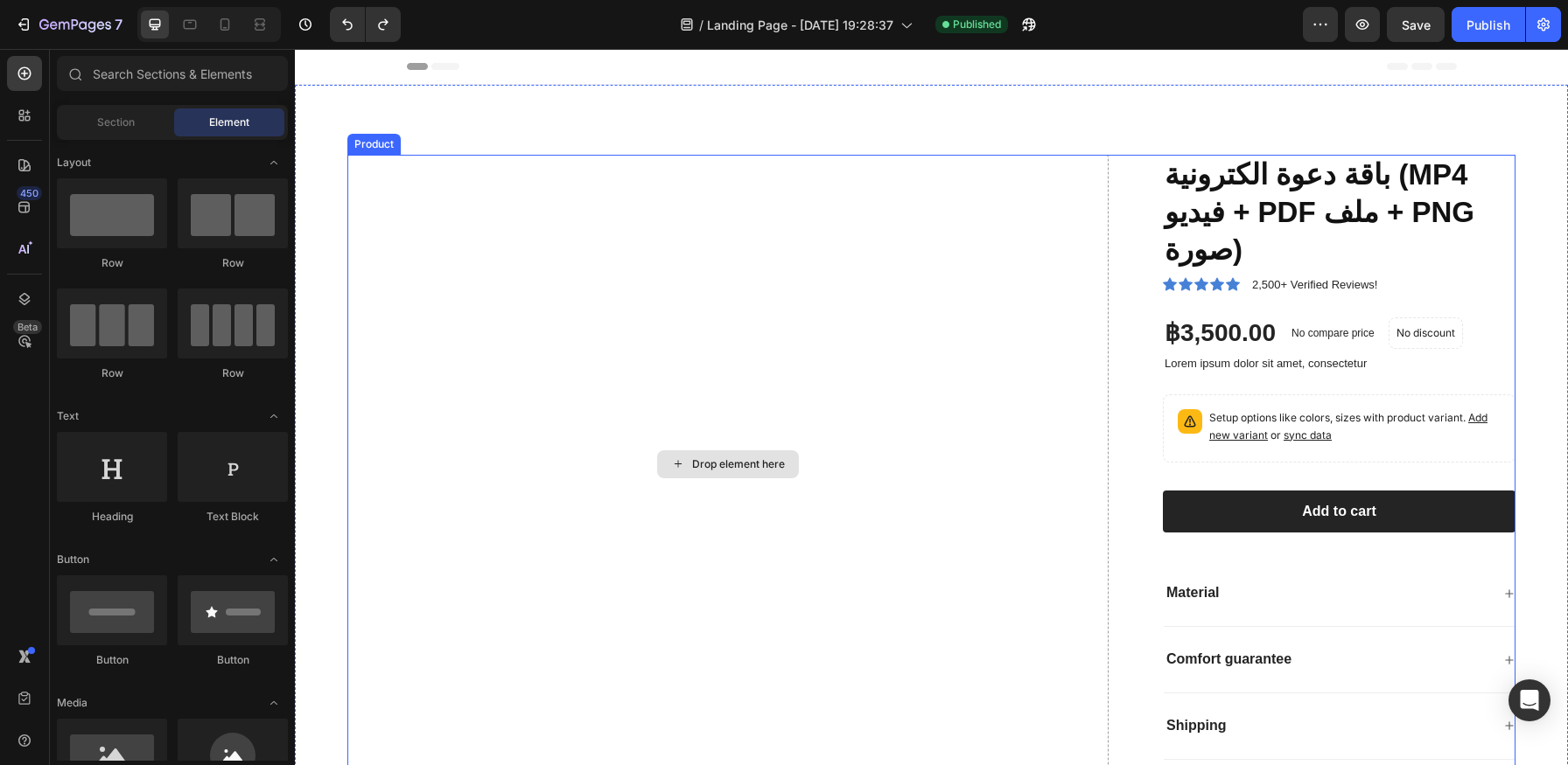
scroll to position [22, 0]
